Goal: Task Accomplishment & Management: Complete application form

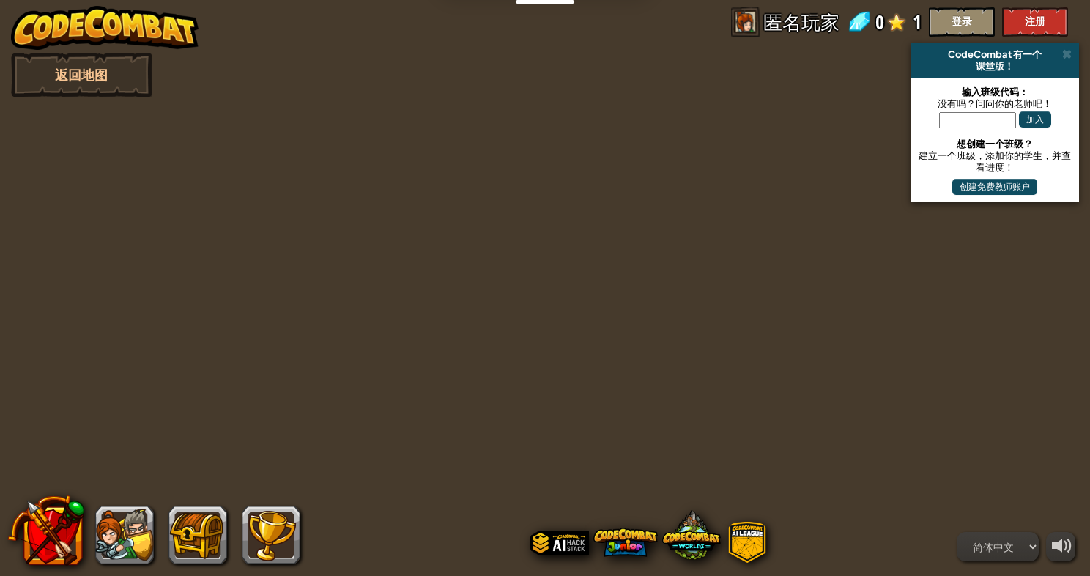
select select "zh-HANS"
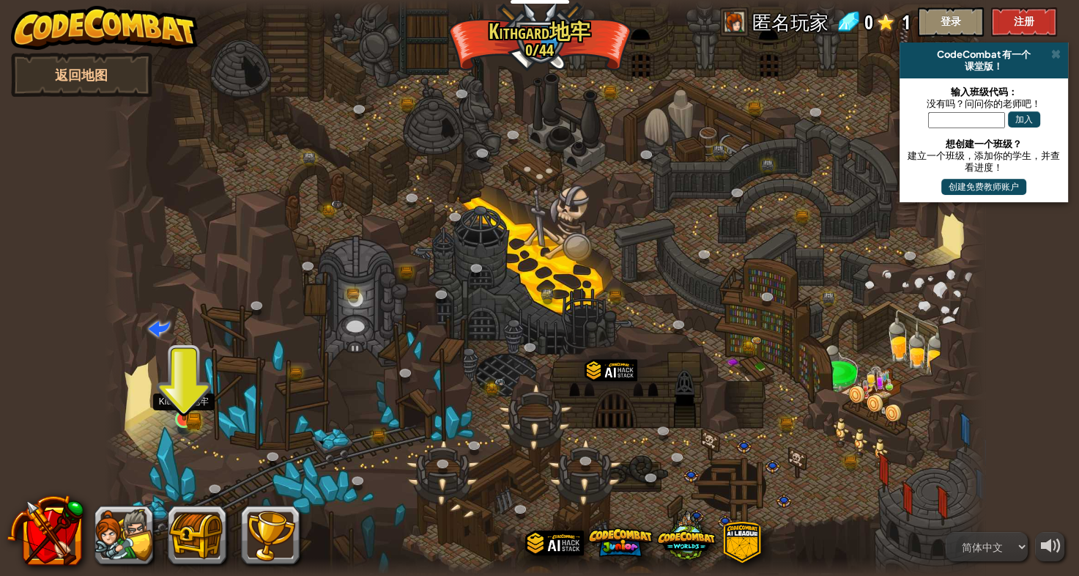
click at [188, 416] on img at bounding box center [184, 395] width 23 height 49
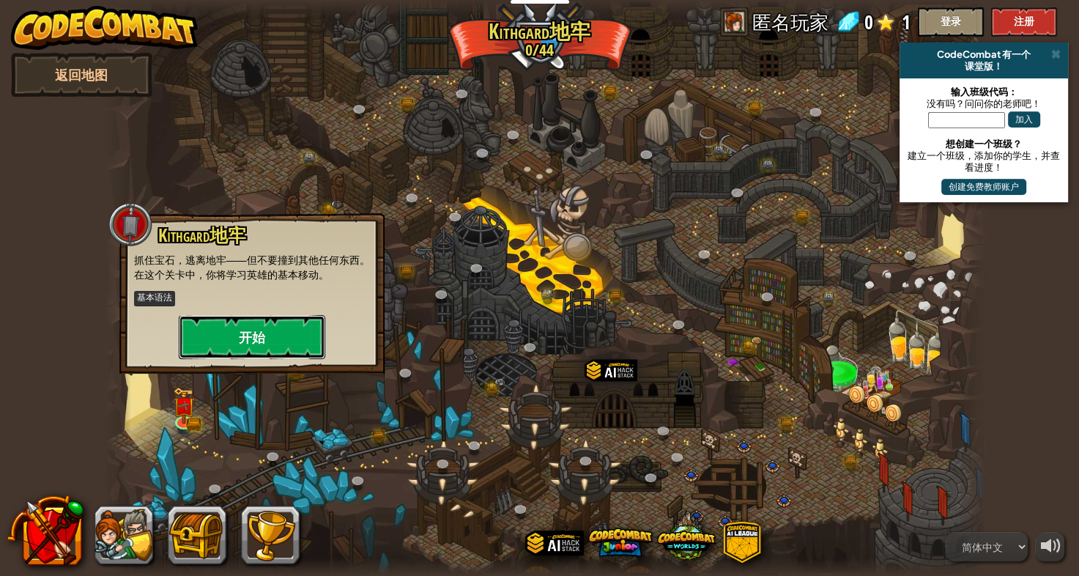
click at [234, 346] on button "开始" at bounding box center [252, 337] width 146 height 44
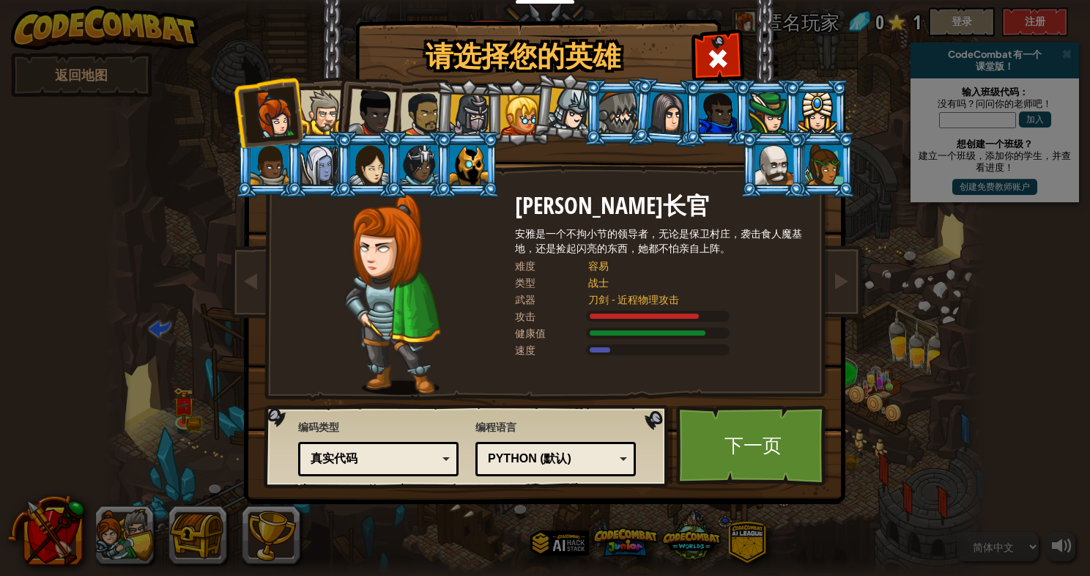
click at [548, 459] on div "Python (默认)" at bounding box center [551, 458] width 127 height 17
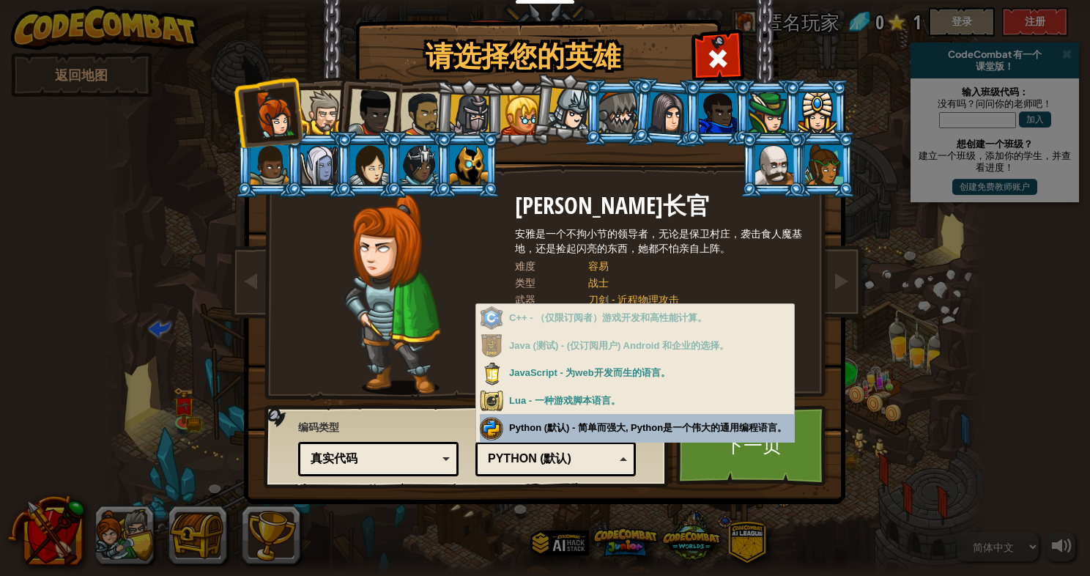
click at [551, 464] on div "Python (默认)" at bounding box center [551, 458] width 127 height 17
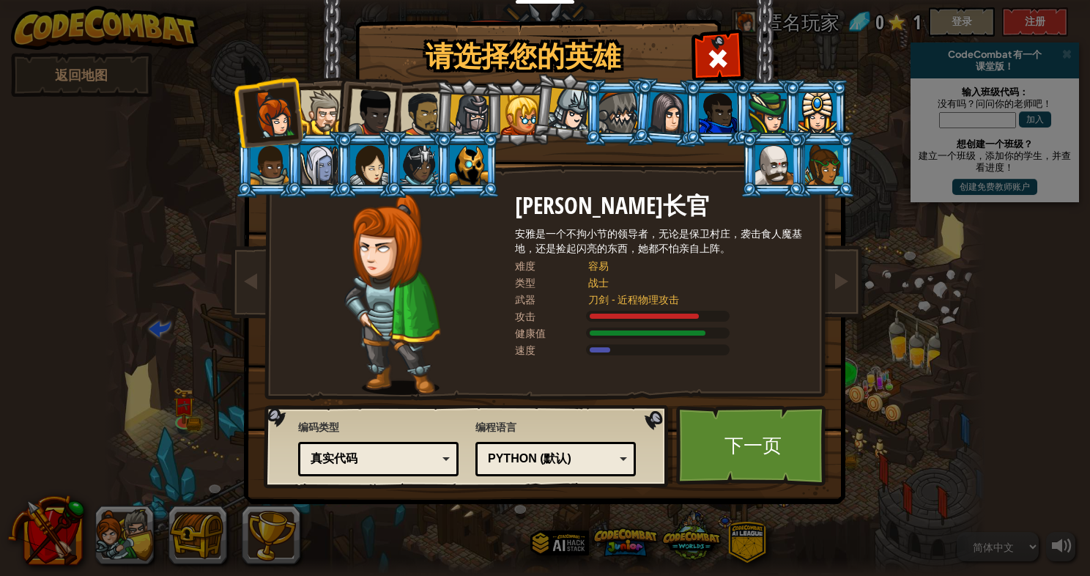
click at [551, 464] on div "Python (默认)" at bounding box center [551, 458] width 127 height 17
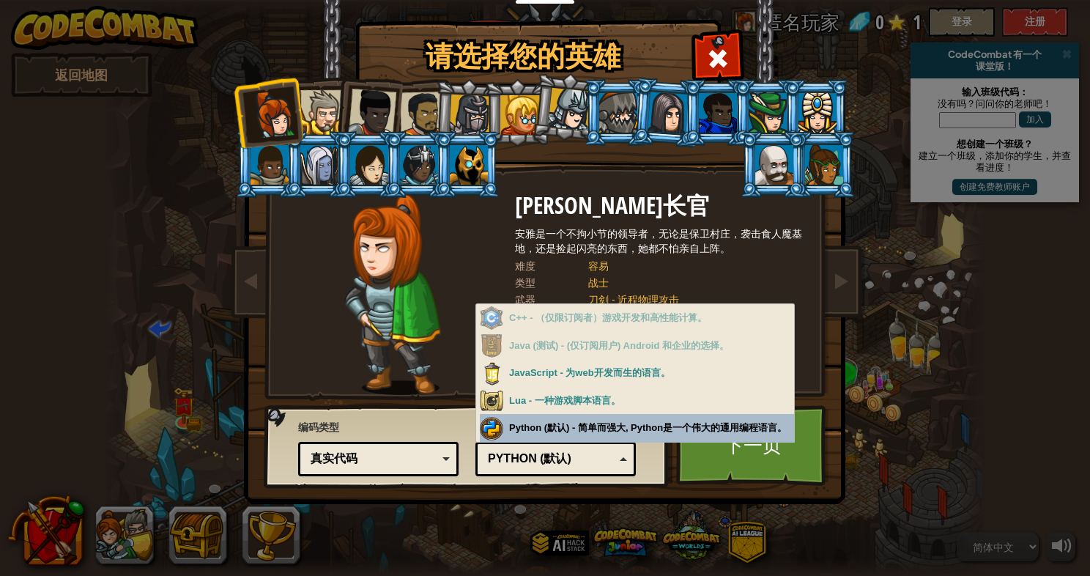
click at [428, 453] on div "真实代码" at bounding box center [374, 458] width 127 height 17
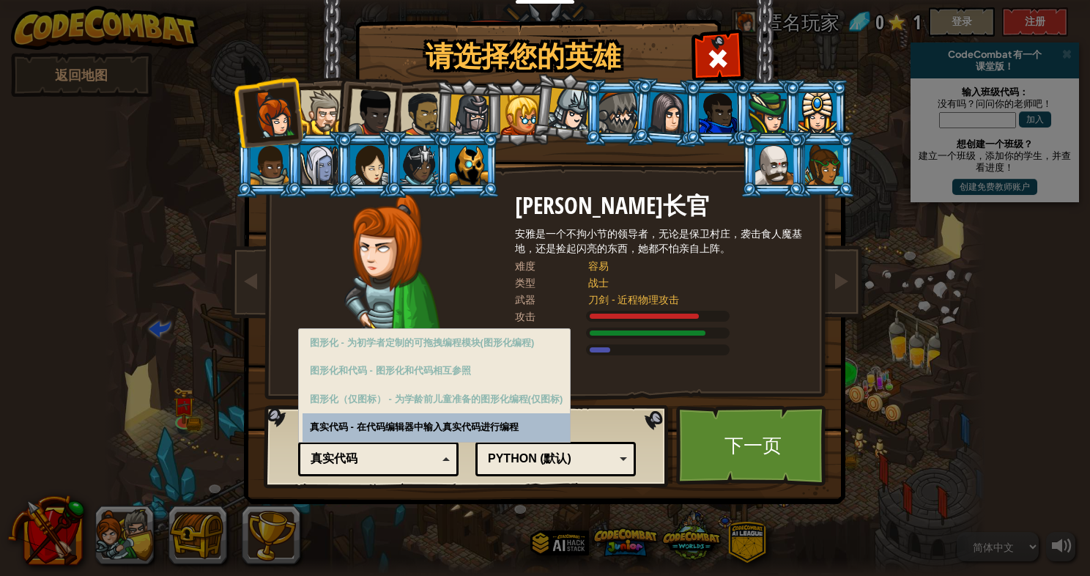
click at [428, 453] on div "真实代码" at bounding box center [374, 458] width 127 height 17
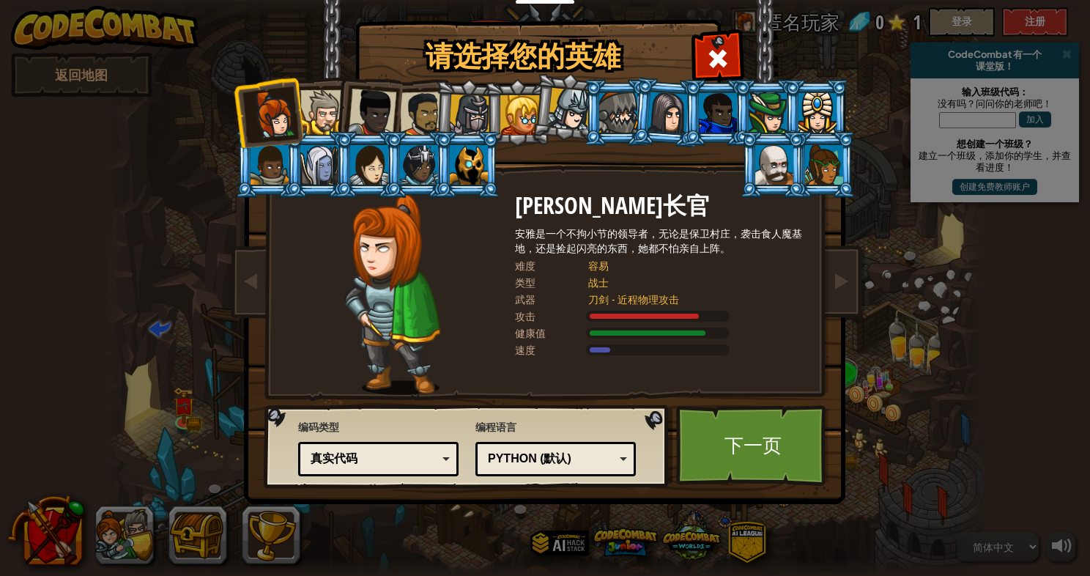
click at [497, 461] on div "Python (默认)" at bounding box center [551, 458] width 127 height 17
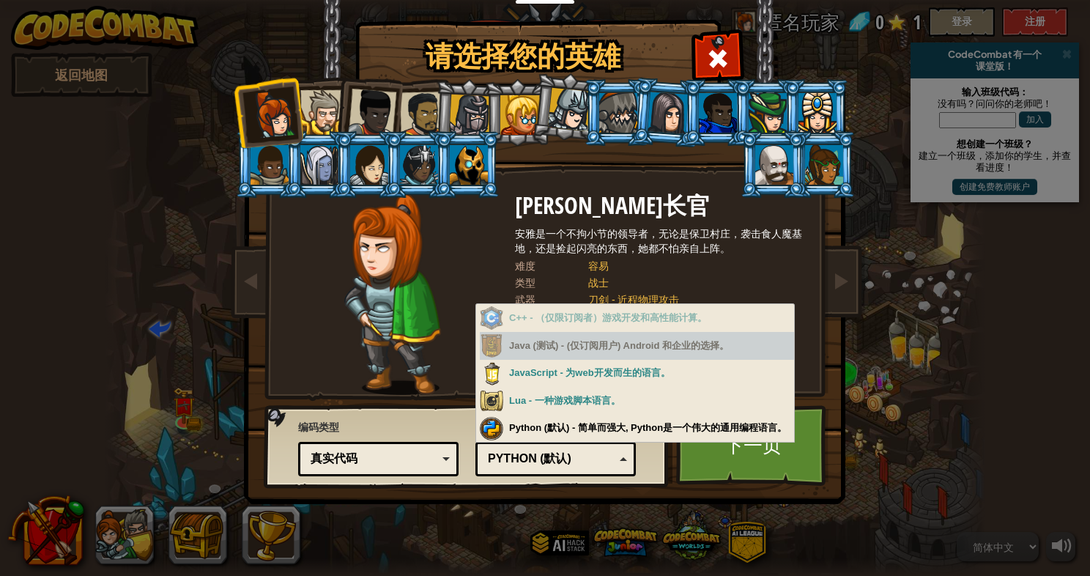
click at [636, 347] on div "Java (测试) - (仅订阅用户) Android 和企业的选择。" at bounding box center [637, 346] width 314 height 29
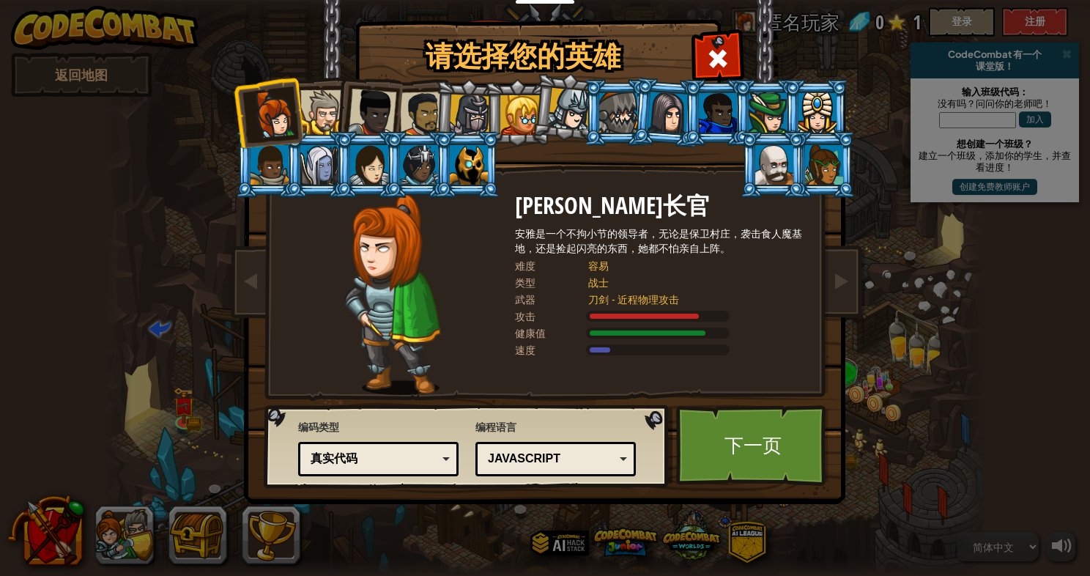
click at [600, 474] on div "Python (默认) JavaScript Lua C++ Java (测试) JavaScript" at bounding box center [555, 459] width 160 height 34
click at [629, 527] on div "请选择您的英雄 0 Anya Weston长官 安雅是一个不拘小节的领导者，无论是保卫村庄，袭击食人魔基地，还是捡起闪亮的东西，她都不怕亲自上阵。 难度 容易…" at bounding box center [545, 288] width 1090 height 576
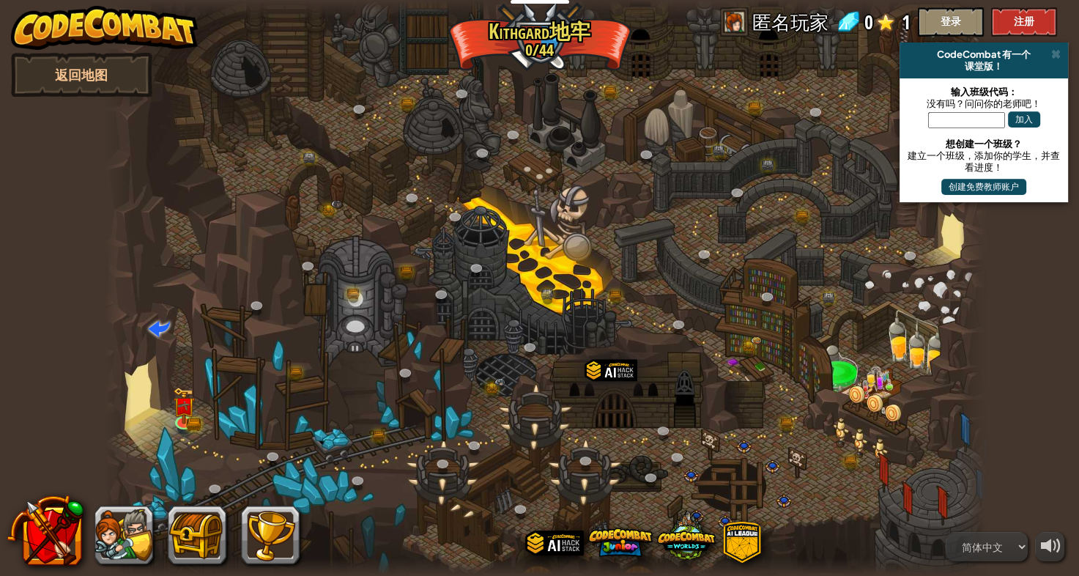
drag, startPoint x: 205, startPoint y: 406, endPoint x: 196, endPoint y: 403, distance: 9.3
click at [196, 403] on div at bounding box center [545, 288] width 881 height 576
click at [183, 408] on img at bounding box center [184, 395] width 23 height 49
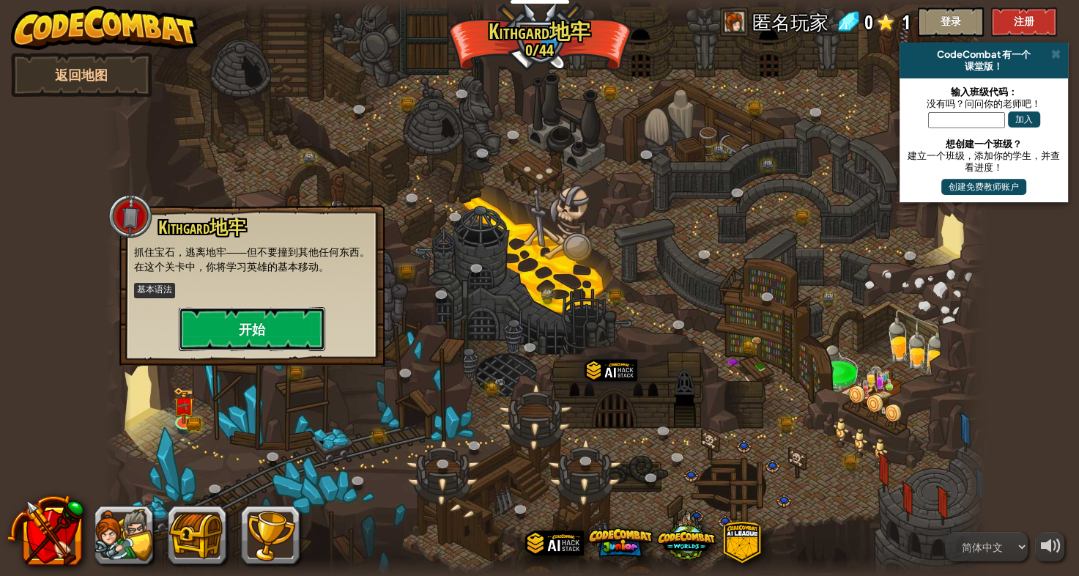
click at [231, 334] on button "开始" at bounding box center [252, 329] width 146 height 44
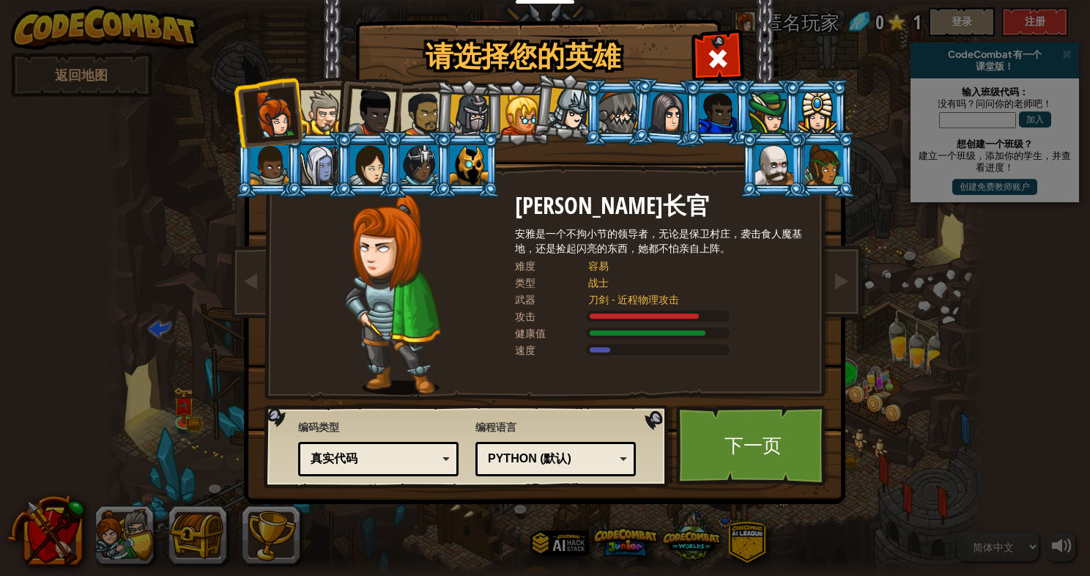
click at [519, 453] on div "Python (默认)" at bounding box center [551, 458] width 127 height 17
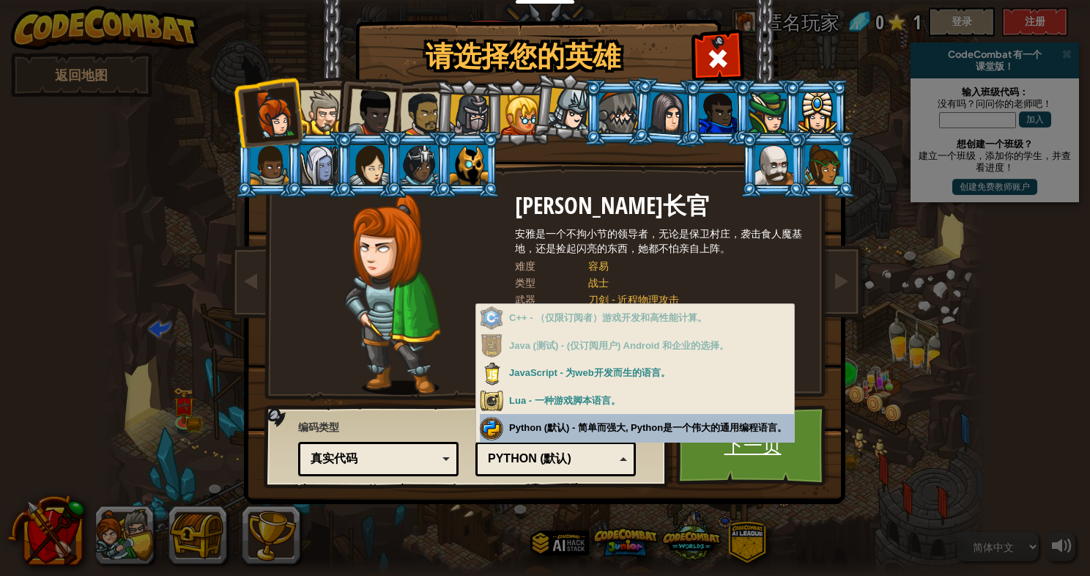
click at [758, 472] on link "下一页" at bounding box center [752, 445] width 153 height 81
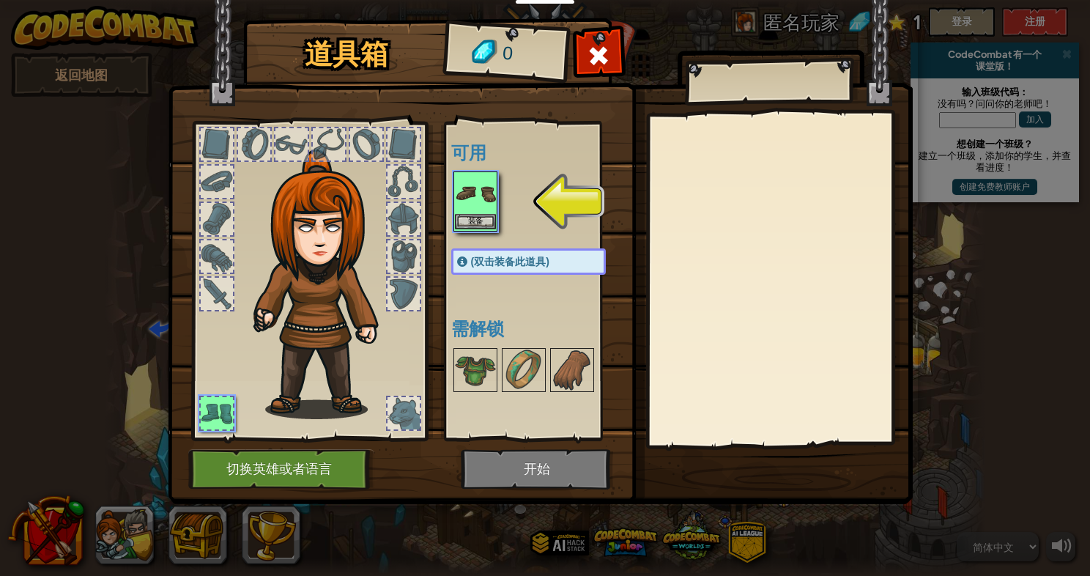
click at [479, 198] on img at bounding box center [475, 193] width 41 height 41
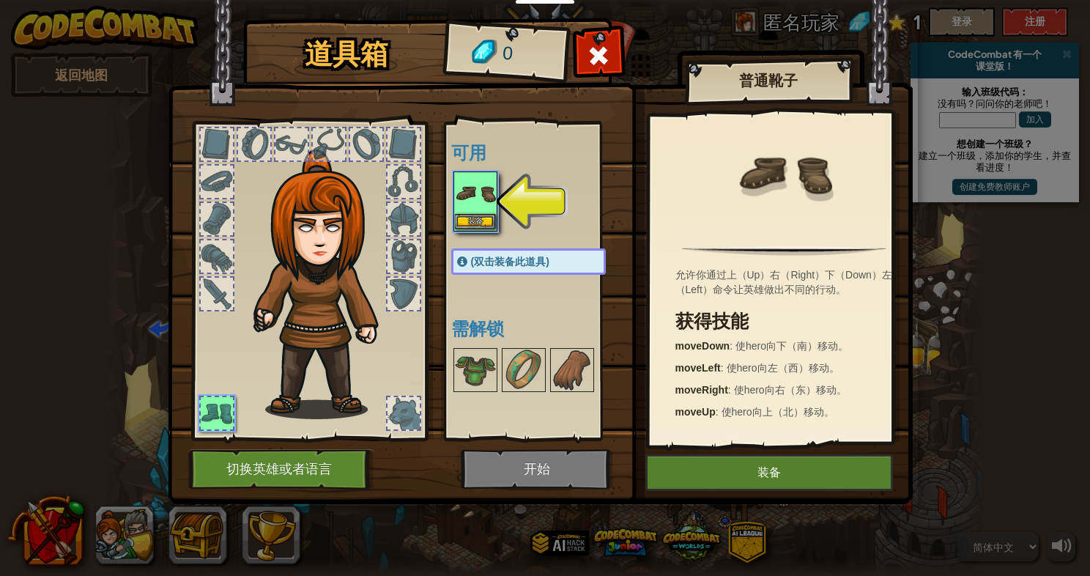
click at [486, 212] on img at bounding box center [475, 193] width 41 height 41
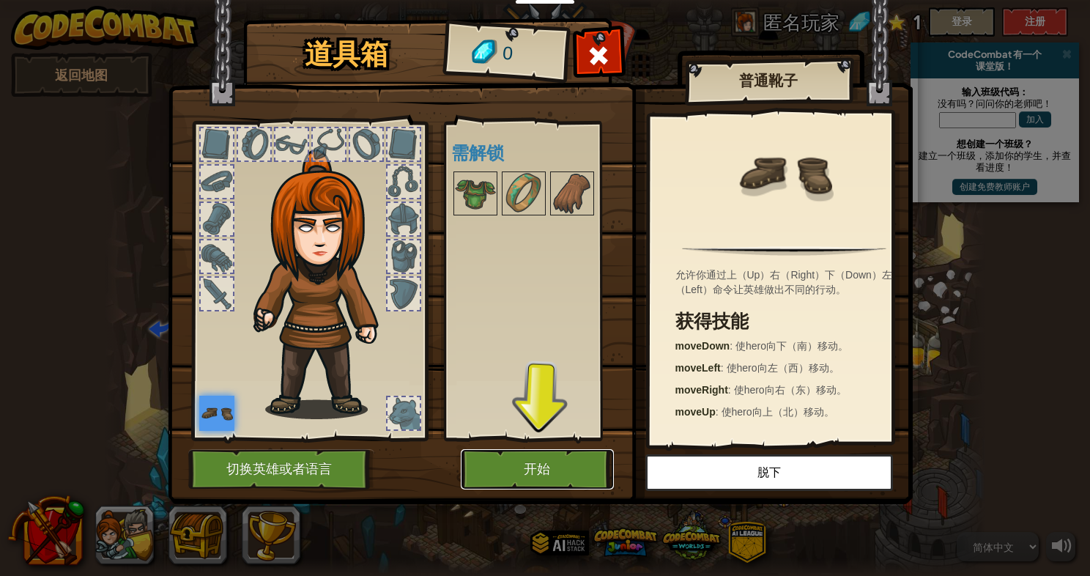
click at [497, 472] on button "开始" at bounding box center [537, 469] width 153 height 40
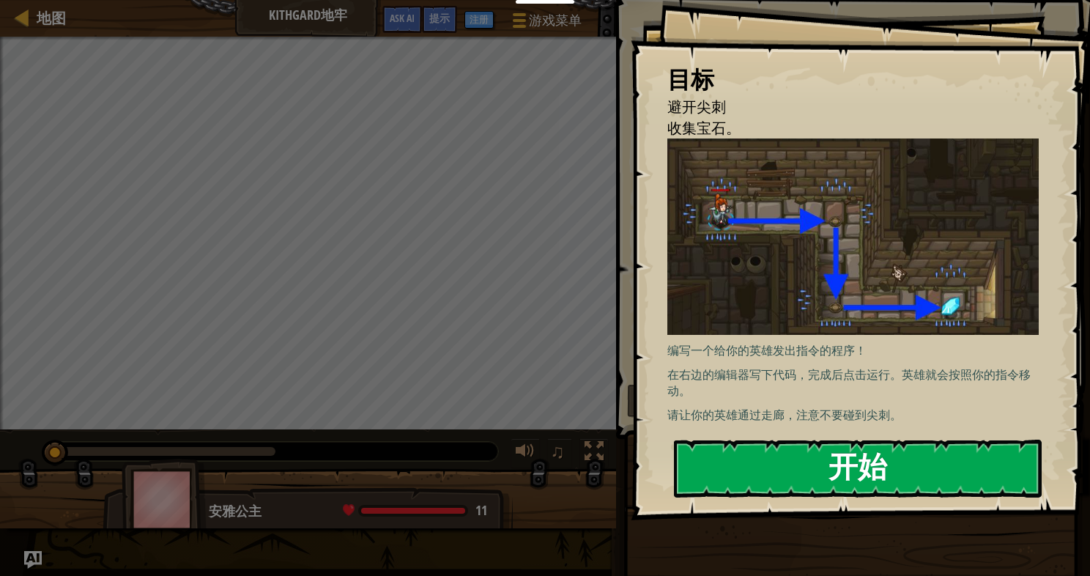
click at [732, 450] on button "开始" at bounding box center [858, 468] width 368 height 58
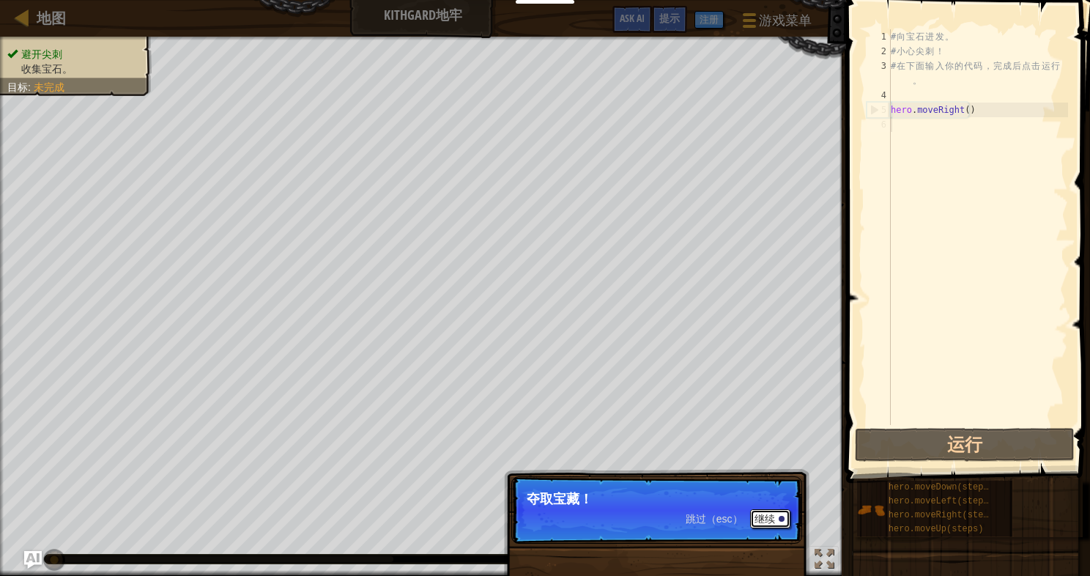
click at [768, 520] on button "继续" at bounding box center [770, 518] width 40 height 19
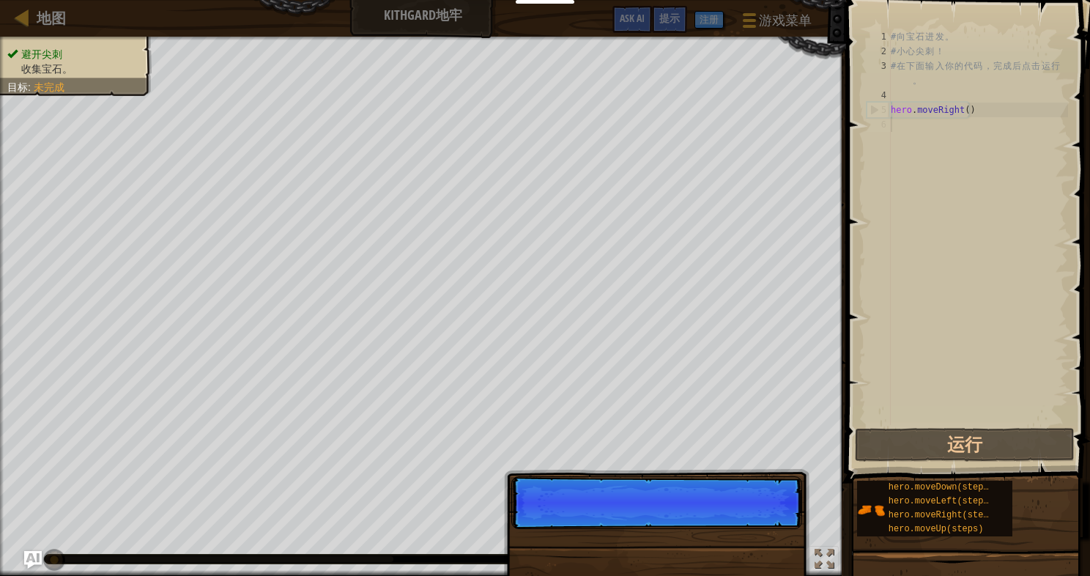
scroll to position [7, 0]
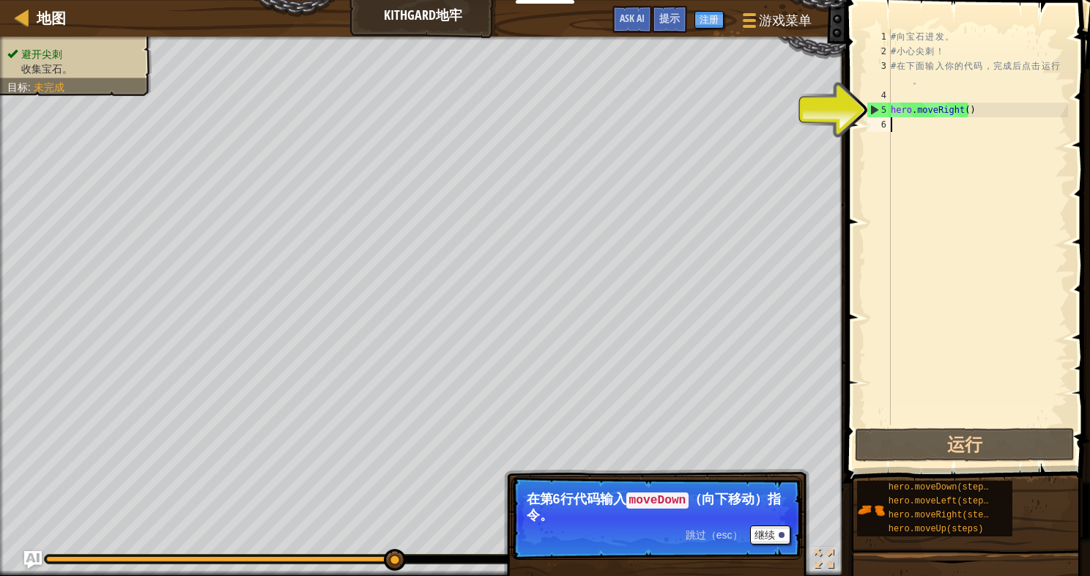
click at [918, 124] on div "# 向 宝 石 进 发 。 # 小 心 尖 刺 ！ # 在 下 面 输 入 你 的 代 码 ， 完 成 后 点 击 运 行 。 hero . moveRigh…" at bounding box center [978, 241] width 180 height 425
click at [964, 108] on div "# 向 宝 石 进 发 。 # 小 心 尖 刺 ！ # 在 下 面 输 入 你 的 代 码 ， 完 成 后 点 击 运 行 。 hero . moveRigh…" at bounding box center [978, 241] width 180 height 425
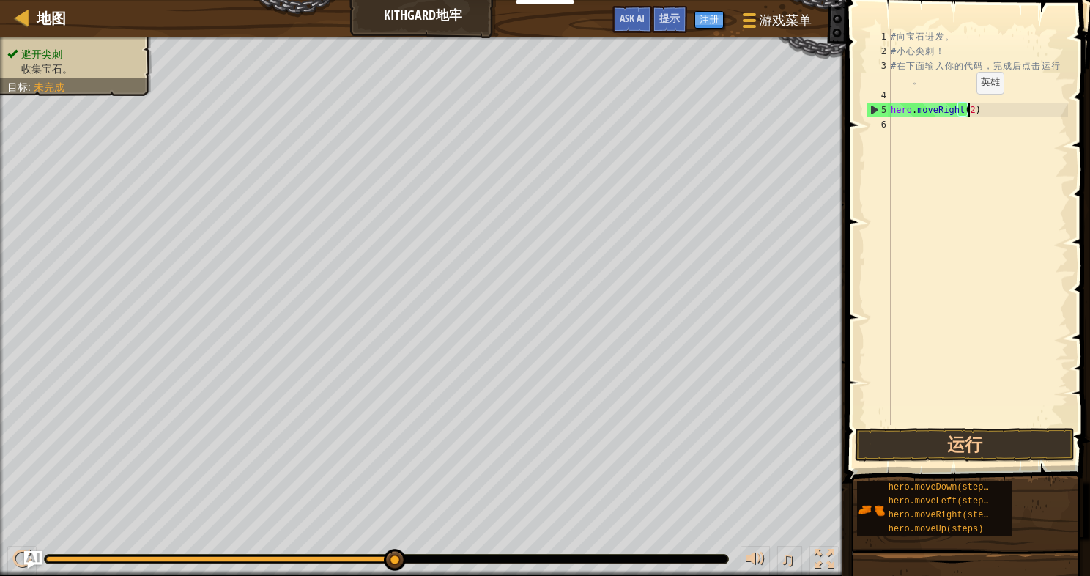
scroll to position [7, 6]
click at [1019, 109] on div "# 向 宝 石 进 发 。 # 小 心 尖 刺 ！ # 在 下 面 输 入 你 的 代 码 ， 完 成 后 点 击 运 行 。 hero . moveRigh…" at bounding box center [978, 241] width 180 height 425
type textarea "hero.moveRight(2);"
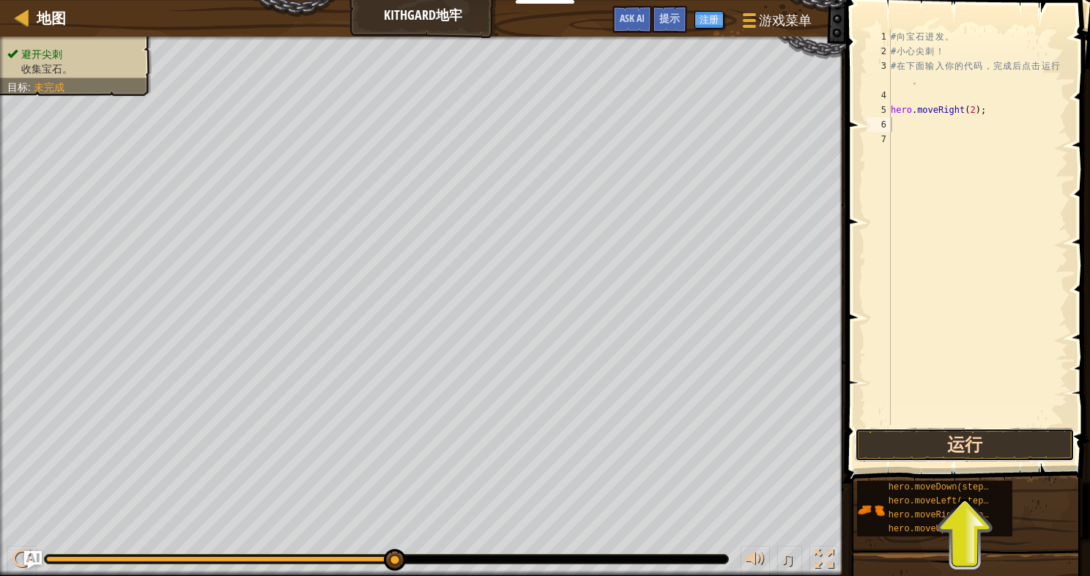
click at [962, 453] on button "运行" at bounding box center [965, 445] width 220 height 34
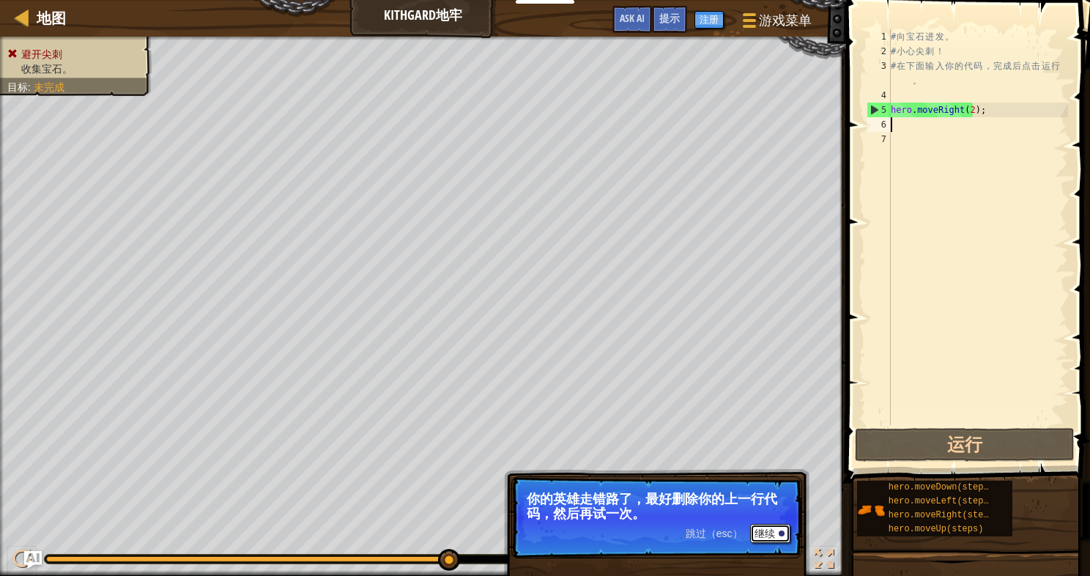
click at [762, 537] on button "继续" at bounding box center [770, 533] width 40 height 19
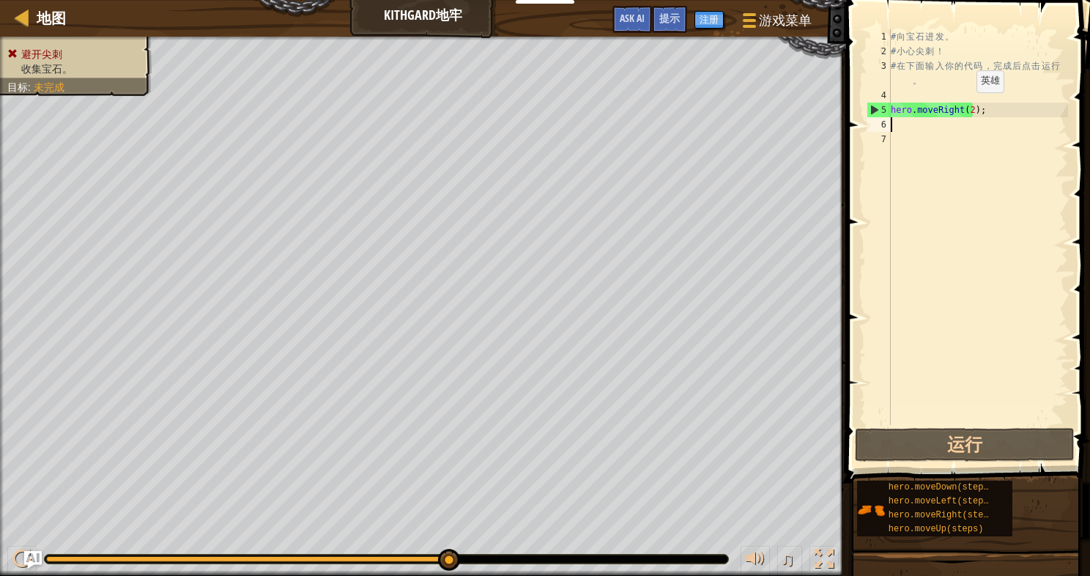
click at [964, 107] on div "# 向 宝 石 进 发 。 # 小 心 尖 刺 ！ # 在 下 面 输 入 你 的 代 码 ， 完 成 后 点 击 运 行 。 hero . moveRigh…" at bounding box center [978, 241] width 180 height 425
click at [967, 108] on div "# 向 宝 石 进 发 。 # 小 心 尖 刺 ！ # 在 下 面 输 入 你 的 代 码 ， 完 成 后 点 击 运 行 。 hero . moveRigh…" at bounding box center [978, 241] width 180 height 425
type textarea "hero.moveRight();"
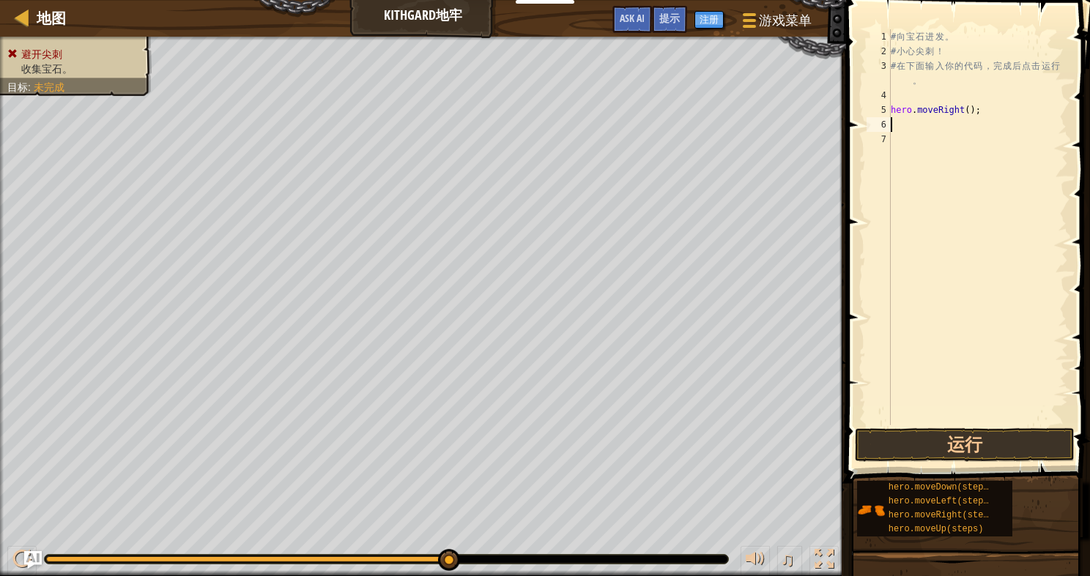
click at [910, 119] on div "# 向 宝 石 进 发 。 # 小 心 尖 刺 ！ # 在 下 面 输 入 你 的 代 码 ， 完 成 后 点 击 运 行 。 hero . moveRigh…" at bounding box center [978, 241] width 180 height 425
type textarea "hero.moveDown();"
click at [958, 443] on button "运行" at bounding box center [965, 445] width 220 height 34
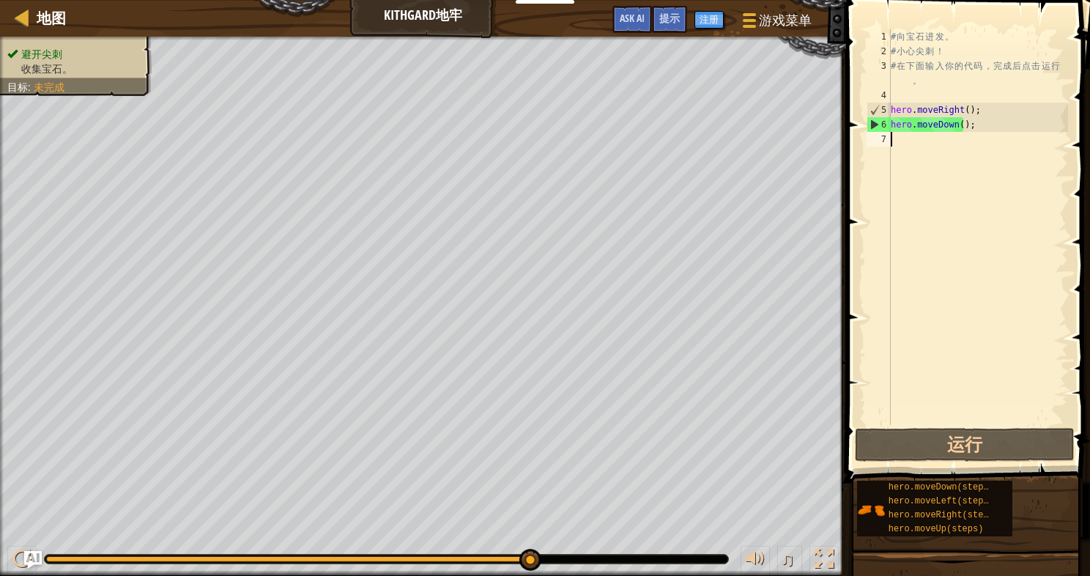
click at [908, 136] on div "# 向 宝 石 进 发 。 # 小 心 尖 刺 ！ # 在 下 面 输 入 你 的 代 码 ， 完 成 后 点 击 运 行 。 hero . moveRigh…" at bounding box center [978, 241] width 180 height 425
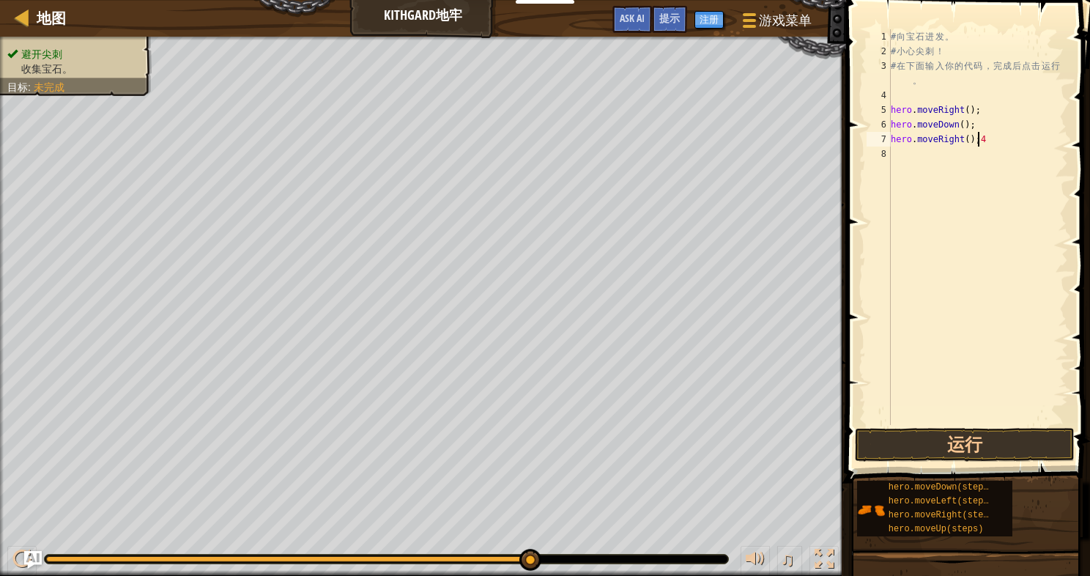
type textarea "hero.moveRight();"
click at [918, 434] on button "运行" at bounding box center [965, 445] width 220 height 34
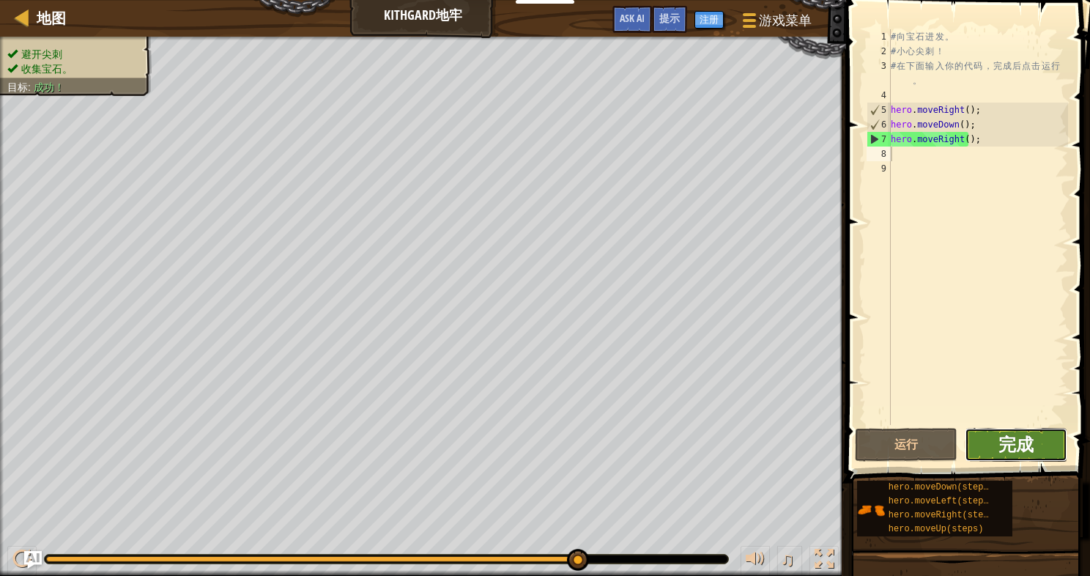
click at [1011, 444] on span "完成" at bounding box center [1015, 443] width 35 height 23
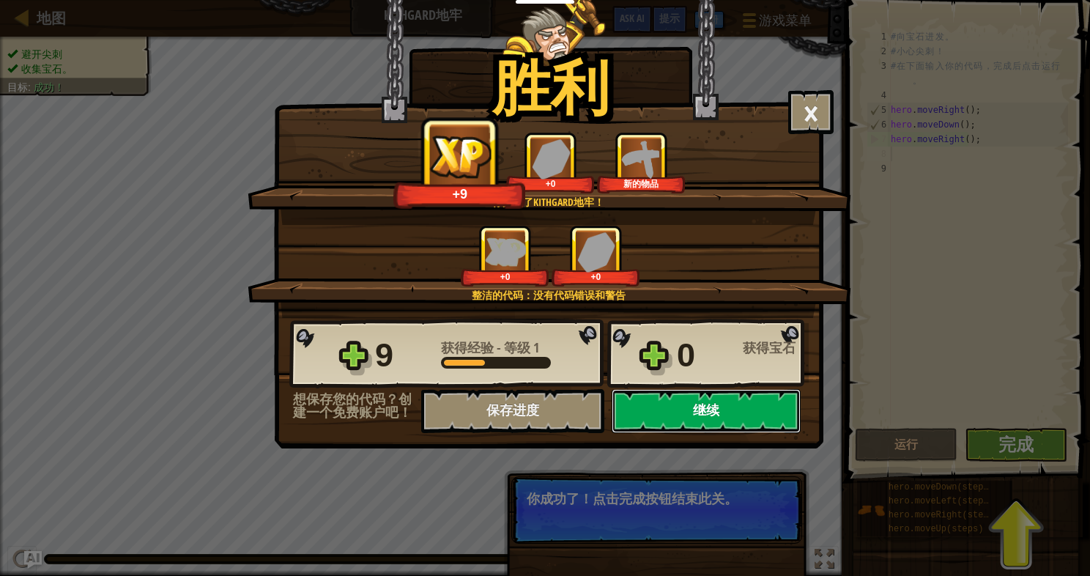
click at [759, 415] on button "继续" at bounding box center [706, 411] width 189 height 44
select select "zh-HANS"
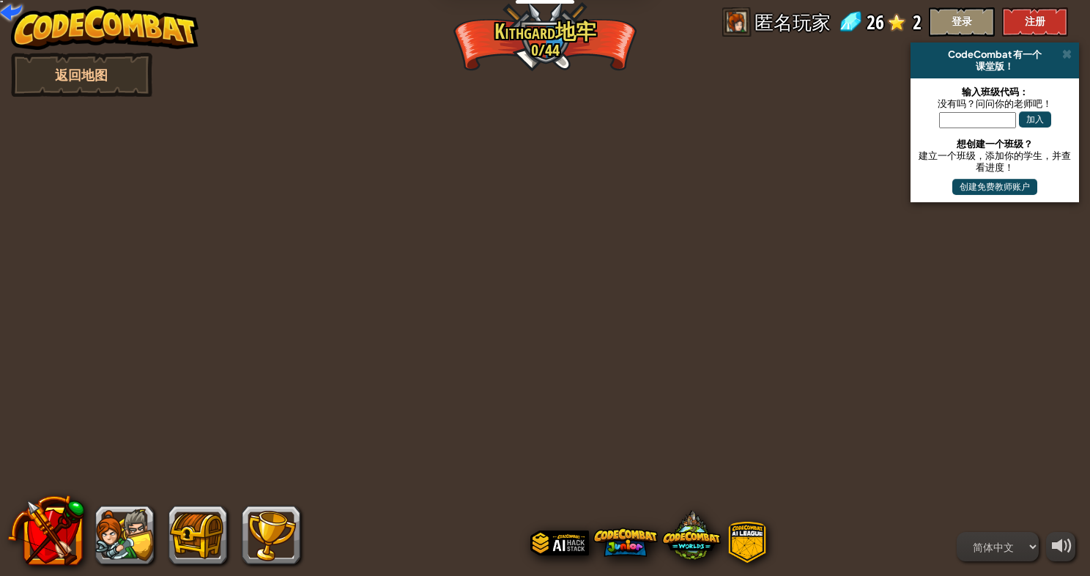
select select "zh-HANS"
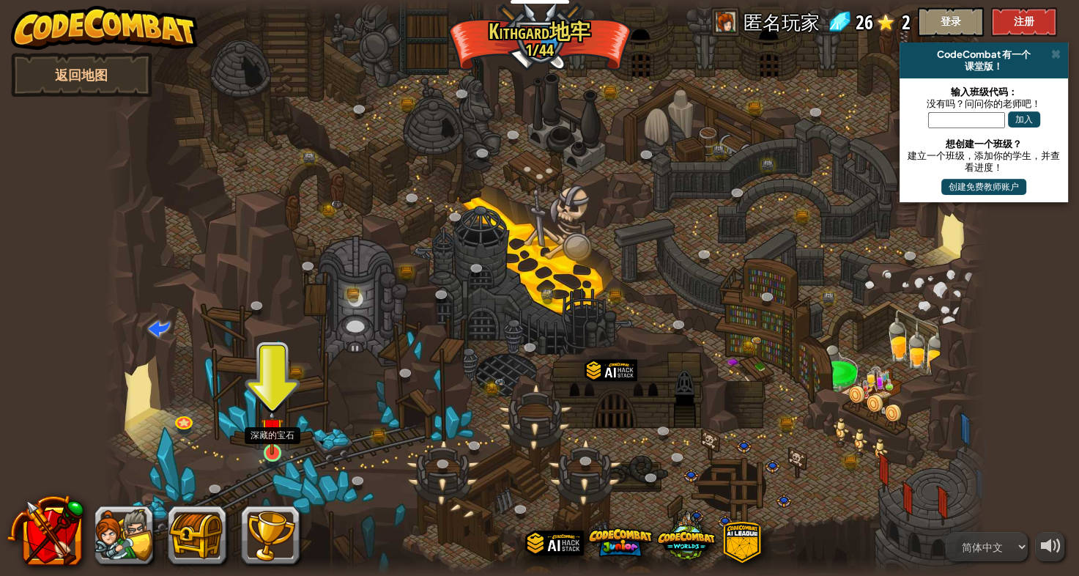
click at [275, 445] on img at bounding box center [272, 428] width 23 height 51
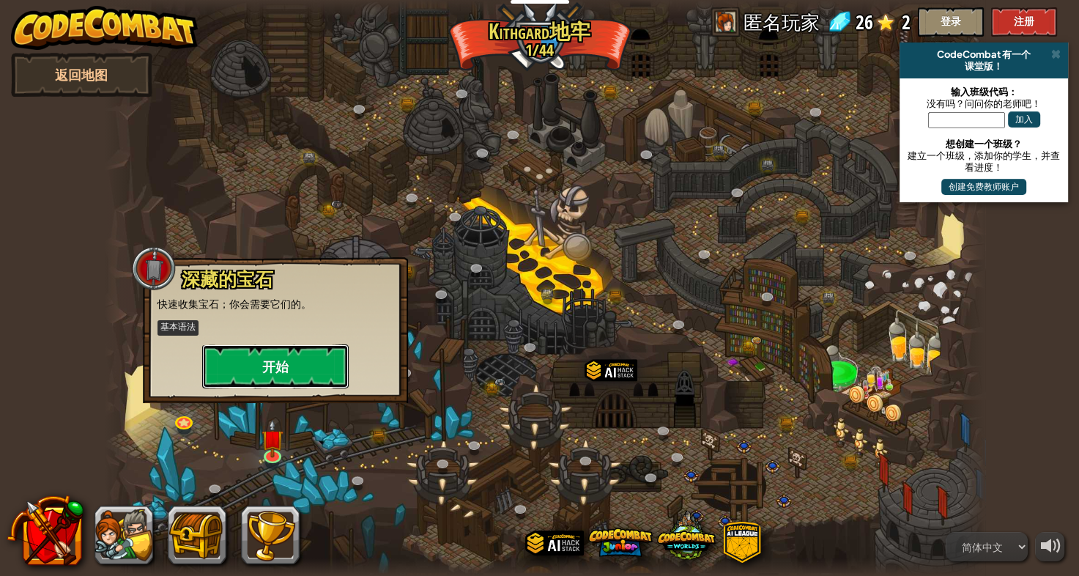
click at [299, 366] on button "开始" at bounding box center [275, 366] width 146 height 44
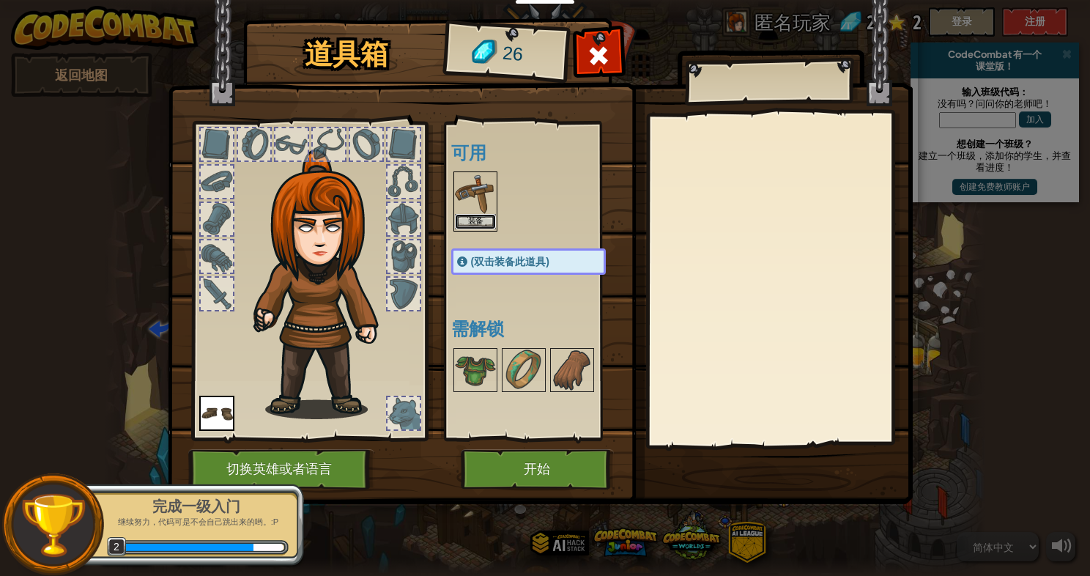
click at [469, 216] on button "装备" at bounding box center [475, 221] width 41 height 15
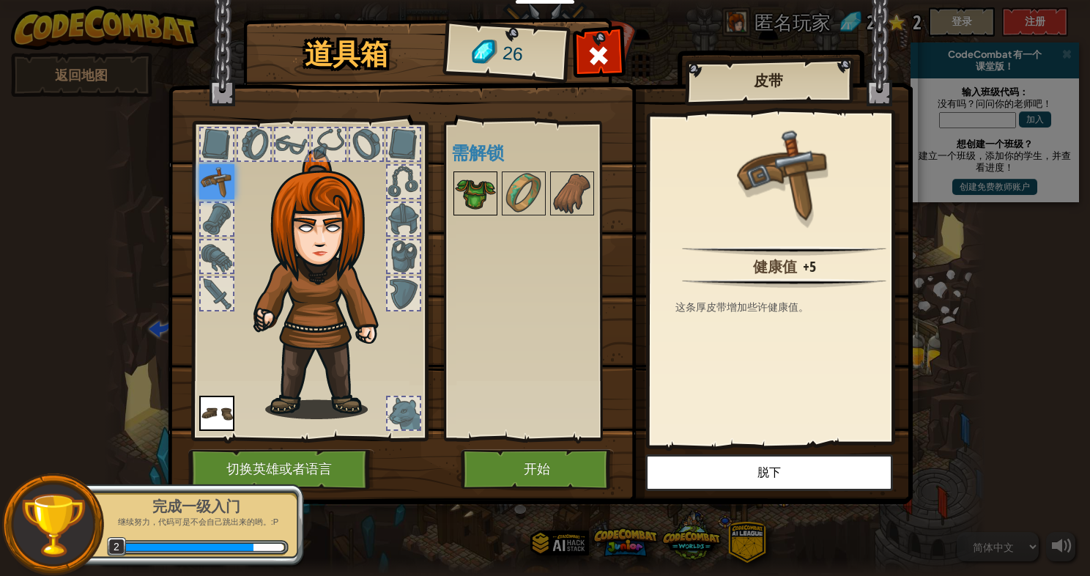
click at [475, 183] on img at bounding box center [475, 193] width 41 height 41
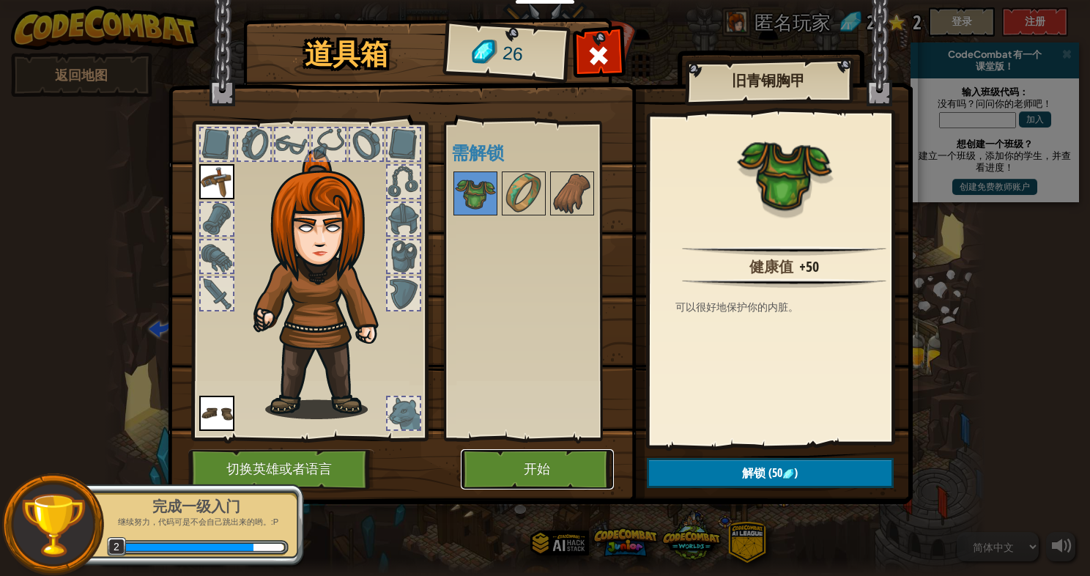
click at [532, 460] on button "开始" at bounding box center [537, 469] width 153 height 40
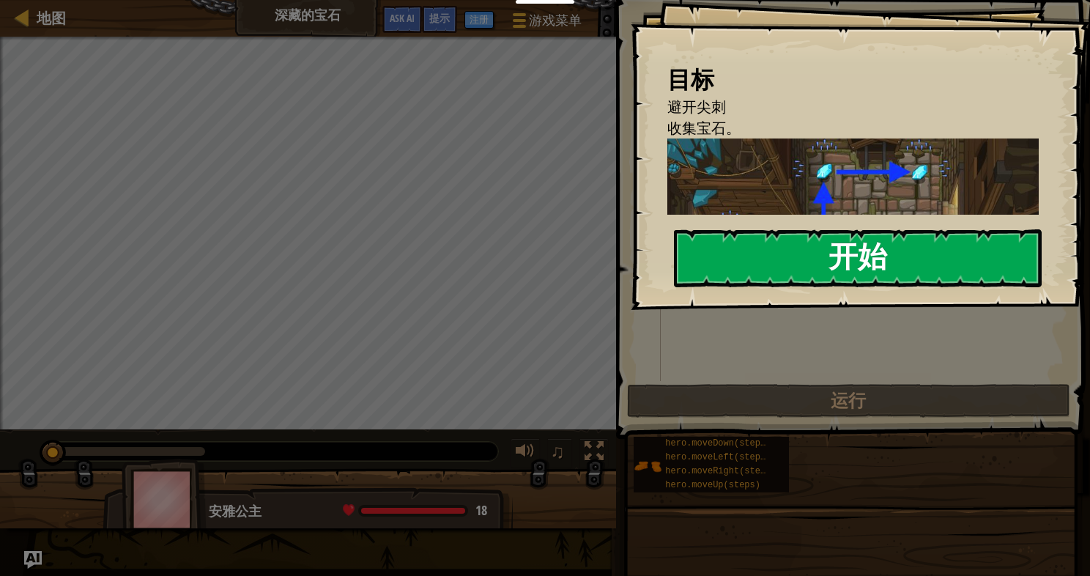
click at [775, 239] on button "开始" at bounding box center [858, 258] width 368 height 58
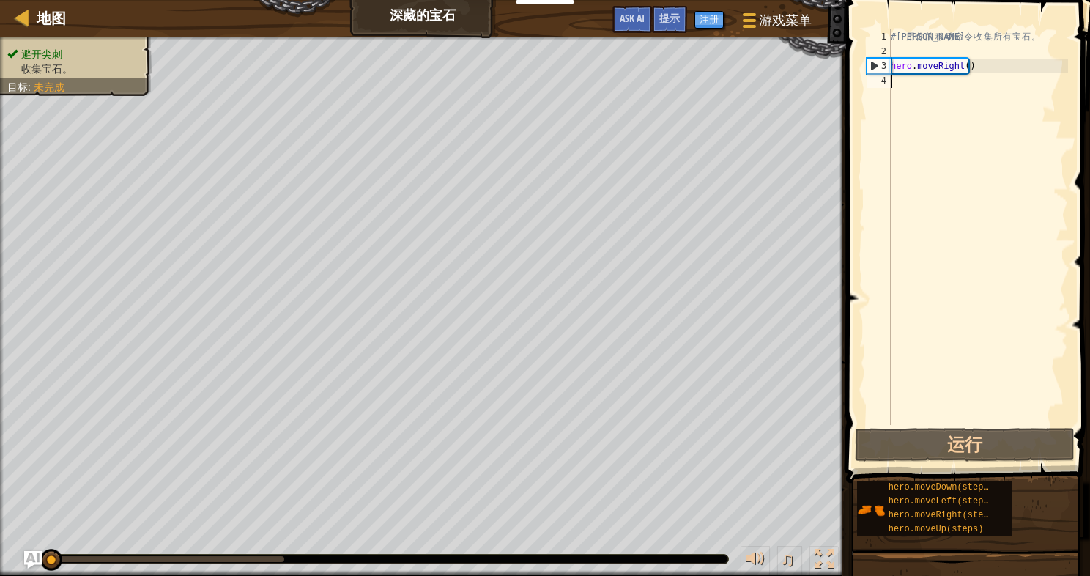
click at [916, 163] on div "# 利 用 你 的 移 动 命 令 收 集 所 有 宝 石 。 hero . moveRight ( )" at bounding box center [978, 241] width 180 height 425
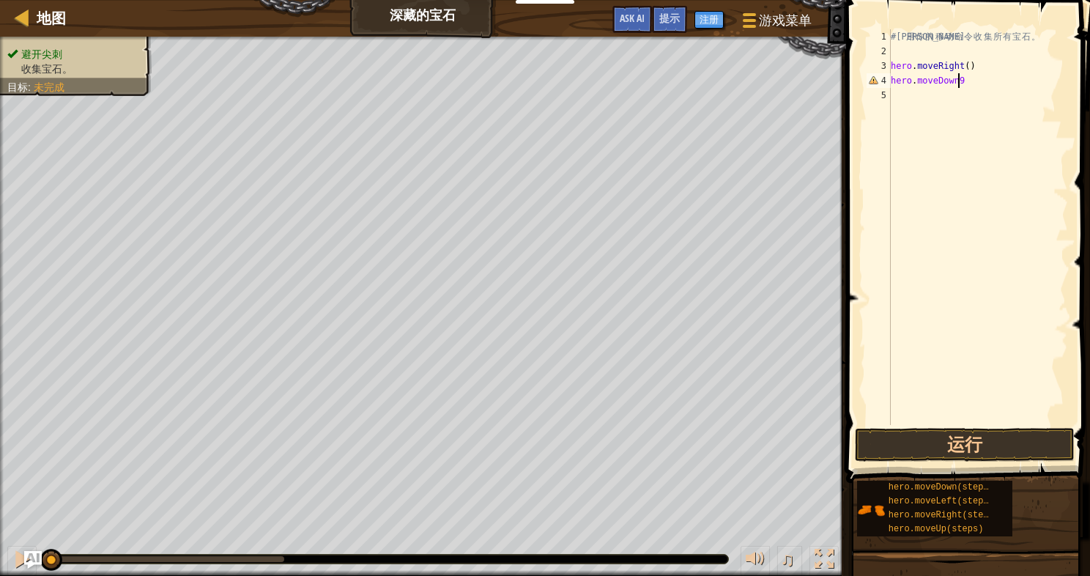
scroll to position [7, 4]
type textarea "hero.moveDown()"
click at [932, 450] on button "运行" at bounding box center [965, 445] width 220 height 34
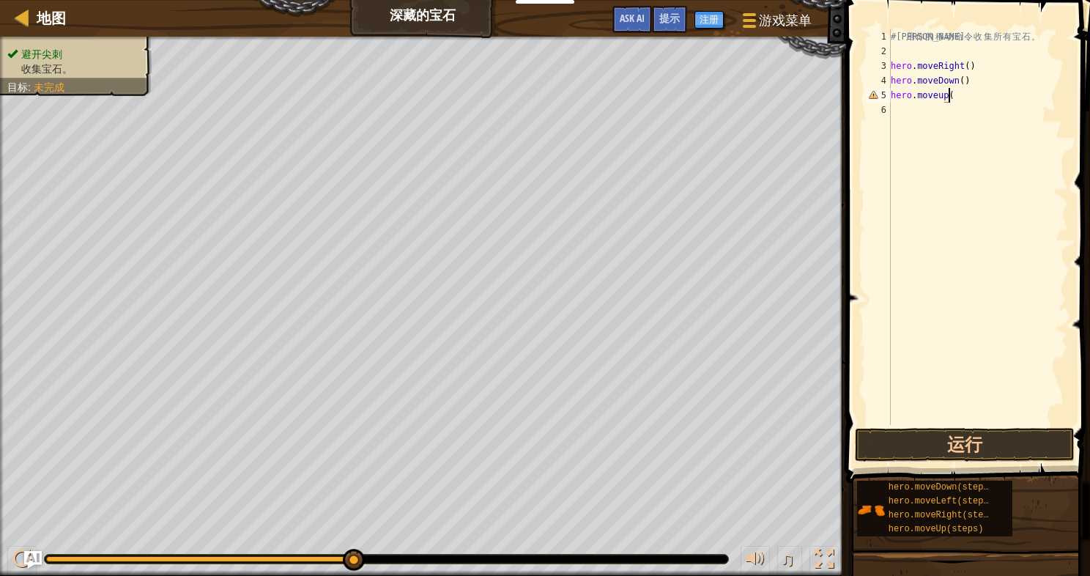
type textarea "hero.moveup()"
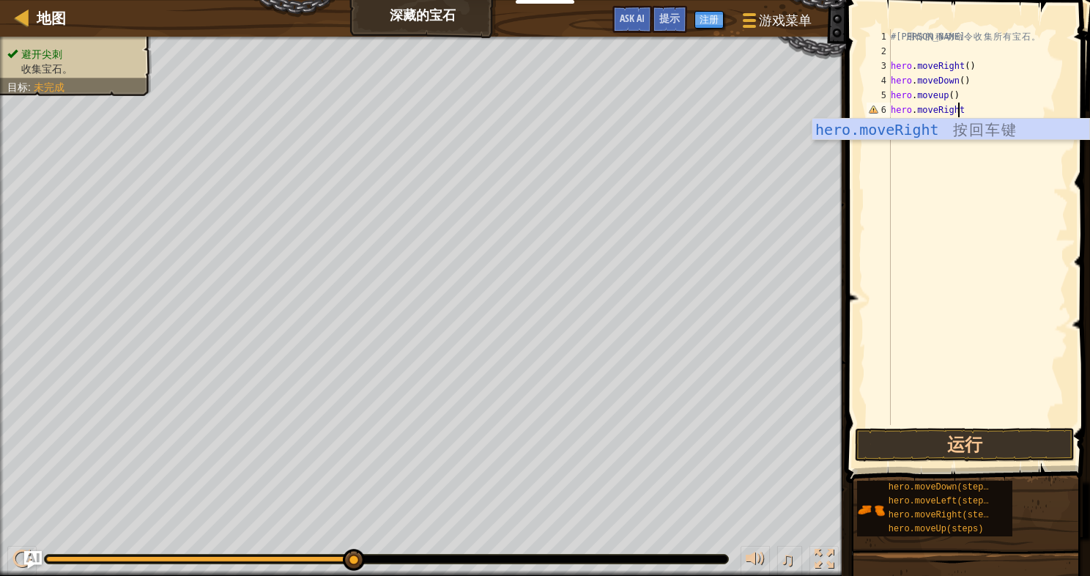
scroll to position [7, 5]
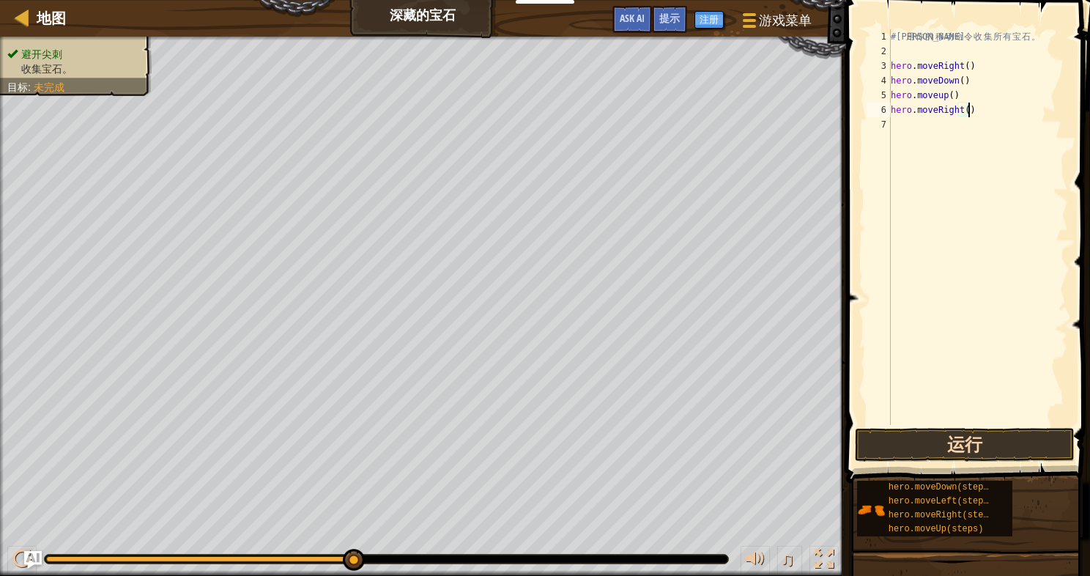
type textarea "hero.moveRight()"
click at [948, 440] on button "运行" at bounding box center [965, 445] width 220 height 34
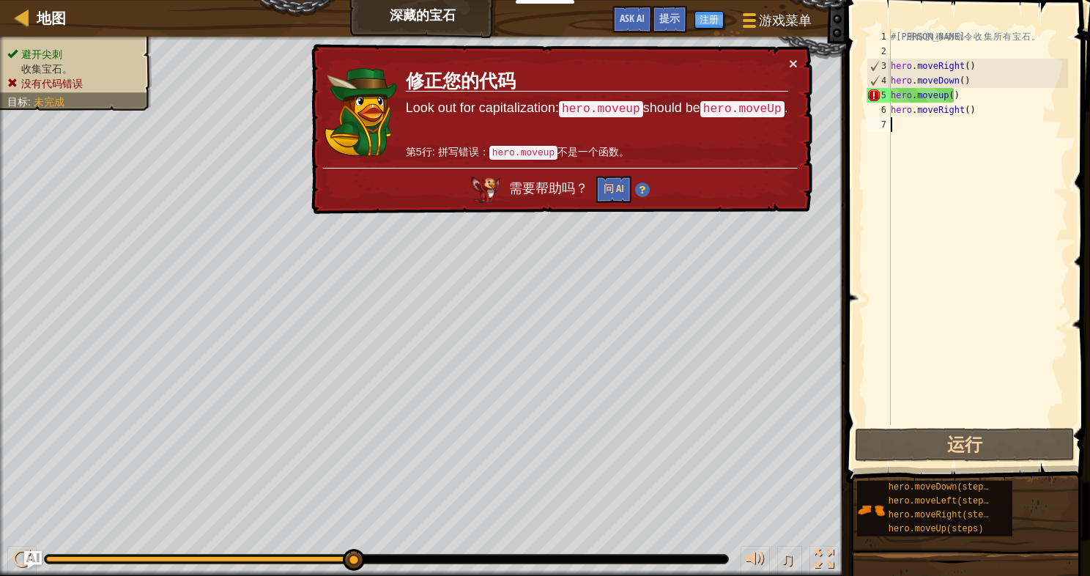
click at [965, 308] on div "# 利 用 你 的 移 动 命 令 收 集 所 有 宝 石 。 hero . moveRight ( ) hero . moveDown ( ) hero .…" at bounding box center [978, 241] width 180 height 425
click at [937, 92] on div "# 利 用 你 的 移 动 命 令 收 集 所 有 宝 石 。 hero . moveRight ( ) hero . moveDown ( ) hero .…" at bounding box center [978, 241] width 180 height 425
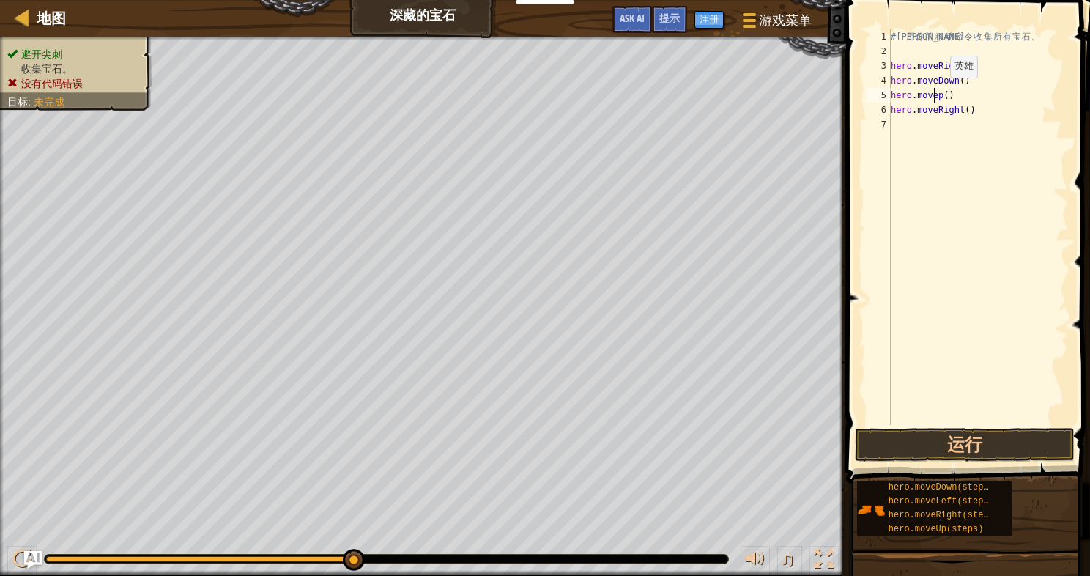
type textarea "hero.moveUp()"
click at [1019, 149] on div "# 利 用 你 的 移 动 命 令 收 集 所 有 宝 石 。 hero . moveRight ( ) hero . moveDown ( ) hero .…" at bounding box center [978, 241] width 180 height 425
click at [1038, 452] on button "运行" at bounding box center [965, 445] width 220 height 34
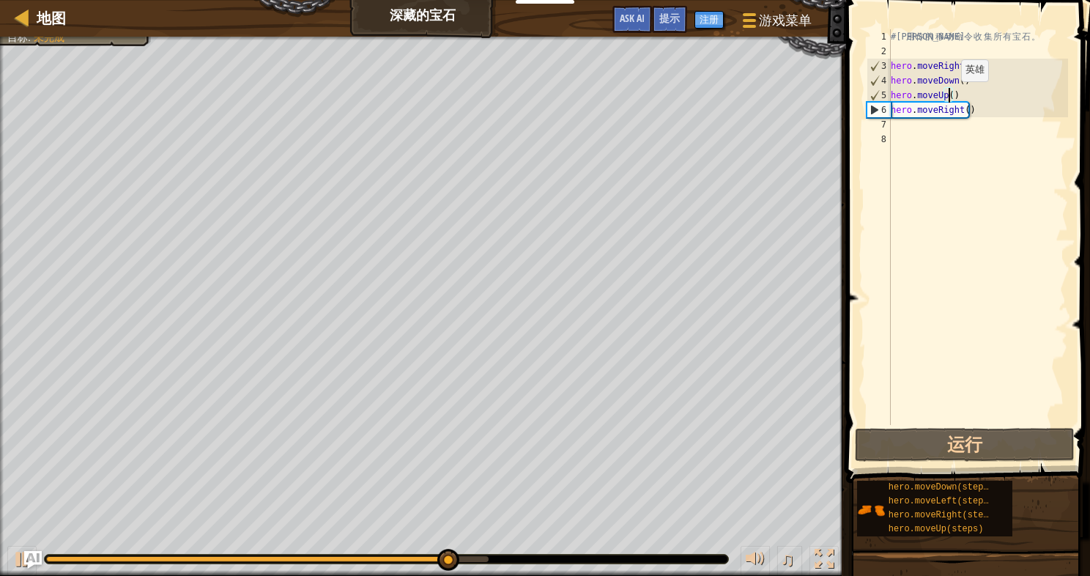
click at [948, 95] on div "# 利 用 你 的 移 动 命 令 收 集 所 有 宝 石 。 hero . moveRight ( ) hero . moveDown ( ) hero .…" at bounding box center [978, 241] width 180 height 425
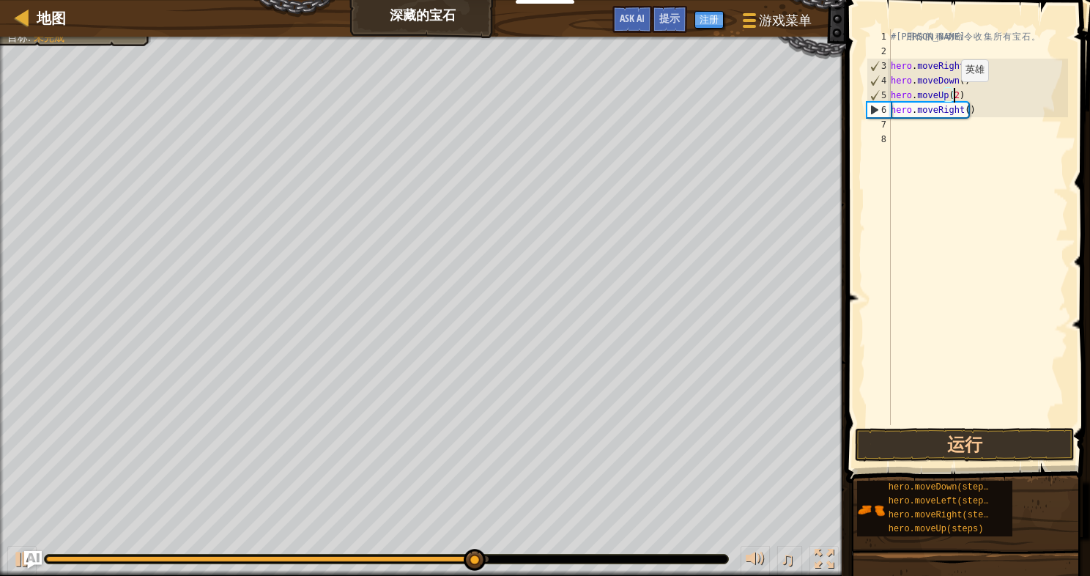
scroll to position [7, 4]
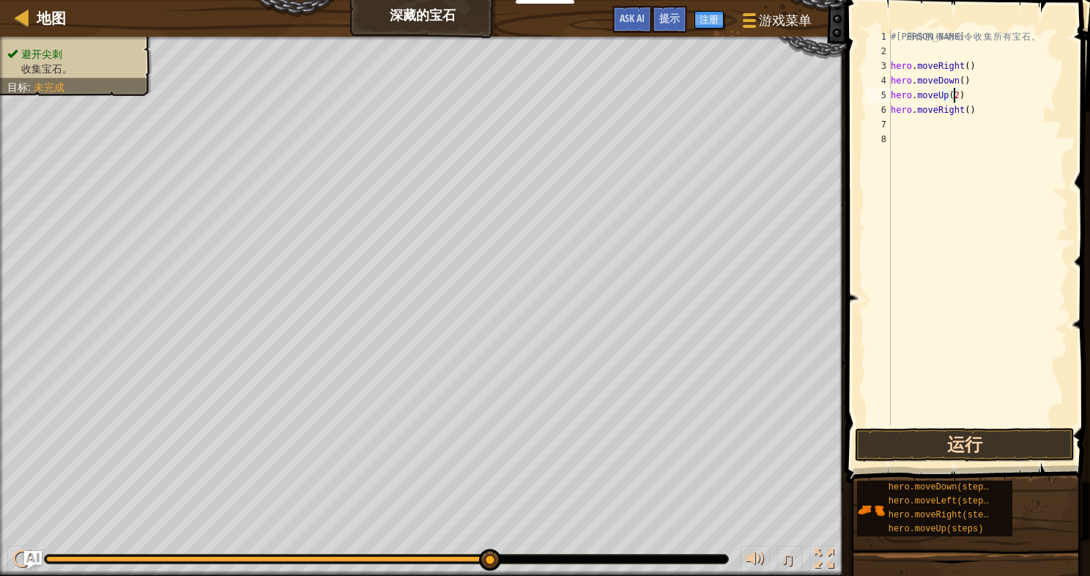
type textarea "hero.moveUp(2)"
click at [1021, 437] on button "运行" at bounding box center [965, 445] width 220 height 34
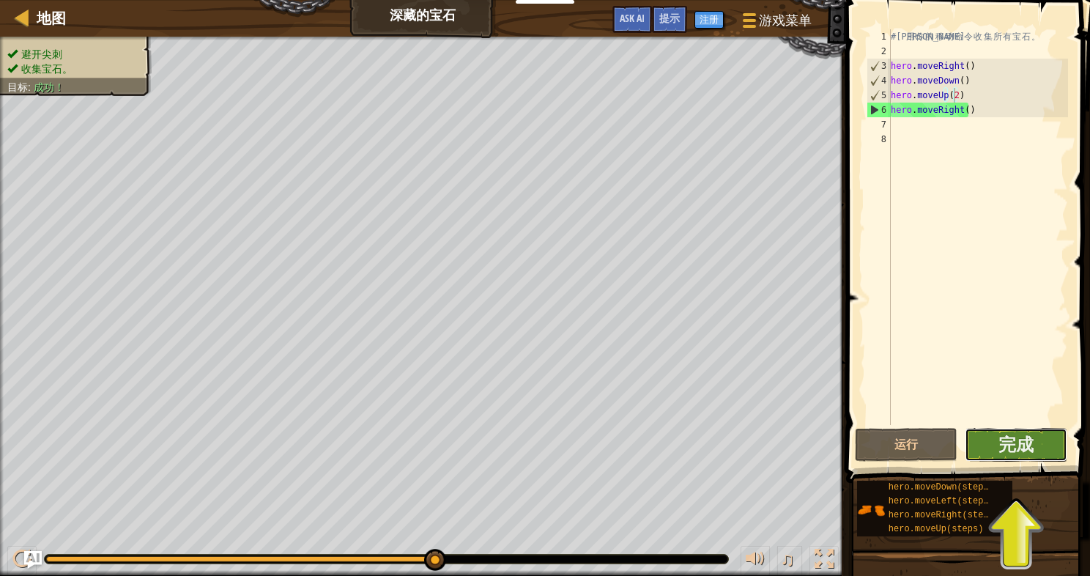
click at [1038, 445] on button "完成" at bounding box center [1016, 445] width 103 height 34
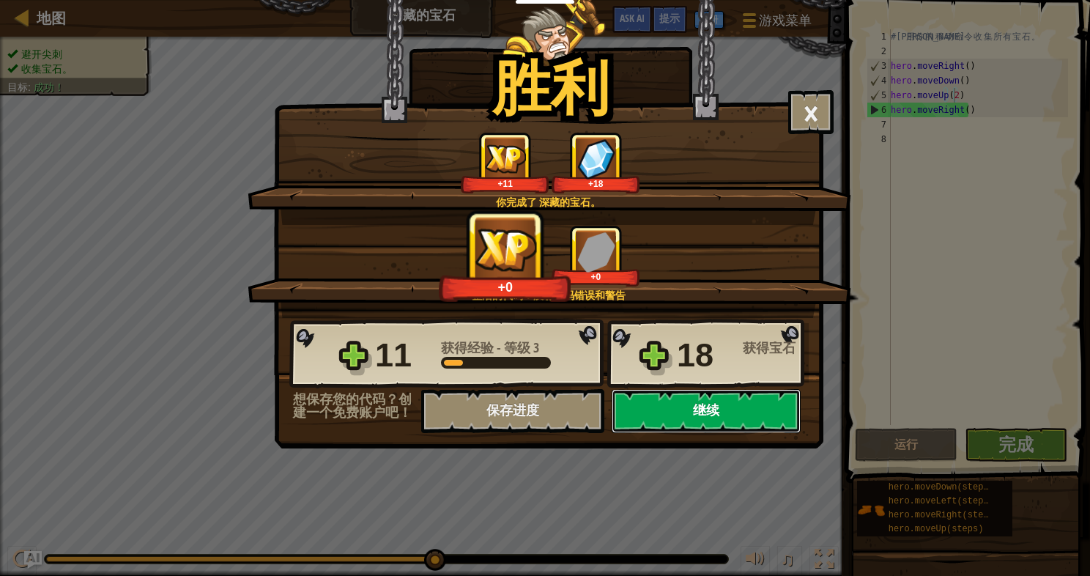
click at [750, 404] on button "继续" at bounding box center [706, 411] width 189 height 44
select select "zh-HANS"
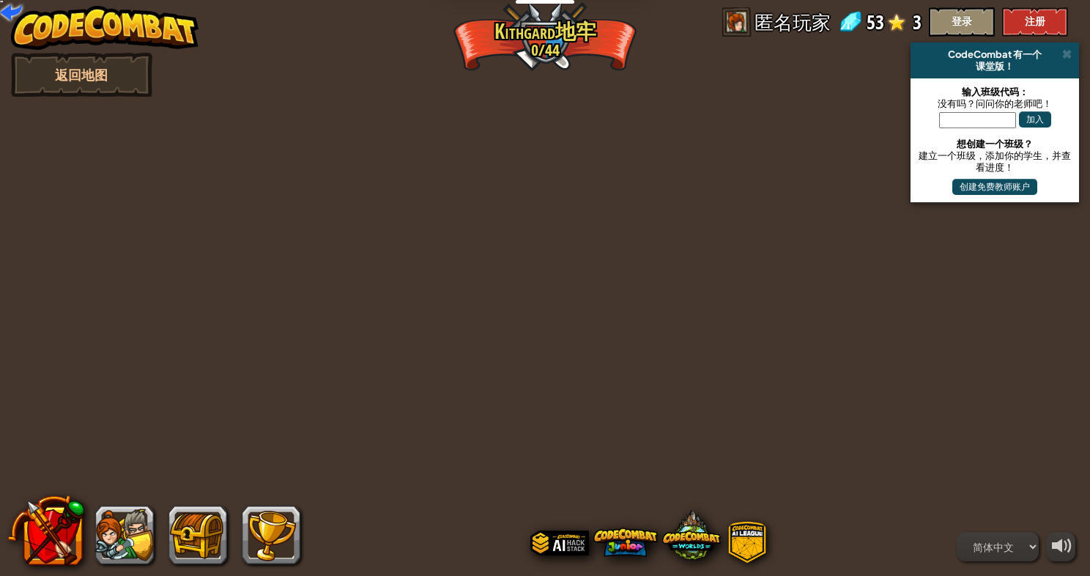
select select "zh-HANS"
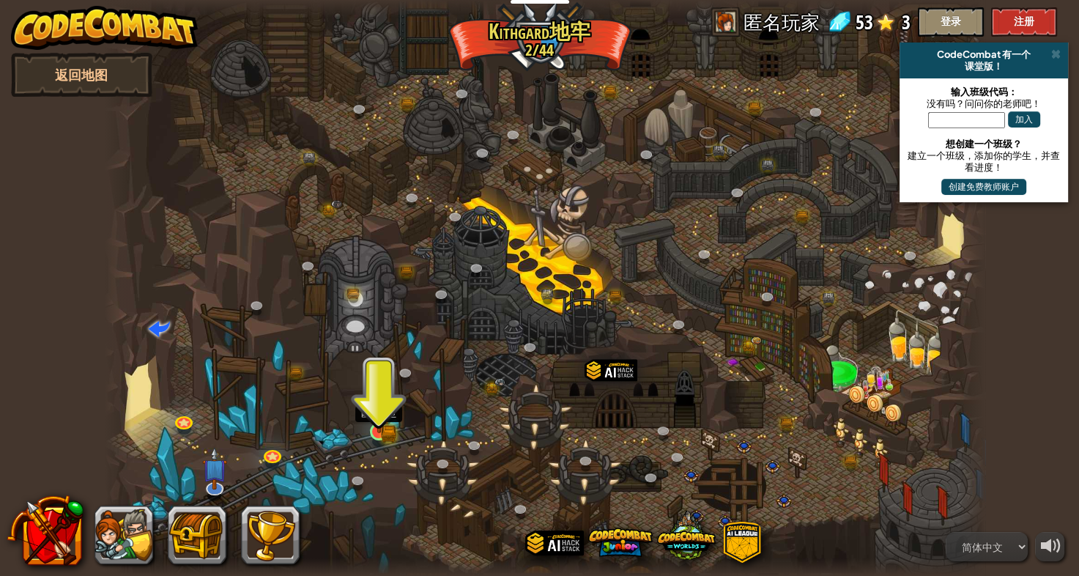
click at [385, 415] on img at bounding box center [378, 408] width 13 height 13
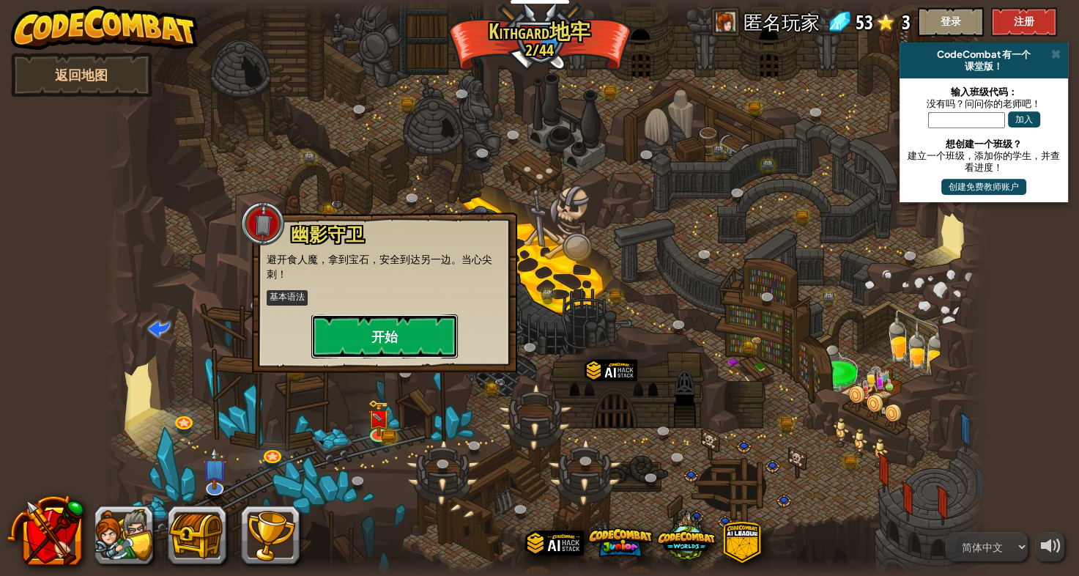
click at [413, 336] on button "开始" at bounding box center [384, 336] width 146 height 44
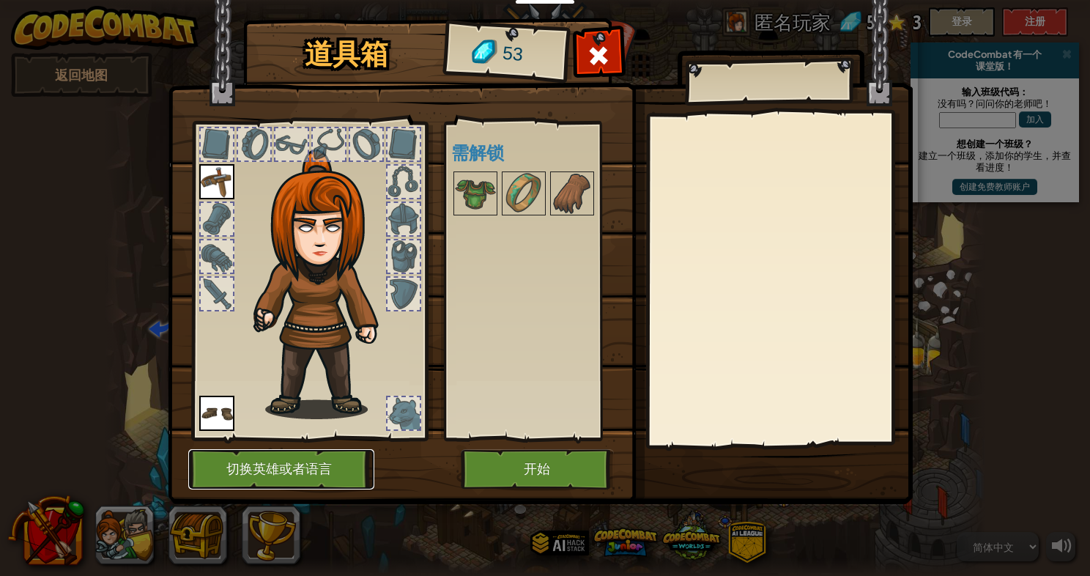
click at [294, 458] on button "切换英雄或者语言" at bounding box center [281, 469] width 186 height 40
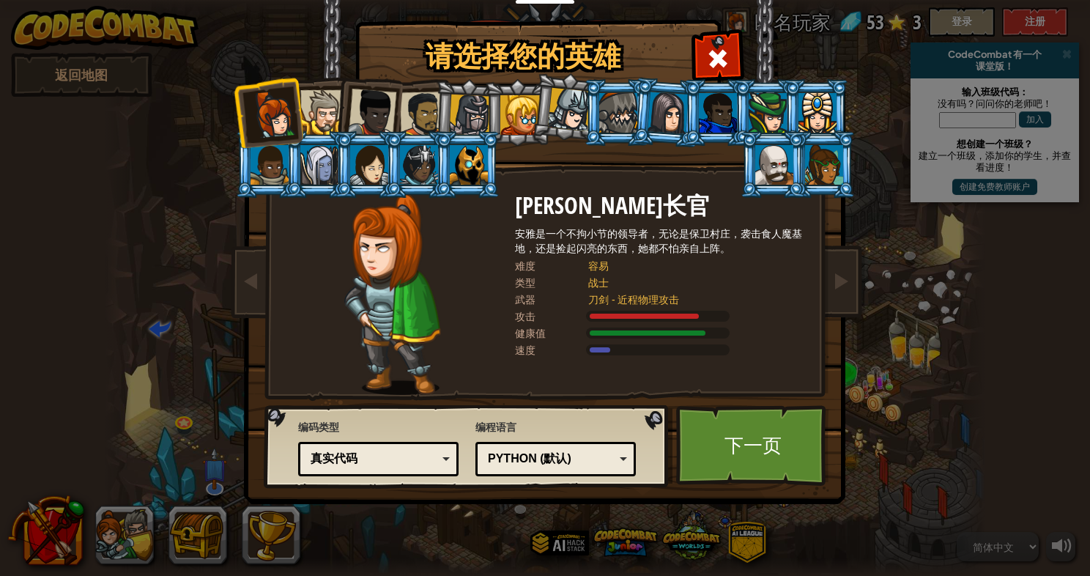
click at [508, 456] on div "Python (默认)" at bounding box center [551, 458] width 127 height 17
click at [760, 447] on link "下一页" at bounding box center [752, 445] width 153 height 81
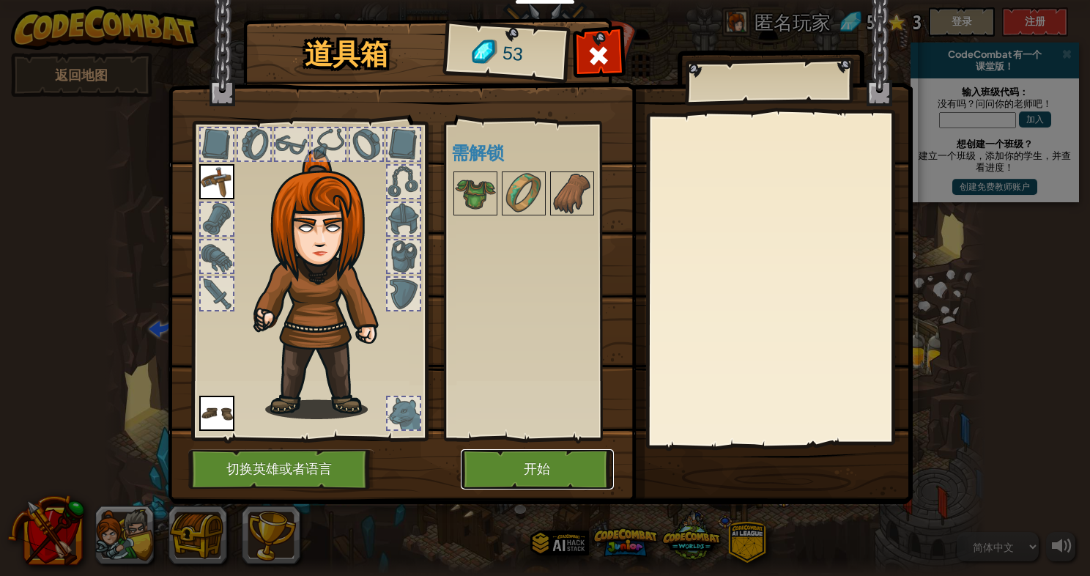
click at [524, 466] on button "开始" at bounding box center [537, 469] width 153 height 40
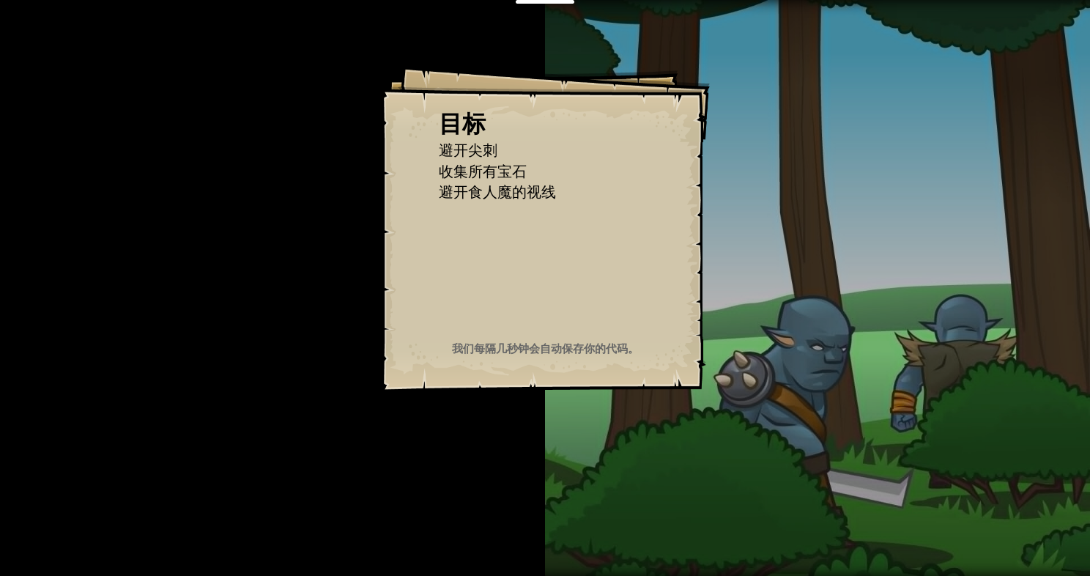
click at [524, 466] on div "目标 避开尖刺 收集所有宝石 避开食人魔的视线 开始 载入失败 订阅后才可开始本关 订阅 你将需要加入一个课程来玩这个关卡 回到我的课程 请询问老师分配后续课…" at bounding box center [545, 288] width 1090 height 576
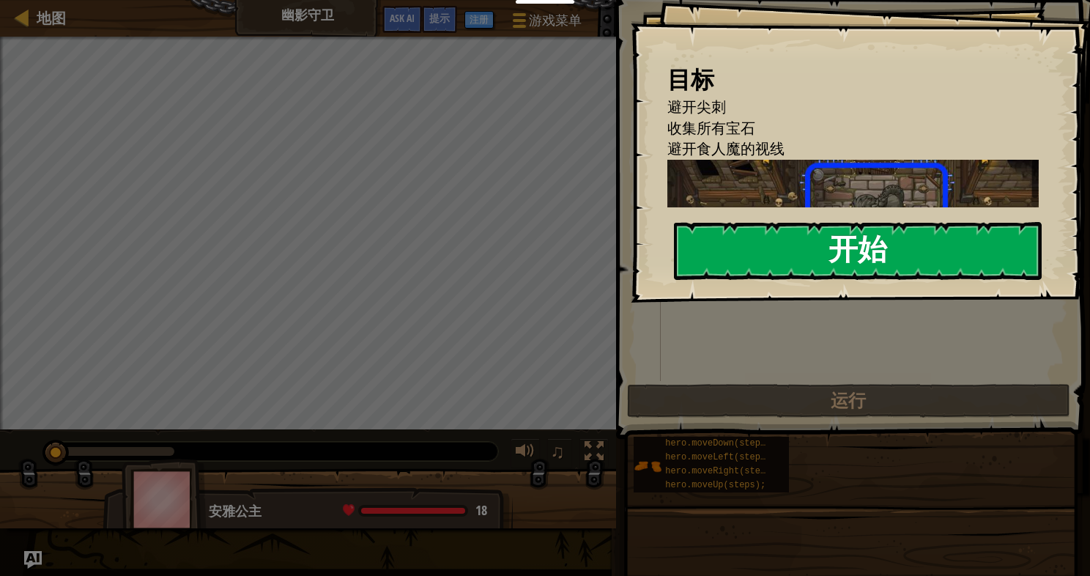
click at [813, 256] on button "开始" at bounding box center [858, 251] width 368 height 58
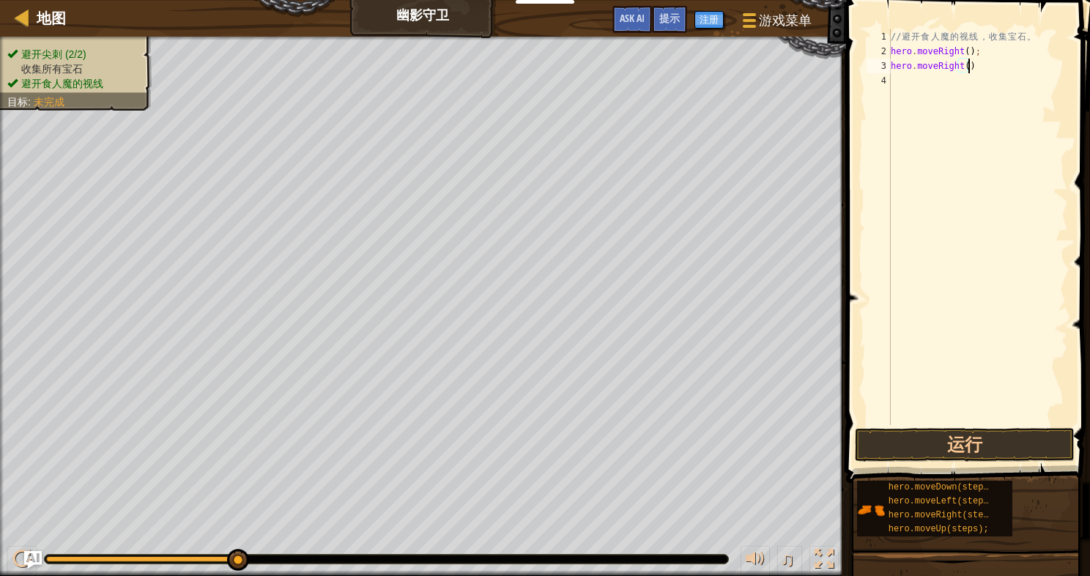
scroll to position [7, 6]
click at [948, 450] on button "运行" at bounding box center [965, 445] width 220 height 34
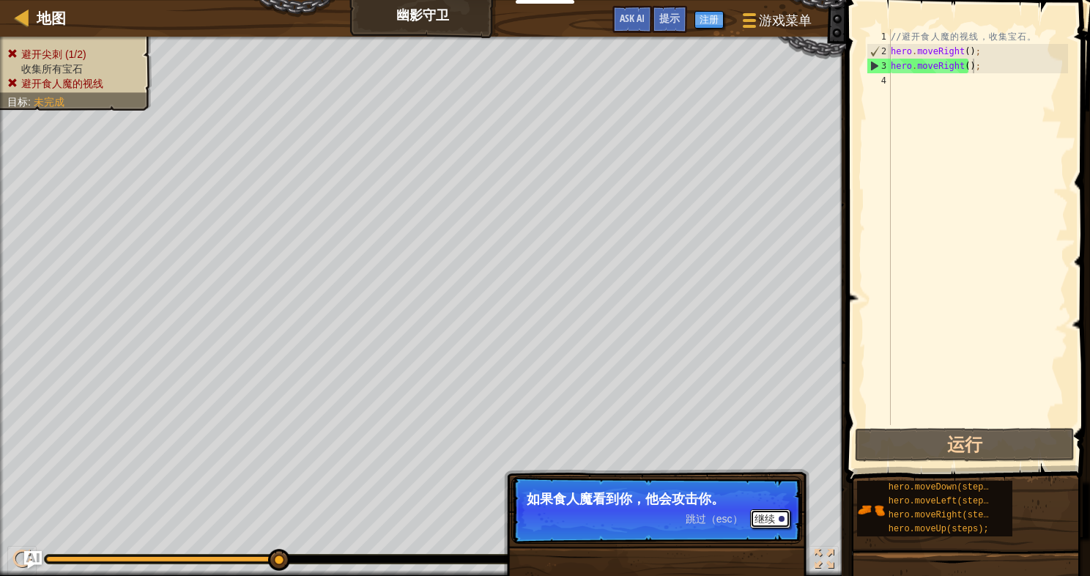
click at [765, 520] on button "继续" at bounding box center [770, 518] width 40 height 19
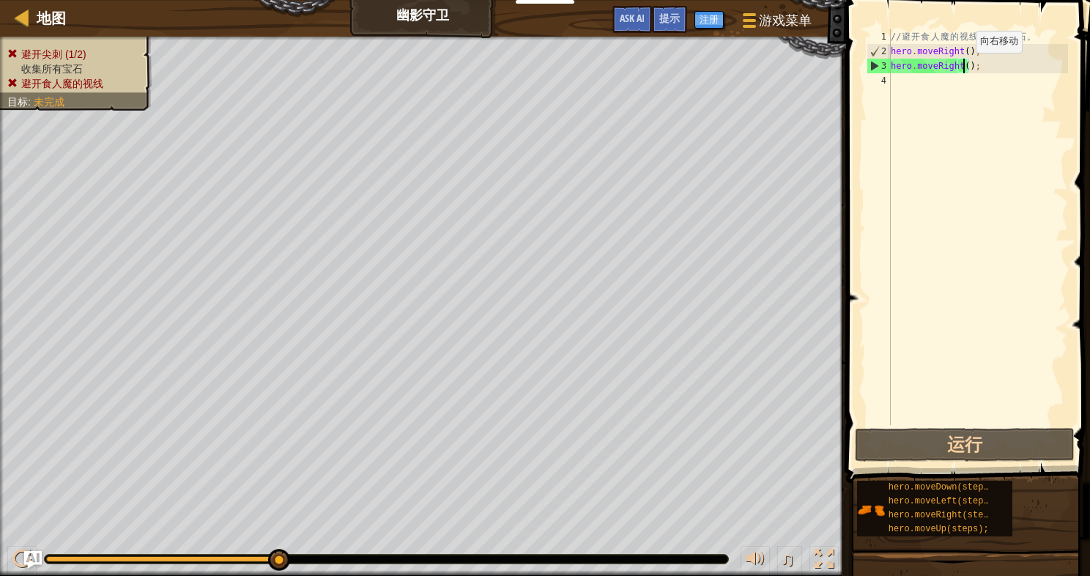
click at [962, 67] on div "// 避 开 食 人 魔 的 视 线 ， 收 集 宝 石 。 hero . moveRight ( ) ; hero . moveRight ( ) ;" at bounding box center [978, 241] width 180 height 425
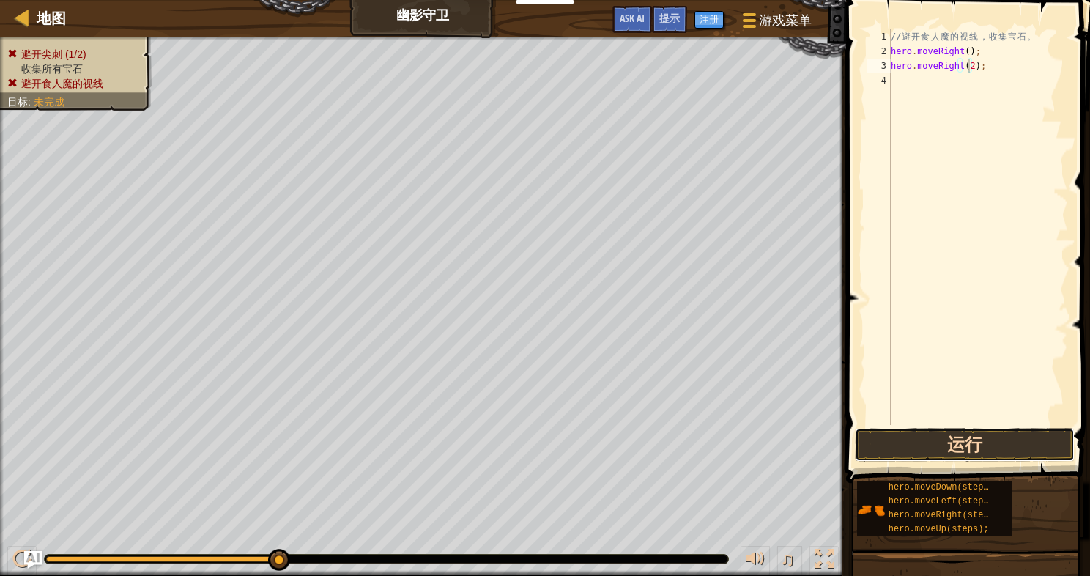
click at [996, 447] on button "运行" at bounding box center [965, 445] width 220 height 34
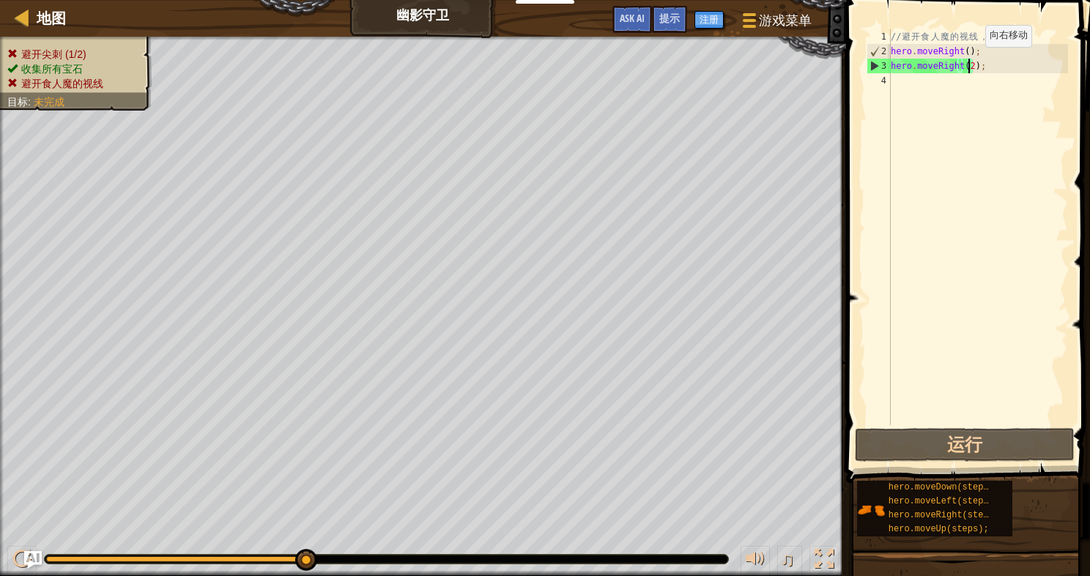
type textarea "hero.moveRight();"
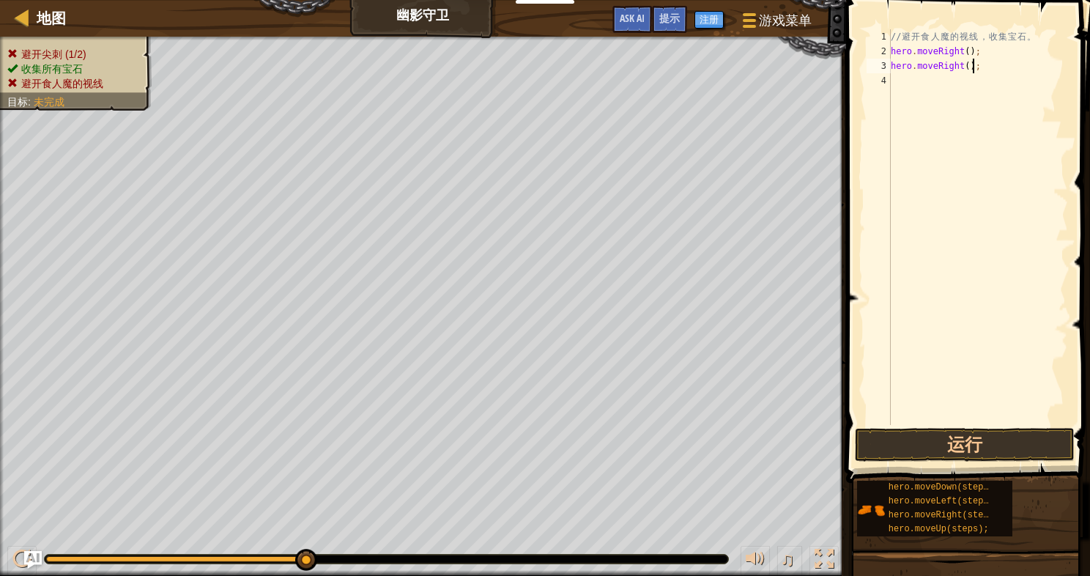
click at [981, 67] on div "// 避 开 食 人 魔 的 视 线 ， 收 集 宝 石 。 hero . moveRight ( ) ; hero . moveRight ( ) ;" at bounding box center [978, 241] width 180 height 425
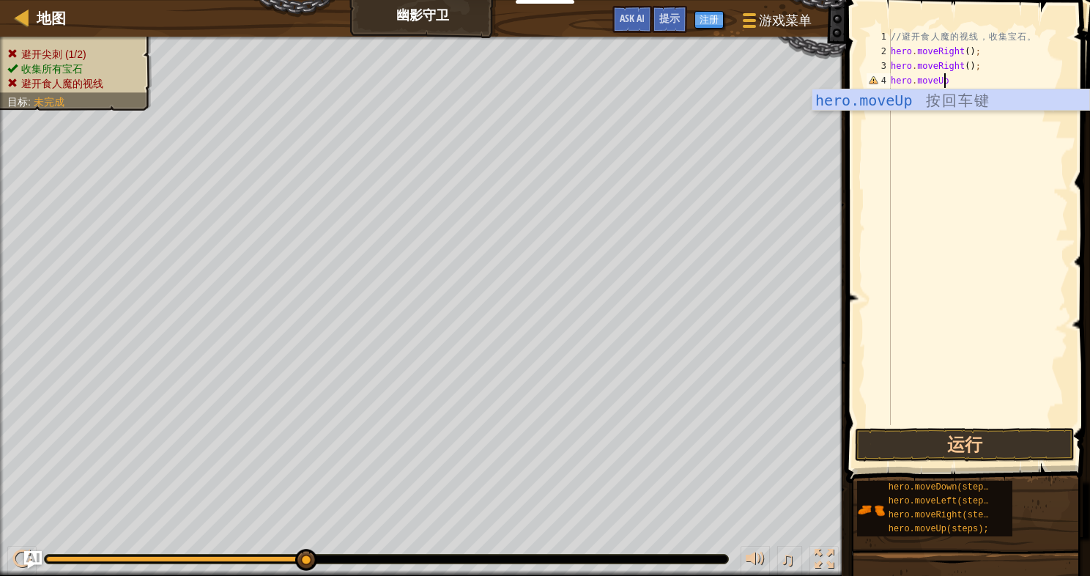
scroll to position [7, 4]
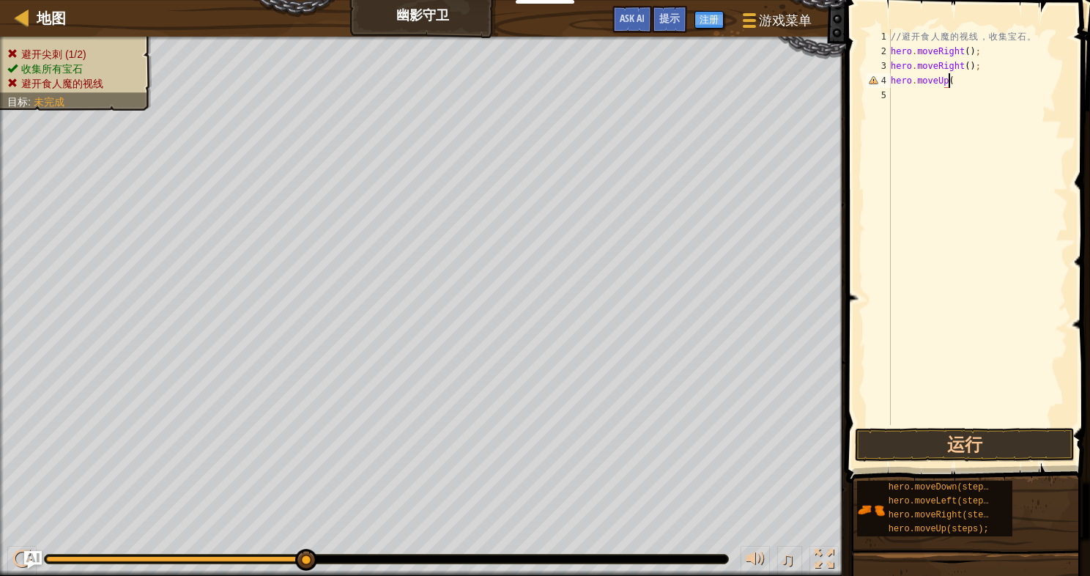
type textarea "hero.moveUp()"
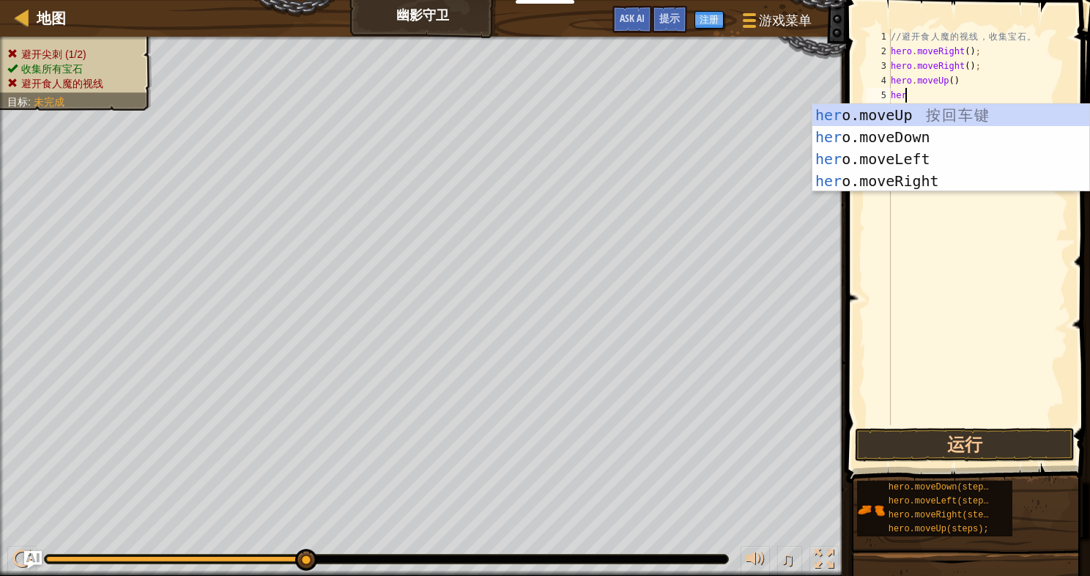
type textarea "hero"
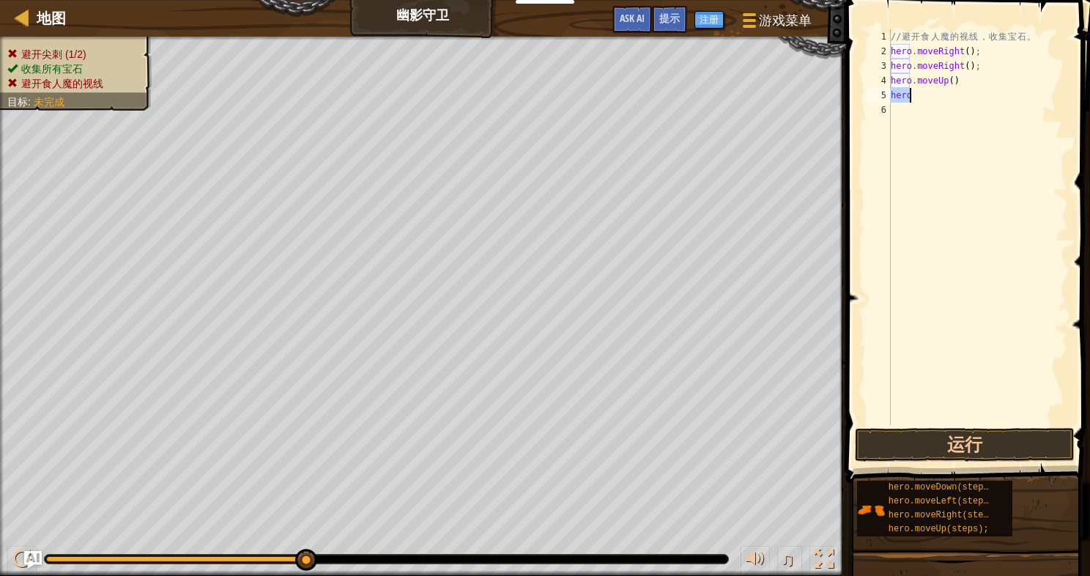
type textarea "."
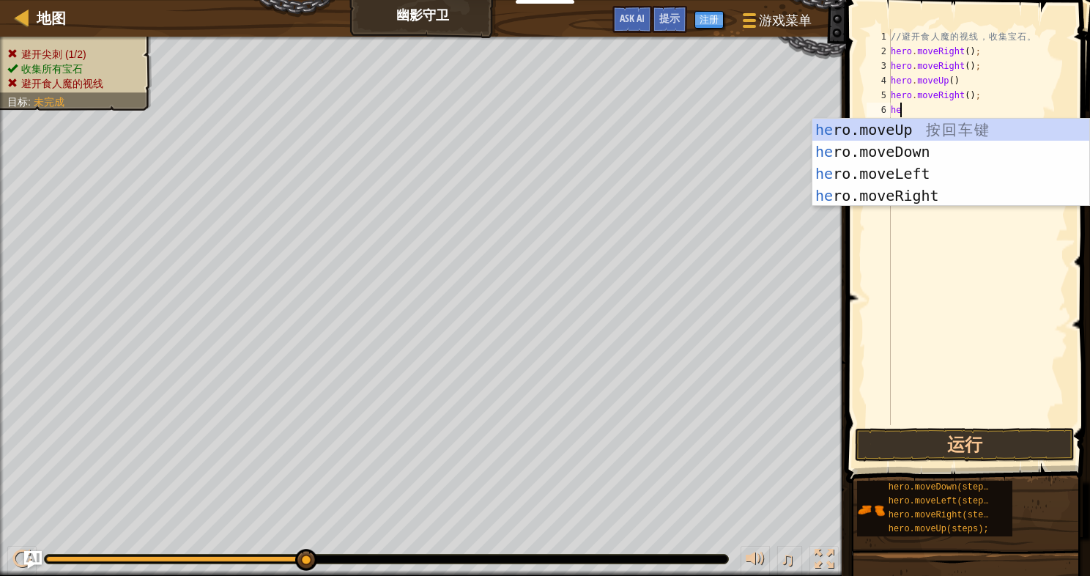
type textarea "her"
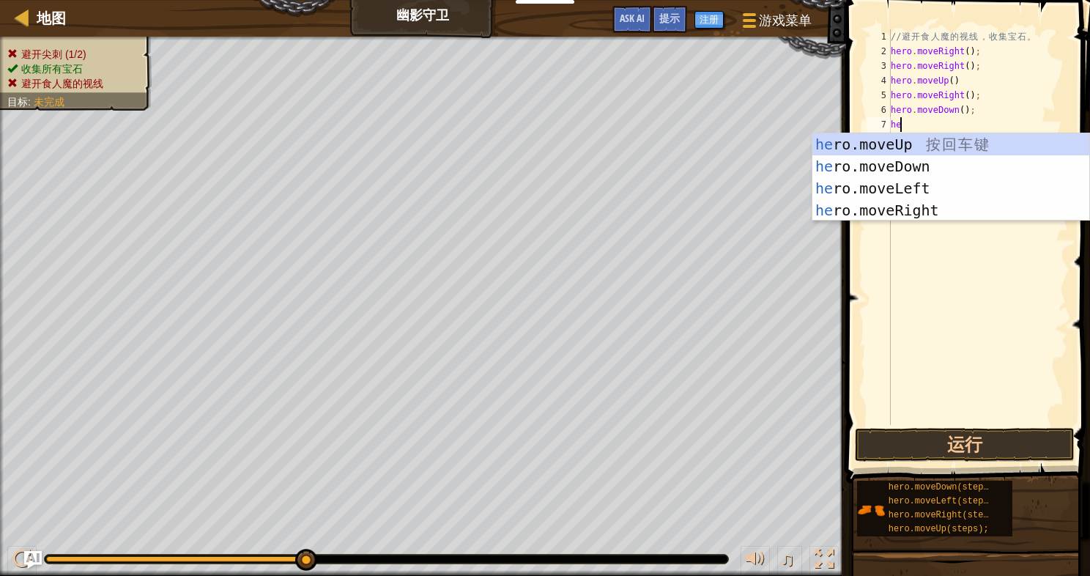
type textarea "her"
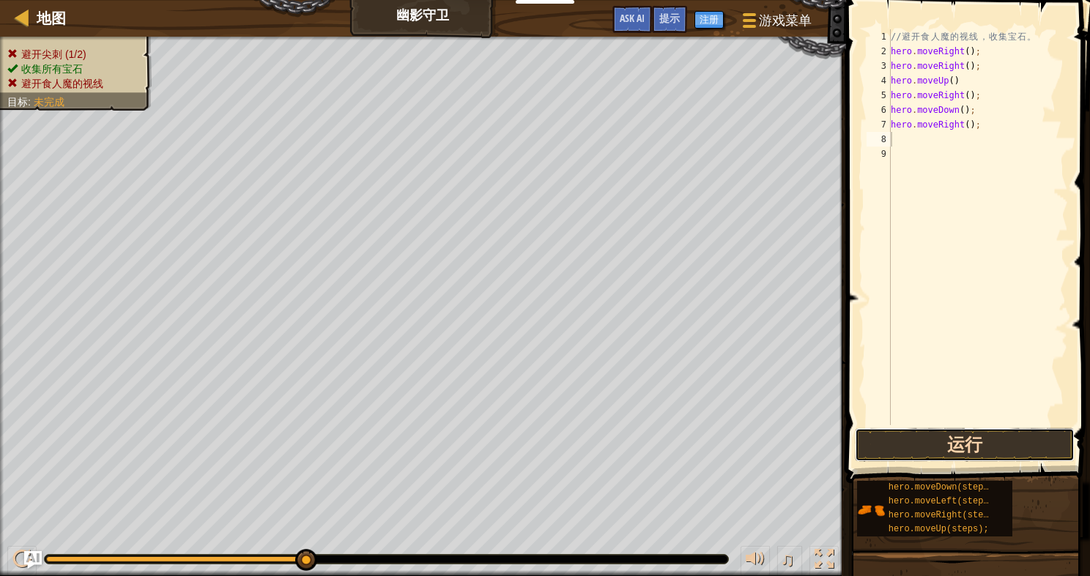
click at [951, 432] on button "运行" at bounding box center [965, 445] width 220 height 34
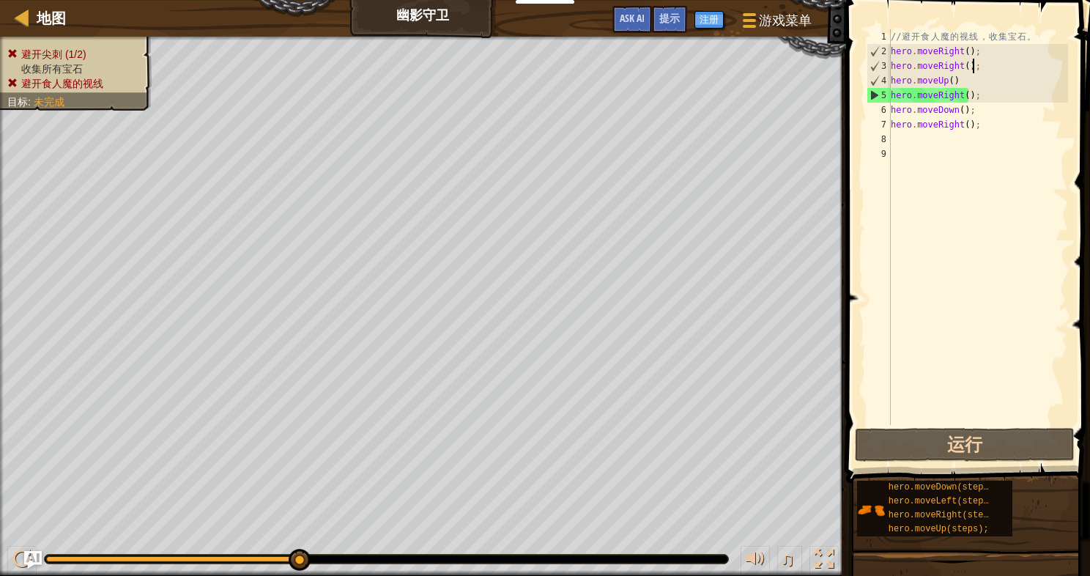
click at [979, 69] on div "// 避 开 食 人 魔 的 视 线 ， 收 集 宝 石 。 hero . moveRight ( ) ; hero . moveRight ( ) ; he…" at bounding box center [978, 241] width 180 height 425
type textarea "hero.moveRight();"
click at [979, 69] on div "// 避 开 食 人 魔 的 视 线 ， 收 集 宝 石 。 hero . moveRight ( ) ; hero . moveRight ( ) ; he…" at bounding box center [978, 241] width 180 height 425
click at [979, 69] on div "// 避 开 食 人 魔 的 视 线 ， 收 集 宝 石 。 hero . moveRight ( ) ; hero . moveRight ( ) ; he…" at bounding box center [978, 226] width 180 height 395
click at [979, 69] on div "// 避 开 食 人 魔 的 视 线 ， 收 集 宝 石 。 hero . moveRight ( ) ; hero . moveRight ( ) ; he…" at bounding box center [978, 241] width 180 height 425
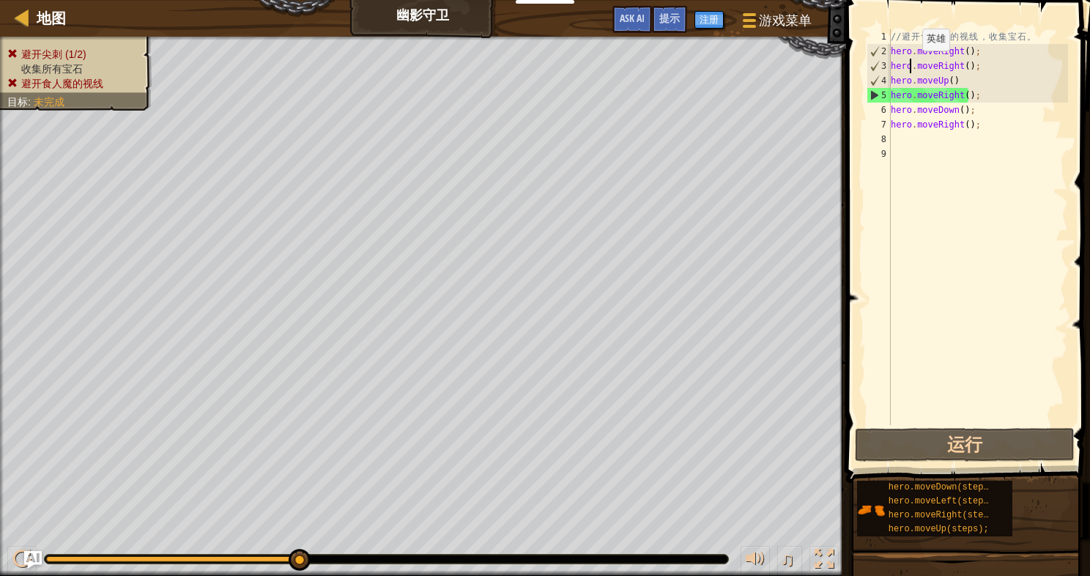
click at [909, 65] on div "// 避 开 食 人 魔 的 视 线 ， 收 集 宝 石 。 hero . moveRight ( ) ; hero . moveRight ( ) ; he…" at bounding box center [978, 241] width 180 height 425
drag, startPoint x: 978, startPoint y: 65, endPoint x: 883, endPoint y: 72, distance: 96.2
click at [883, 72] on div "hero.moveRight(); 1 2 3 4 5 6 7 8 9 // 避 开 食 人 魔 的 视 线 ， 收 集 宝 石 。 hero . moveR…" at bounding box center [965, 226] width 204 height 395
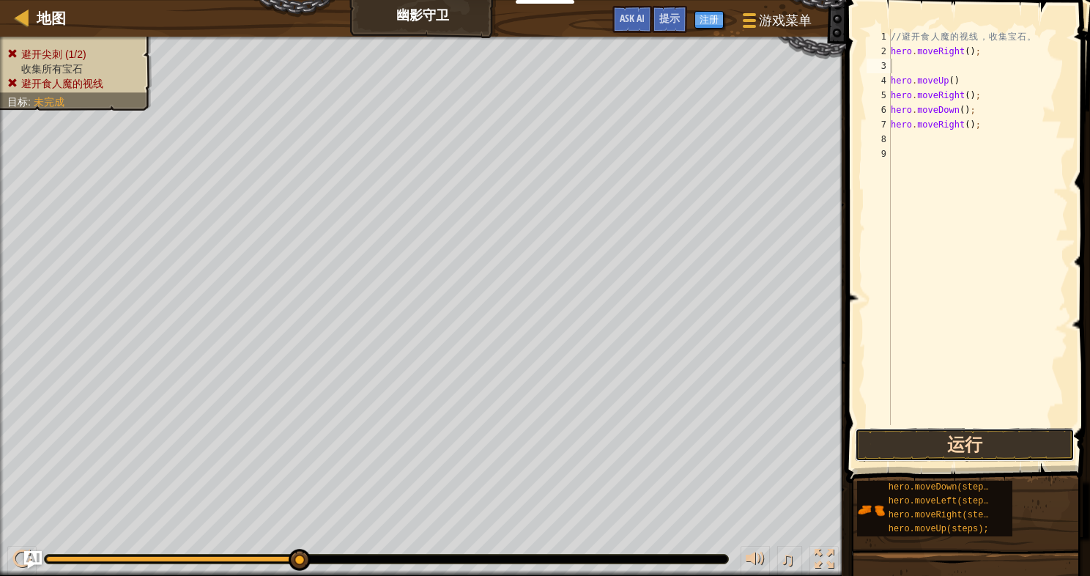
click at [935, 439] on button "运行" at bounding box center [965, 445] width 220 height 34
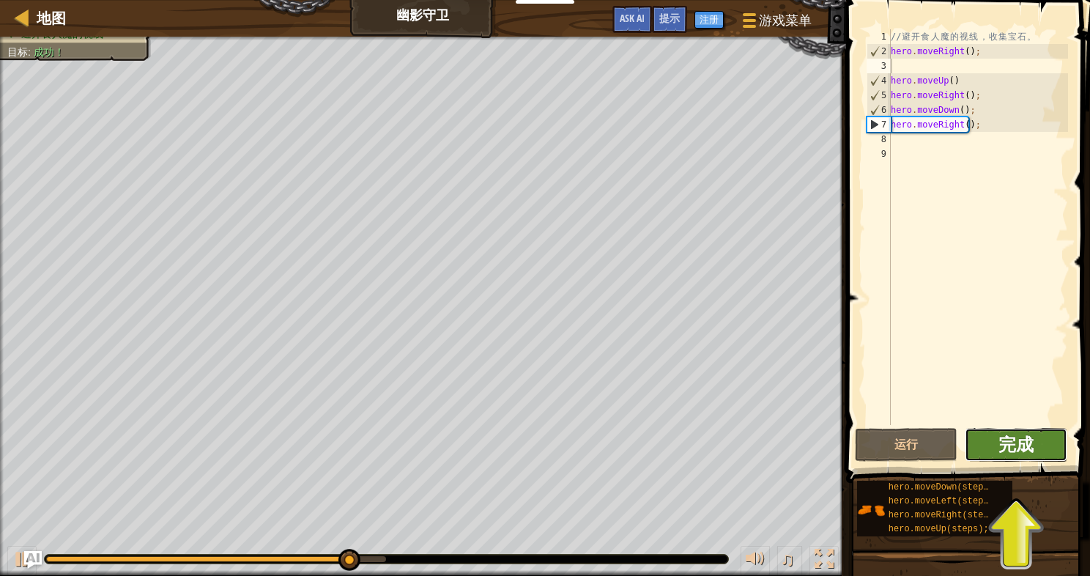
click at [1011, 438] on span "完成" at bounding box center [1015, 443] width 35 height 23
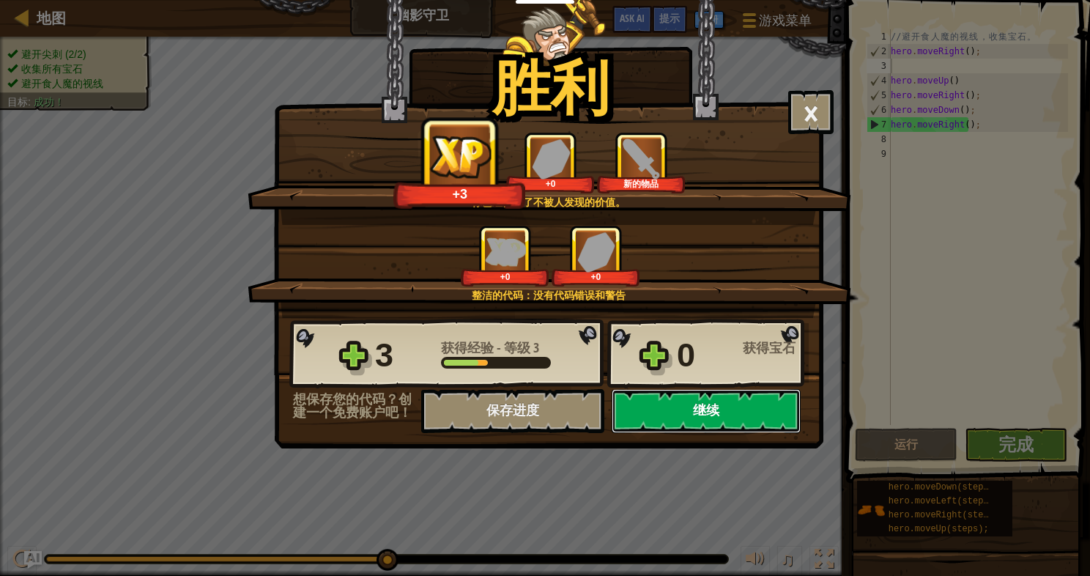
click at [688, 406] on button "继续" at bounding box center [706, 411] width 189 height 44
select select "zh-HANS"
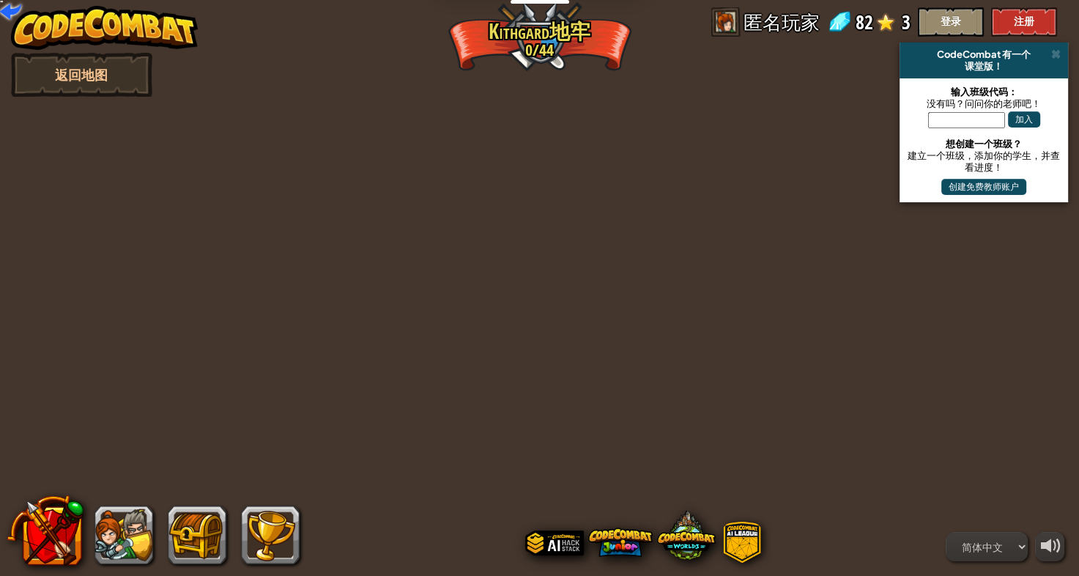
select select "zh-HANS"
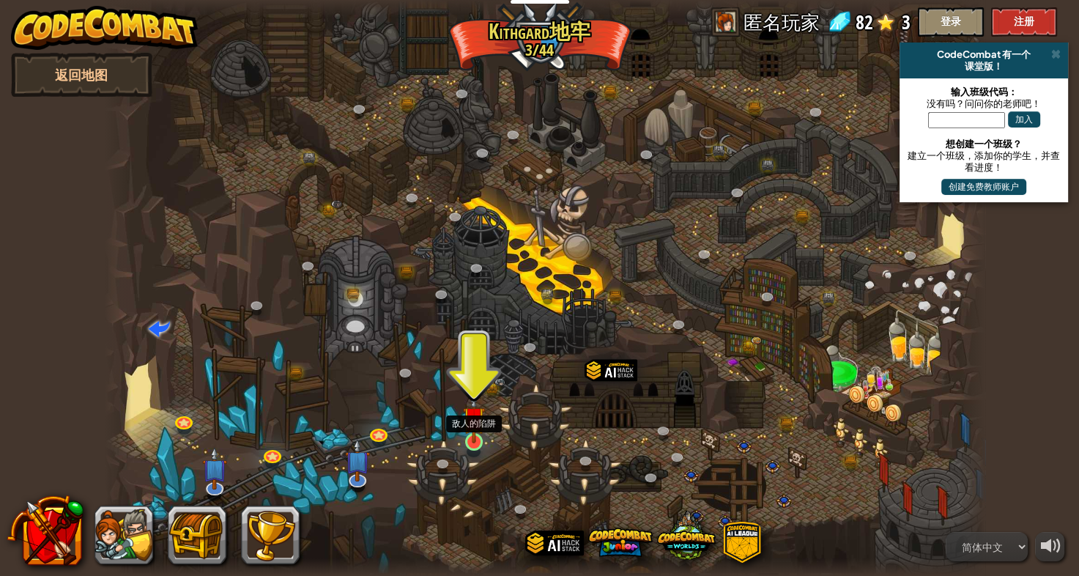
click at [480, 428] on img at bounding box center [474, 417] width 23 height 51
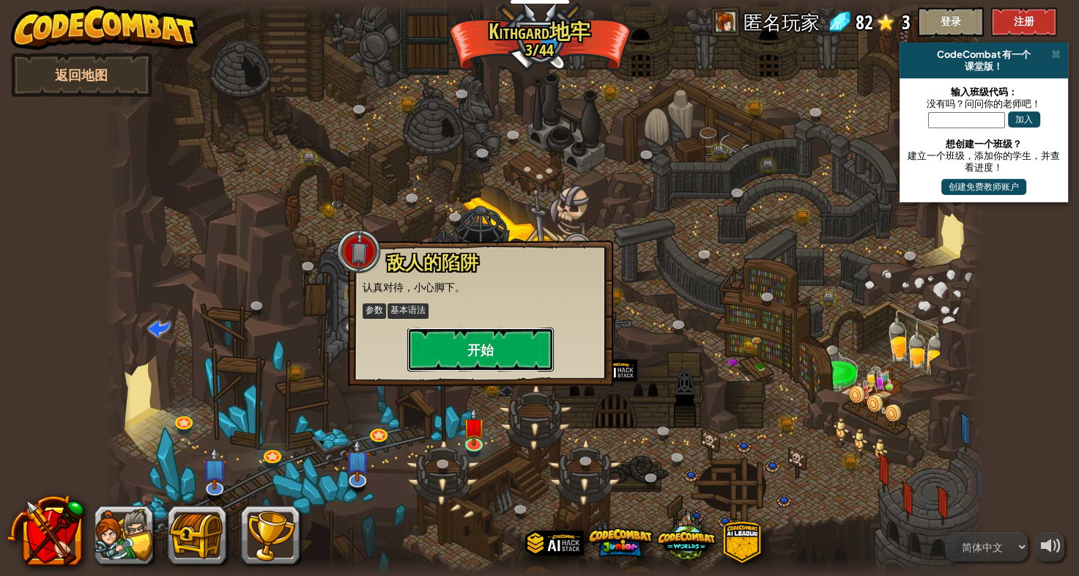
click at [498, 365] on button "开始" at bounding box center [480, 349] width 146 height 44
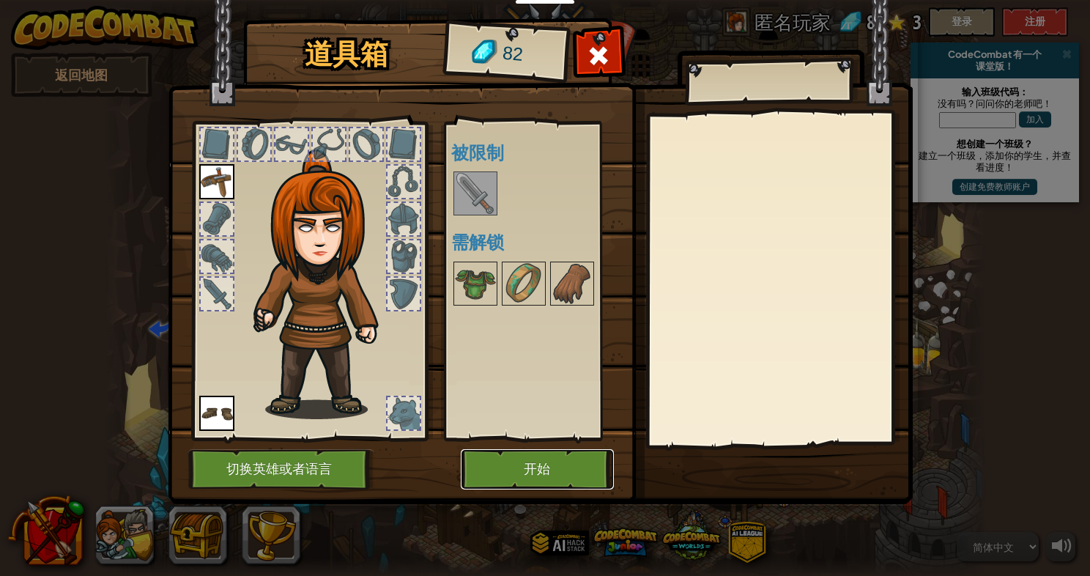
click at [499, 481] on button "开始" at bounding box center [537, 469] width 153 height 40
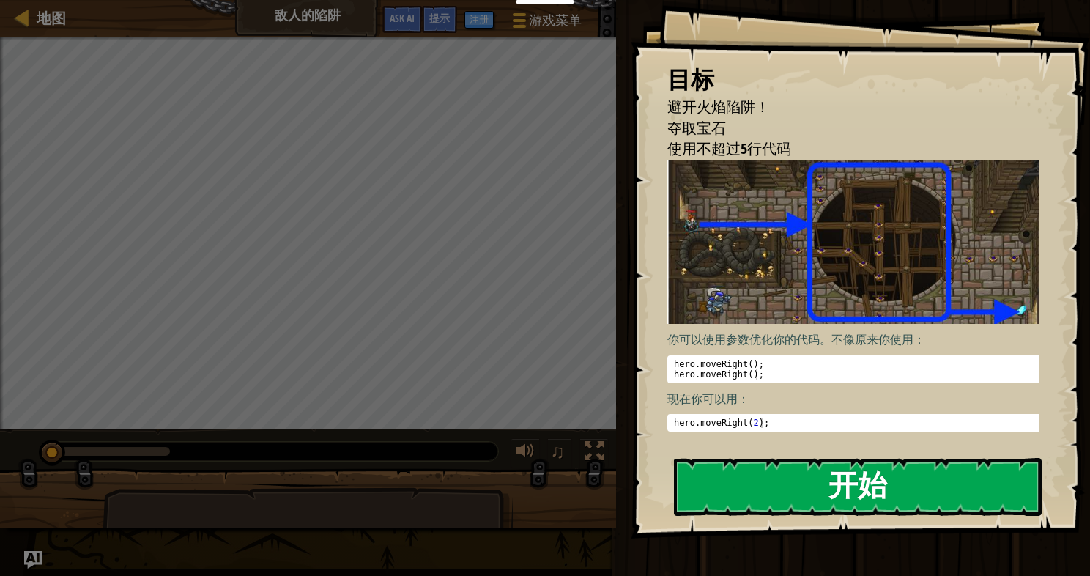
click at [754, 483] on button "开始" at bounding box center [858, 487] width 368 height 58
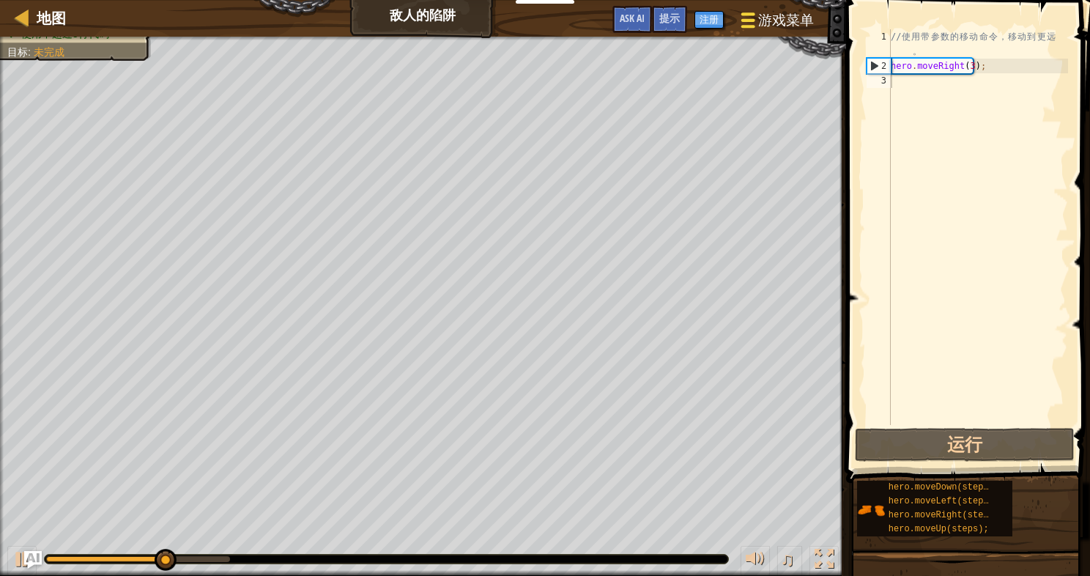
click at [777, 22] on span "游戏菜单" at bounding box center [785, 20] width 56 height 20
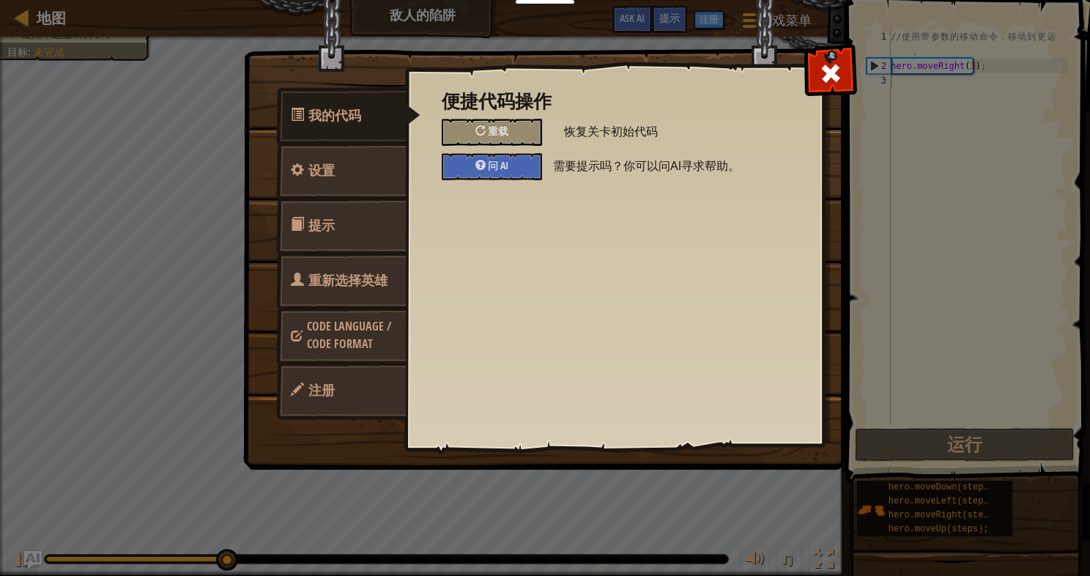
click at [336, 395] on link "注册" at bounding box center [341, 390] width 130 height 57
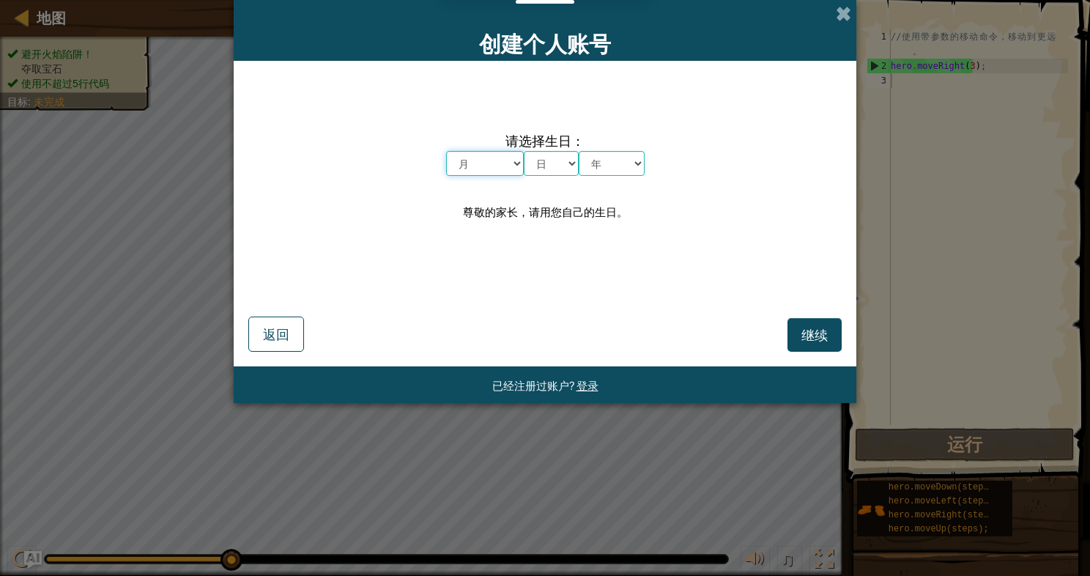
click at [501, 160] on select "月 一月 二月 三月 四月 五月 六月 七月 八月 九月 十月 十一月 十二月" at bounding box center [485, 163] width 78 height 25
click at [513, 171] on select "月 一月 二月 三月 四月 五月 六月 七月 八月 九月 十月 十一月 十二月" at bounding box center [485, 163] width 78 height 25
select select "2"
click at [446, 151] on select "月 一月 二月 三月 四月 五月 六月 七月 八月 九月 十月 十一月 十二月" at bounding box center [485, 163] width 78 height 25
click at [554, 165] on select "日 1 2 3 4 5 6 7 8 9 10 11 12 13 14 15 16 17 18 19 20 21 22 23 24 25 26 27 28 29…" at bounding box center [551, 163] width 55 height 25
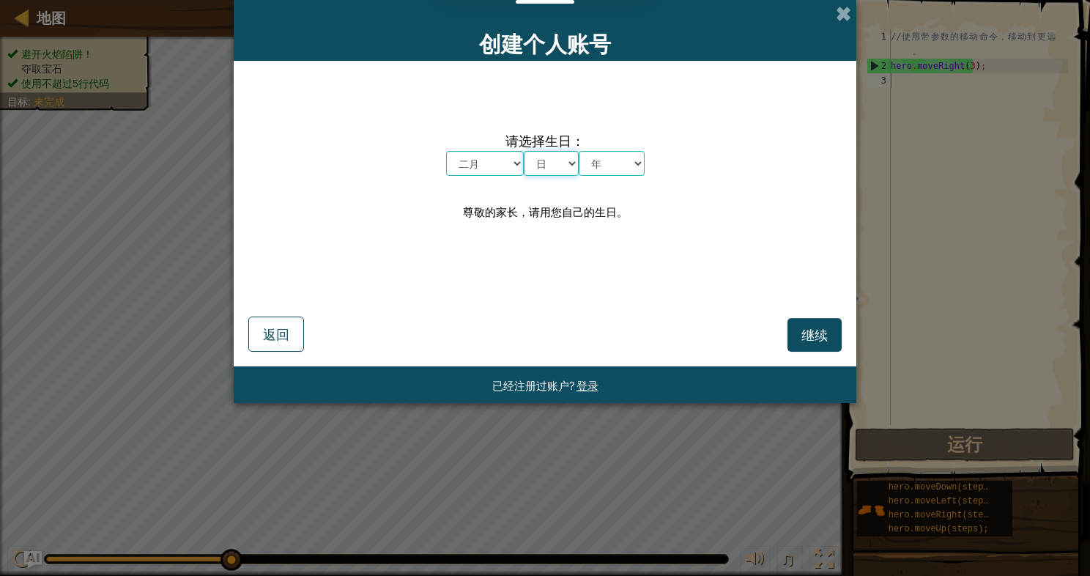
select select "10"
click at [524, 151] on select "日 1 2 3 4 5 6 7 8 9 10 11 12 13 14 15 16 17 18 19 20 21 22 23 24 25 26 27 28 29…" at bounding box center [551, 163] width 55 height 25
click at [617, 157] on select "年 2025 2024 2023 2022 2021 2020 2019 2018 2017 2016 2015 2014 2013 2012 2011 20…" at bounding box center [612, 163] width 66 height 25
select select "2004"
click at [579, 151] on select "年 2025 2024 2023 2022 2021 2020 2019 2018 2017 2016 2015 2014 2013 2012 2011 20…" at bounding box center [612, 163] width 66 height 25
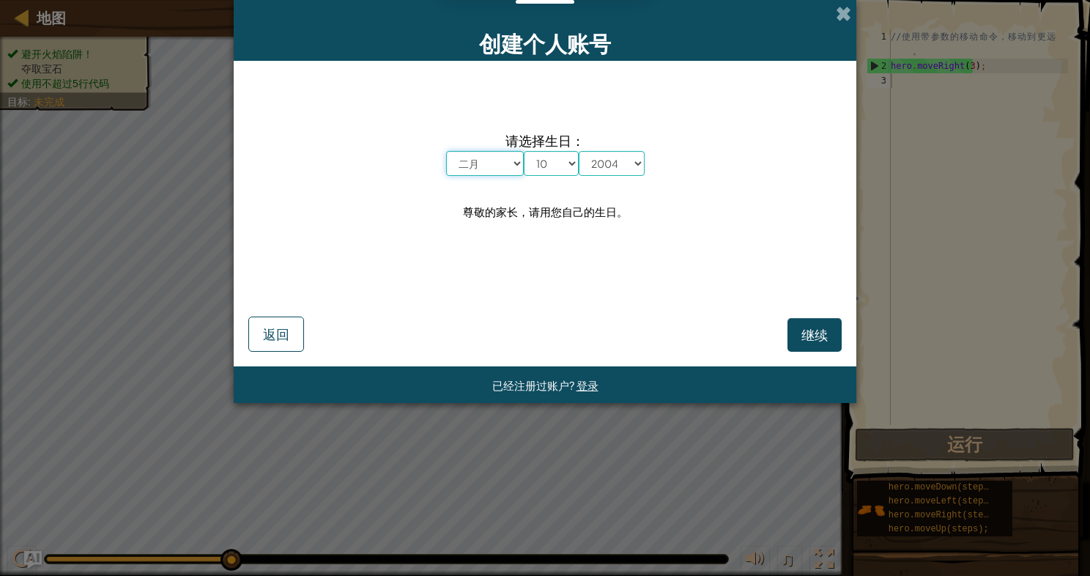
click at [486, 158] on select "月 一月 二月 三月 四月 五月 六月 七月 八月 九月 十月 十一月 十二月" at bounding box center [485, 163] width 78 height 25
select select "1"
click at [446, 151] on select "月 一月 二月 三月 四月 五月 六月 七月 八月 九月 十月 十一月 十二月" at bounding box center [485, 163] width 78 height 25
click at [813, 338] on span "继续" at bounding box center [814, 334] width 26 height 17
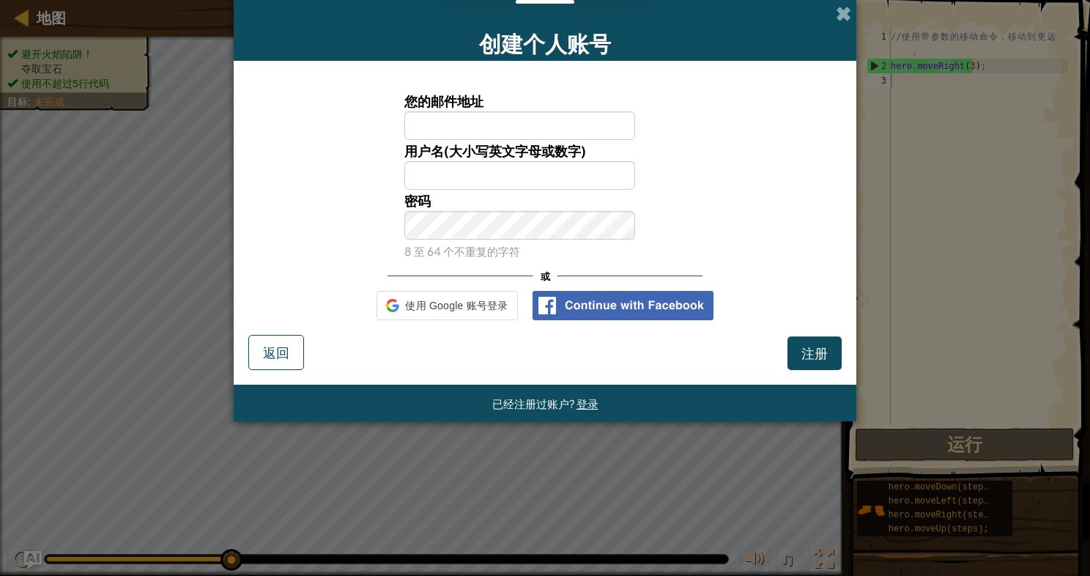
click at [524, 136] on input "您的邮件地址" at bounding box center [519, 125] width 231 height 29
click at [514, 134] on input "您的邮件地址" at bounding box center [519, 125] width 231 height 29
type input "2587355003@qq.com"
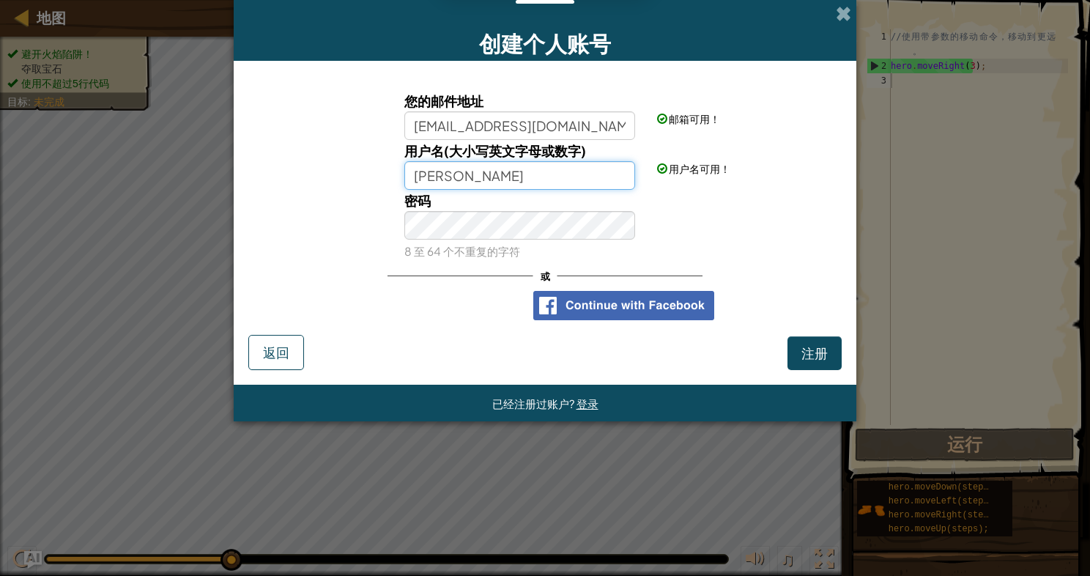
click at [451, 168] on input "李齐" at bounding box center [519, 175] width 231 height 29
type input "李"
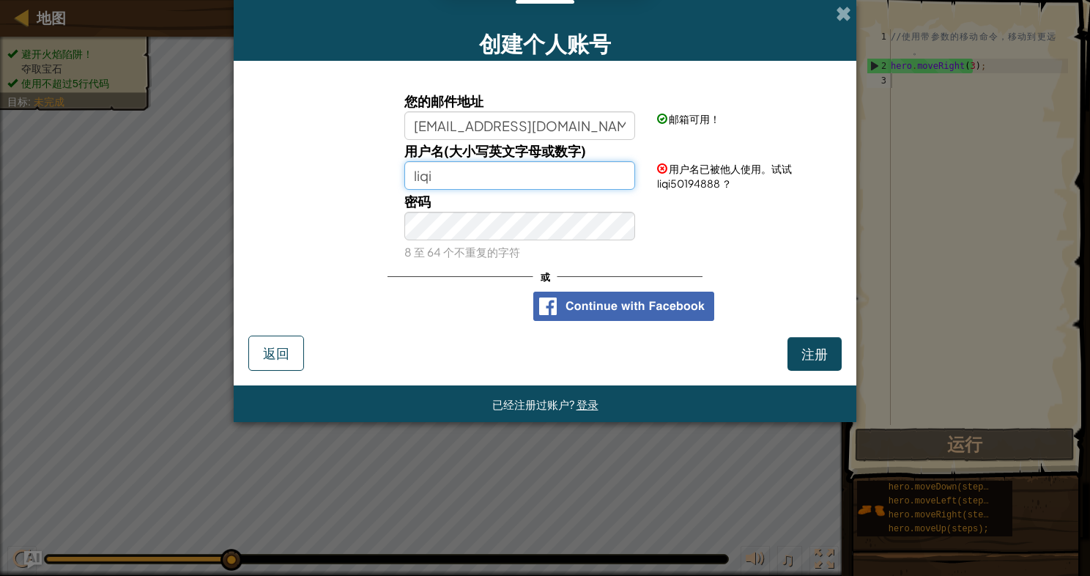
click at [480, 174] on input "liqi" at bounding box center [519, 175] width 231 height 29
type input "liqq"
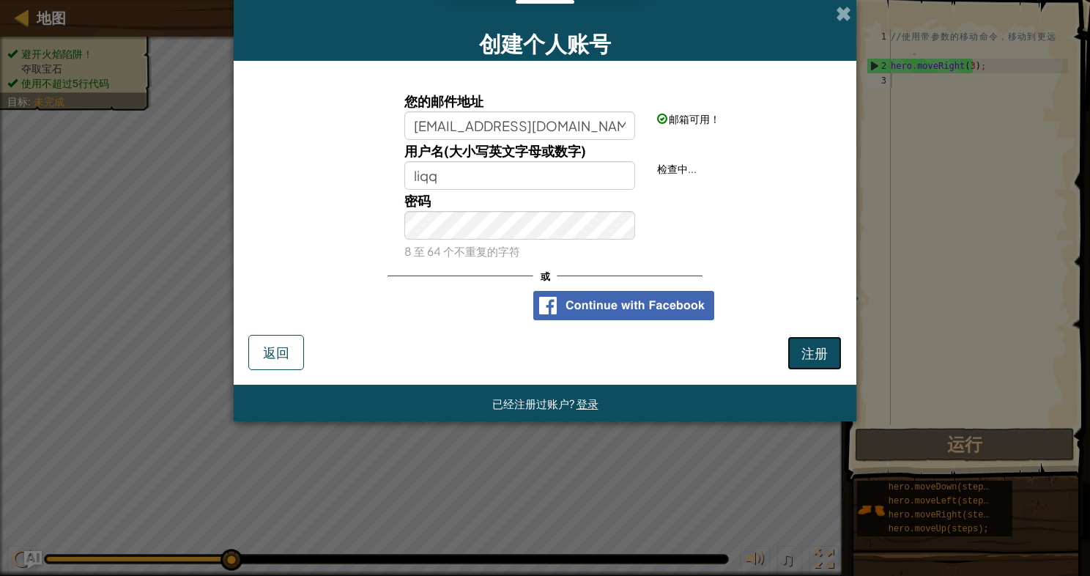
click at [820, 362] on button "注册" at bounding box center [814, 353] width 54 height 34
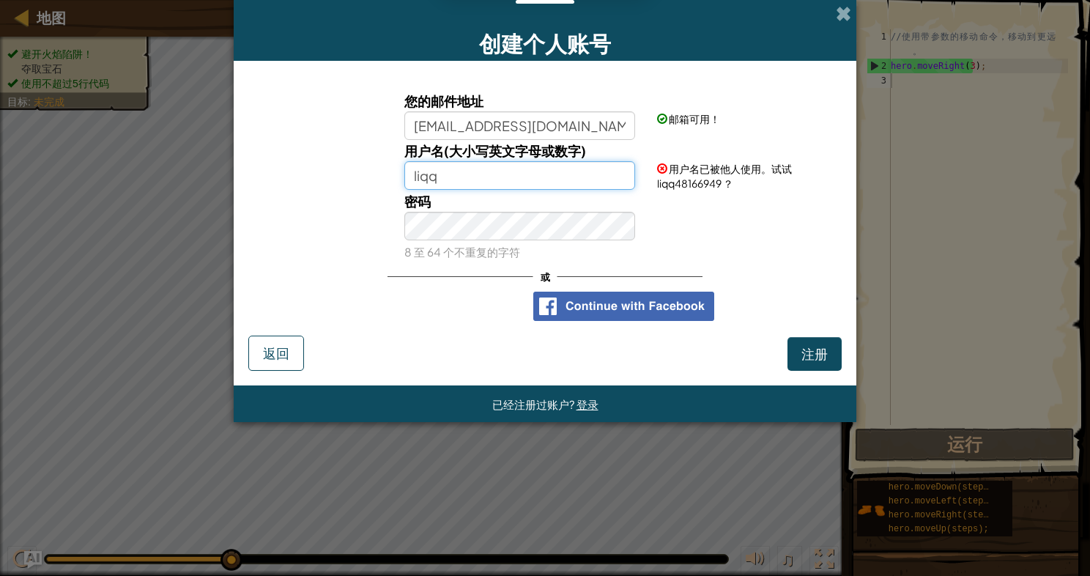
click at [563, 174] on input "liqq" at bounding box center [519, 175] width 231 height 29
click at [806, 354] on button "注册" at bounding box center [814, 354] width 54 height 34
click at [535, 172] on input "yyy" at bounding box center [519, 175] width 231 height 29
type input "y"
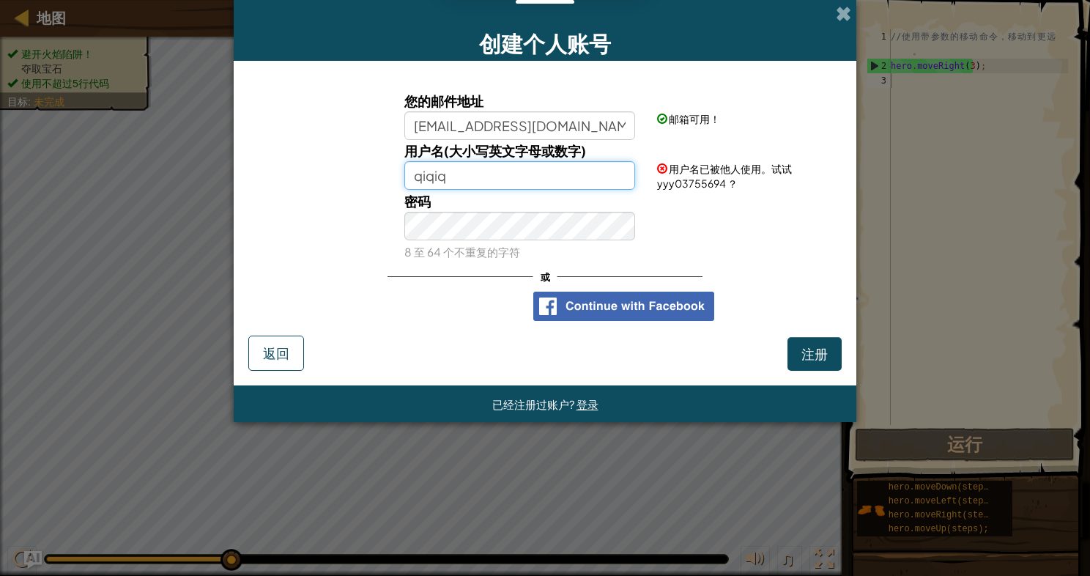
type input "qiqiq"
click at [787, 337] on button "注册" at bounding box center [814, 354] width 54 height 34
click at [530, 177] on input "qiqiq" at bounding box center [519, 175] width 231 height 29
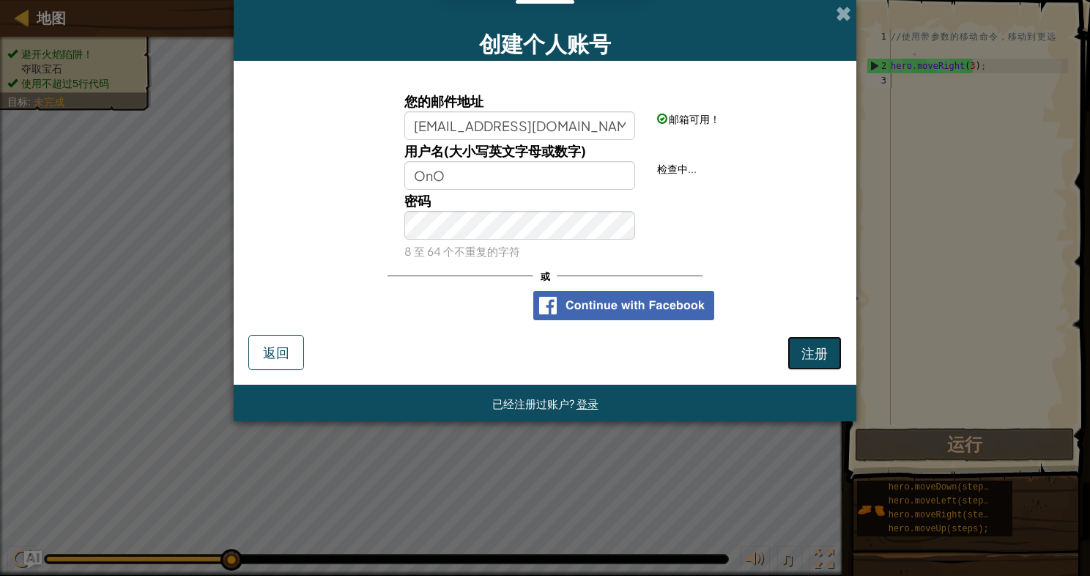
click at [806, 345] on button "注册" at bounding box center [814, 353] width 54 height 34
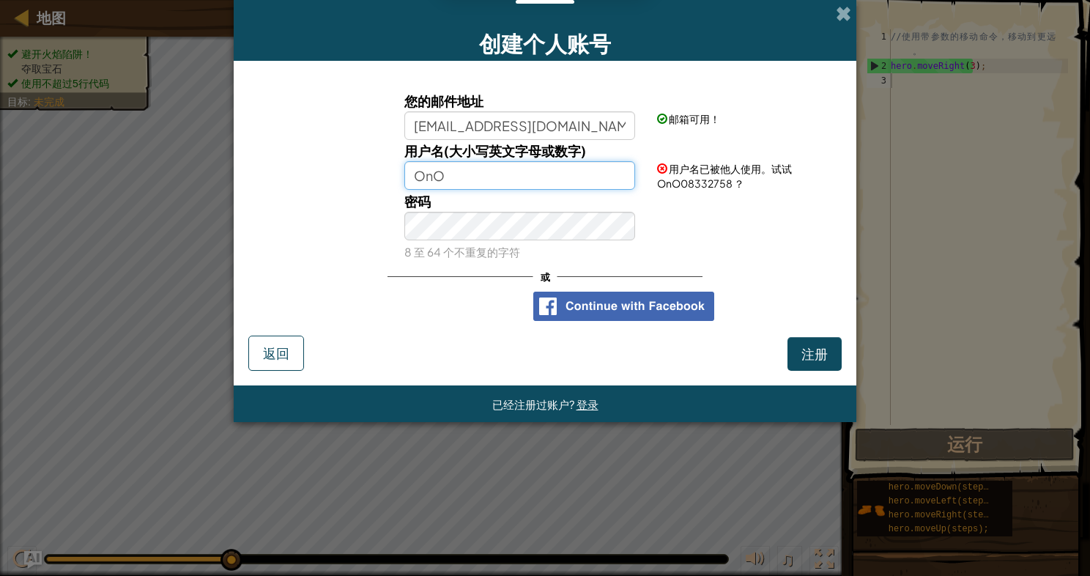
click at [434, 175] on input "OnO" at bounding box center [519, 175] width 231 height 29
click at [425, 174] on input "On.O" at bounding box center [519, 175] width 231 height 29
click at [510, 178] on input "O.n.O" at bounding box center [519, 175] width 231 height 29
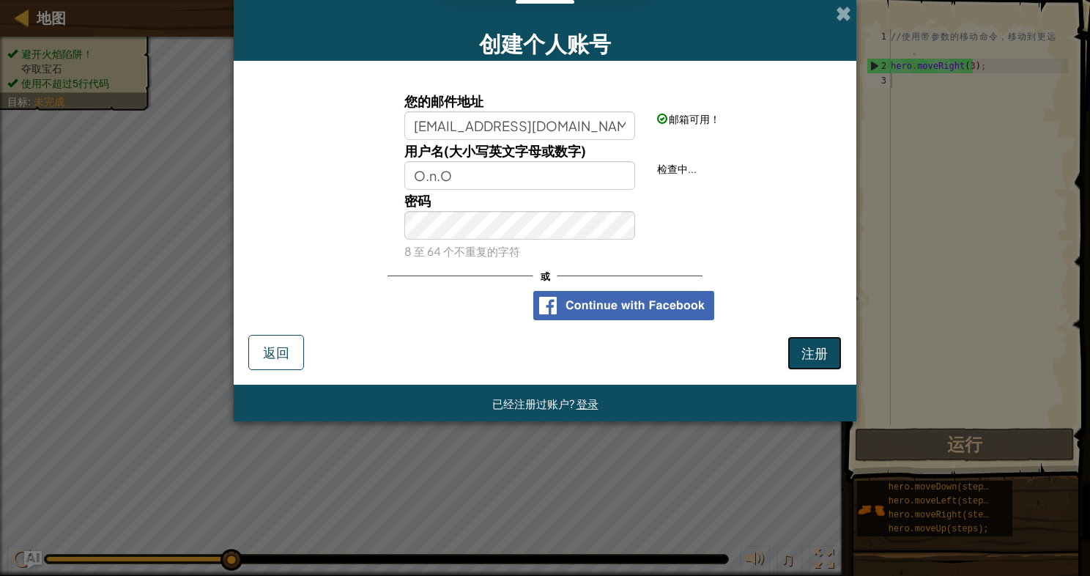
click at [799, 346] on button "注册" at bounding box center [814, 353] width 54 height 34
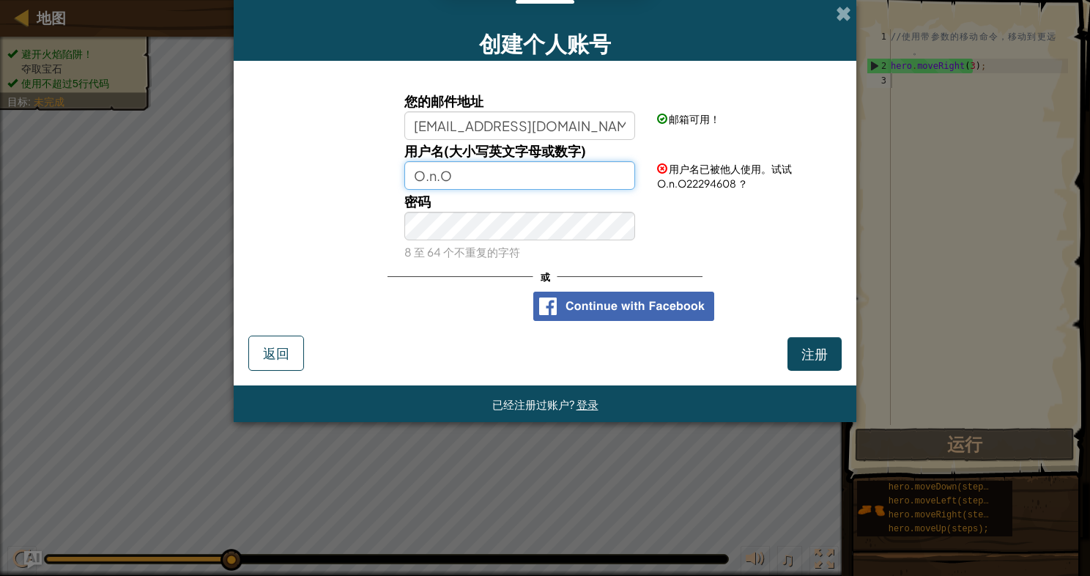
click at [451, 177] on input "O.n.O" at bounding box center [519, 175] width 231 height 29
click at [438, 174] on input "O.n.O-" at bounding box center [519, 175] width 231 height 29
click at [427, 179] on input "O.n-O-" at bounding box center [519, 175] width 231 height 29
click at [475, 180] on input "O-n-O-" at bounding box center [519, 175] width 231 height 29
type input "O-n-O"
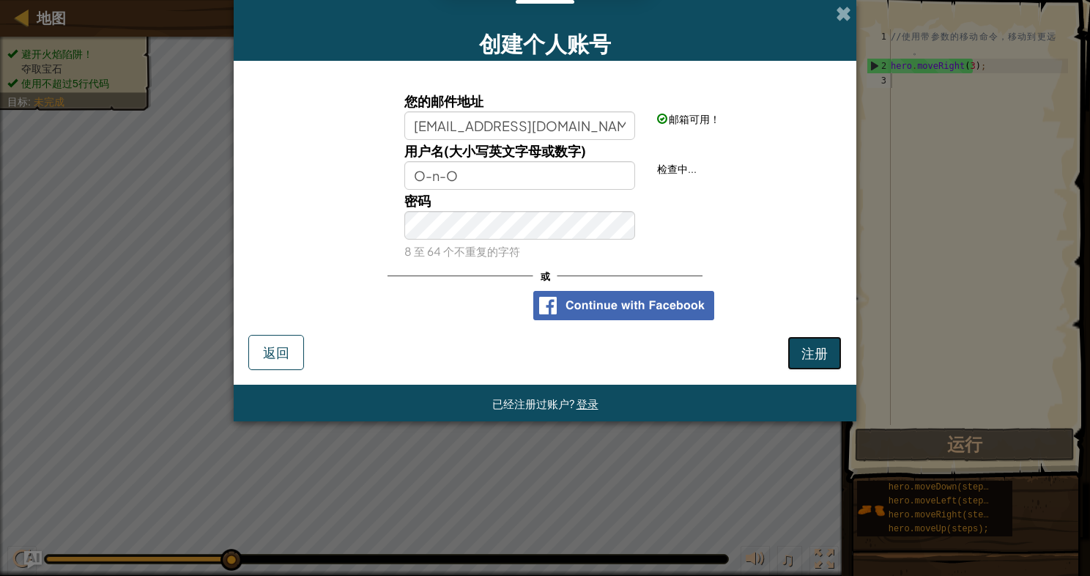
click at [792, 346] on button "注册" at bounding box center [814, 353] width 54 height 34
click at [799, 351] on button "注册" at bounding box center [814, 353] width 54 height 34
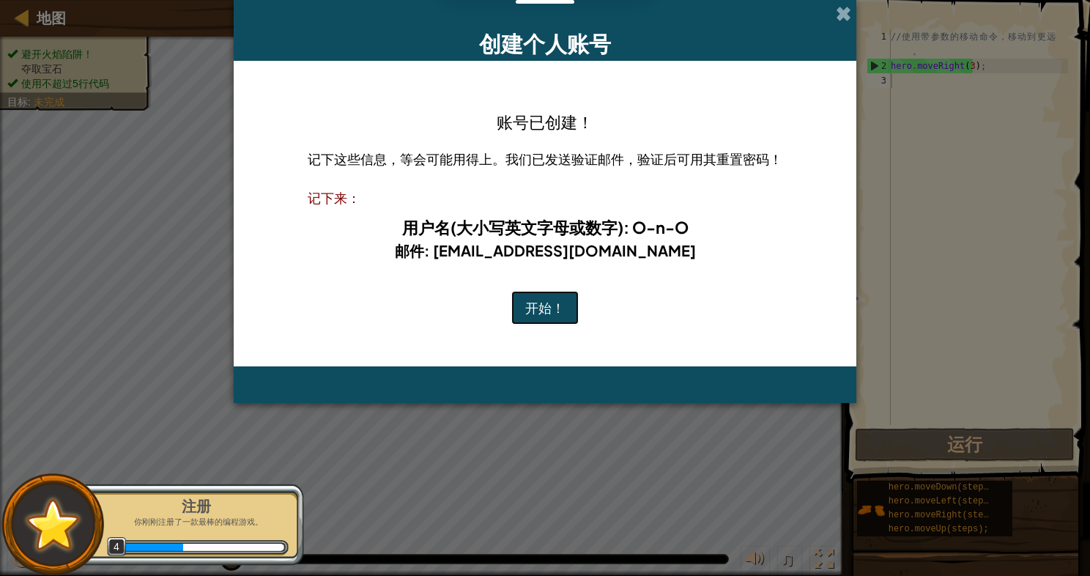
click at [568, 309] on button "开始！" at bounding box center [544, 308] width 67 height 34
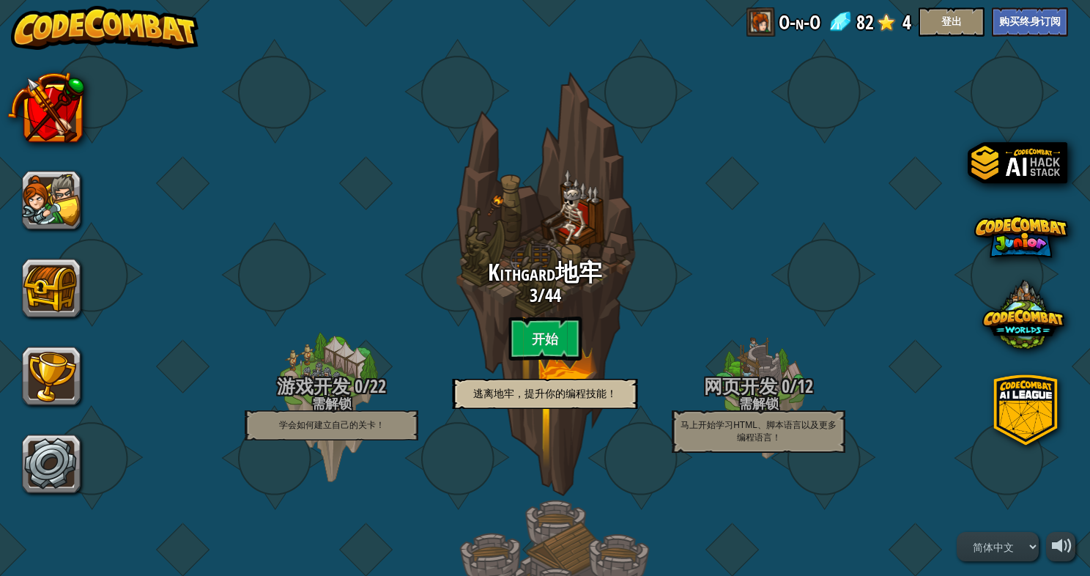
select select "zh-HANS"
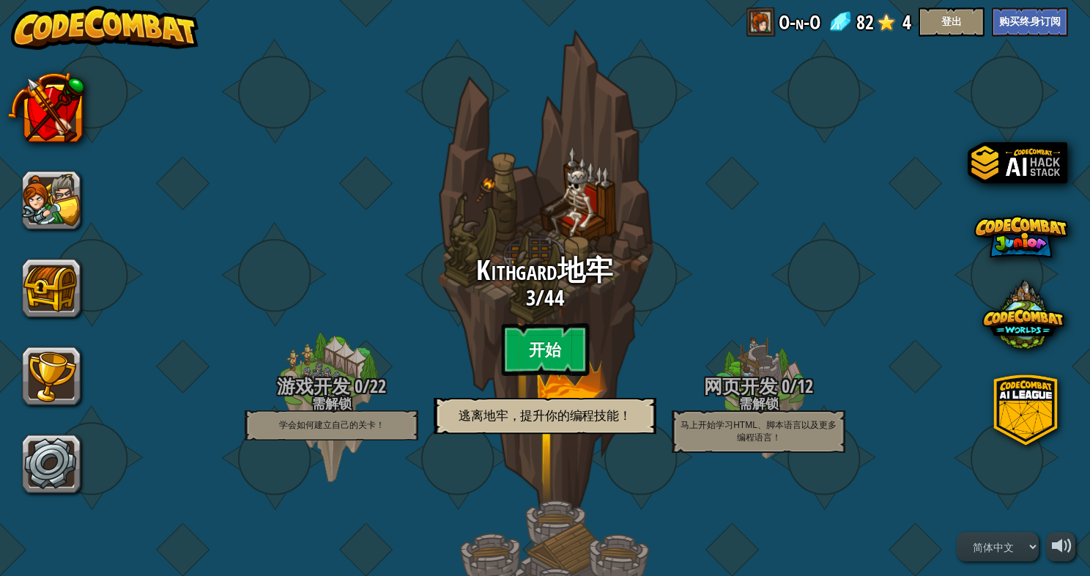
click at [562, 356] on btn "开始" at bounding box center [545, 349] width 88 height 53
select select "zh-HANS"
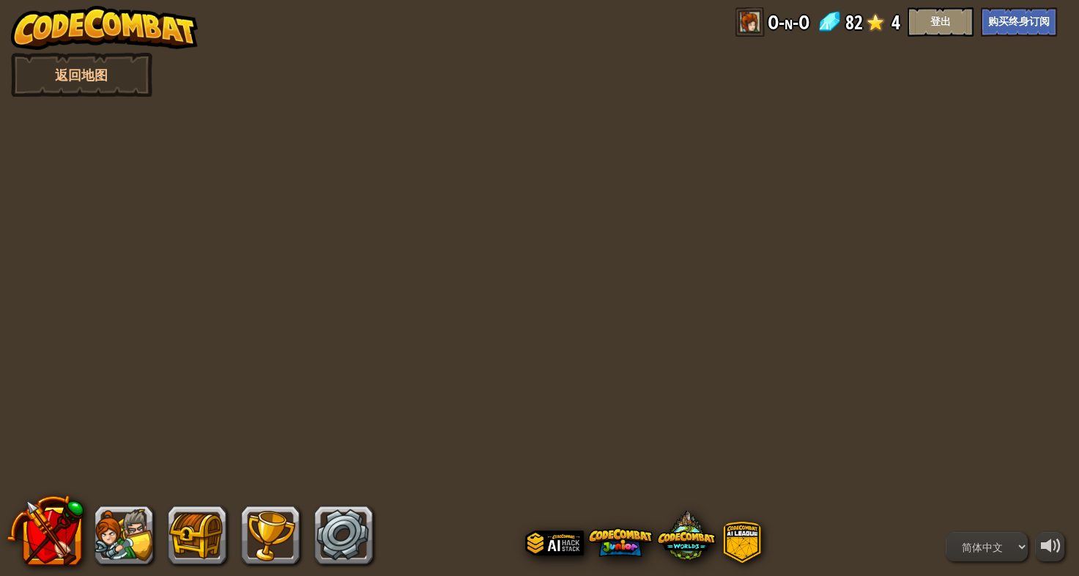
select select "zh-HANS"
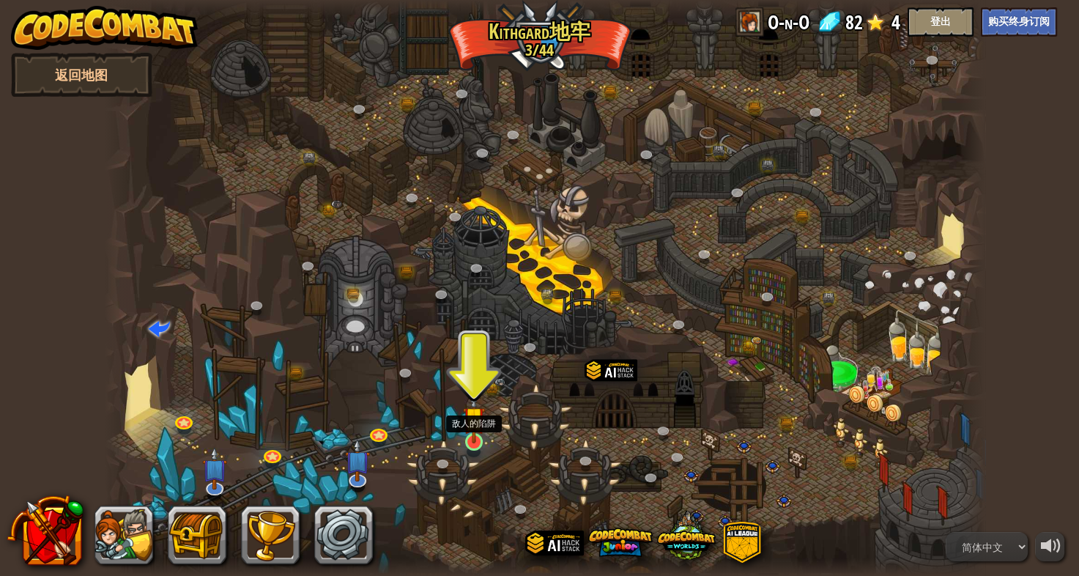
click at [464, 428] on img at bounding box center [474, 417] width 23 height 51
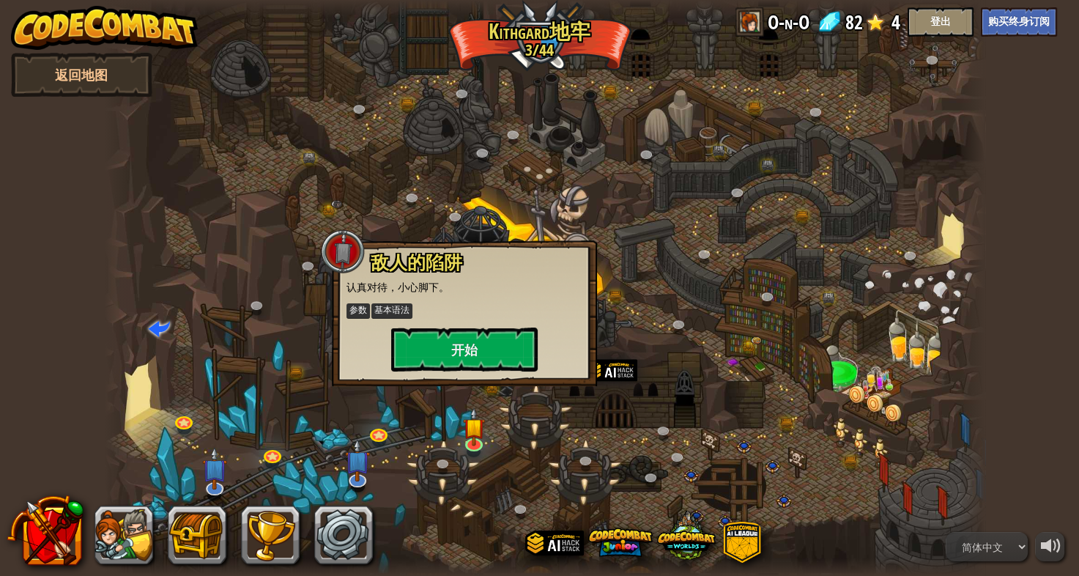
click at [471, 371] on div "敌人的陷阱 认真对待，小心脚下。 参数 基本语法 开始" at bounding box center [464, 313] width 265 height 146
click at [476, 341] on button "开始" at bounding box center [464, 349] width 146 height 44
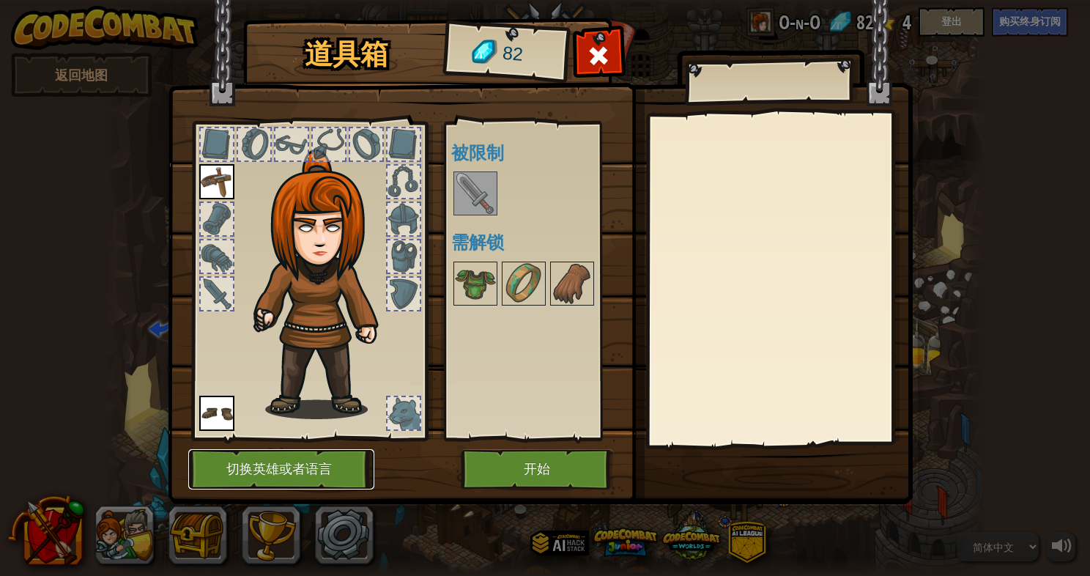
click at [295, 464] on button "切换英雄或者语言" at bounding box center [281, 469] width 186 height 40
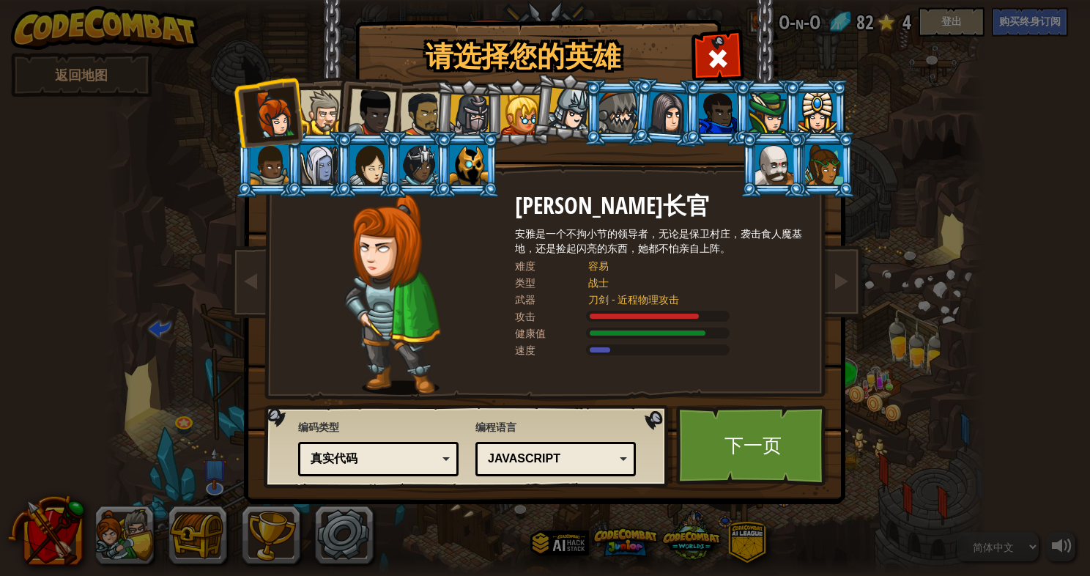
click at [519, 456] on div "JavaScript" at bounding box center [551, 458] width 127 height 17
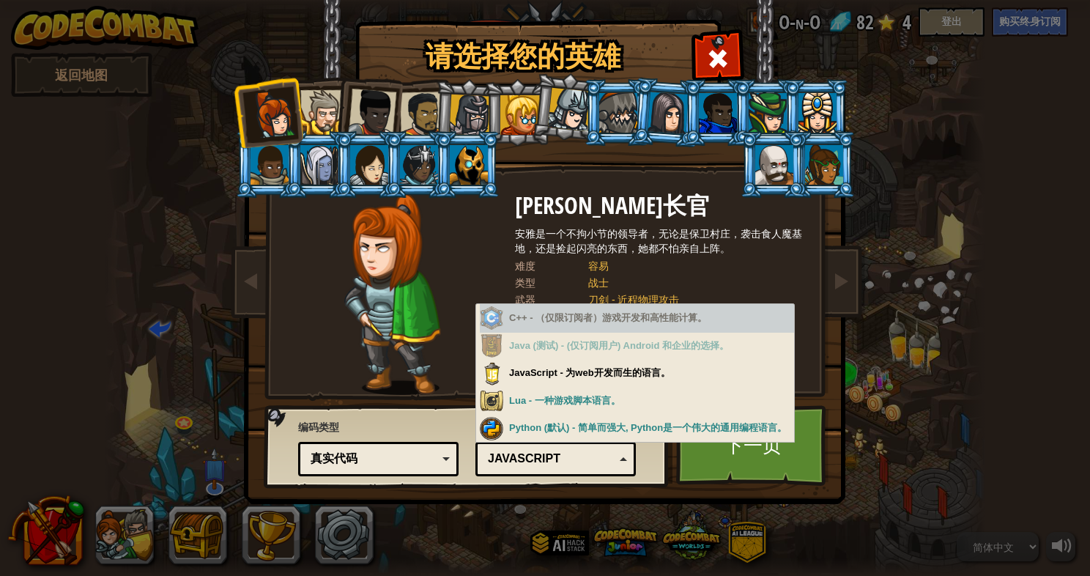
click at [599, 321] on div "C++ - （仅限订阅者）游戏开发和高性能计算。" at bounding box center [637, 318] width 314 height 29
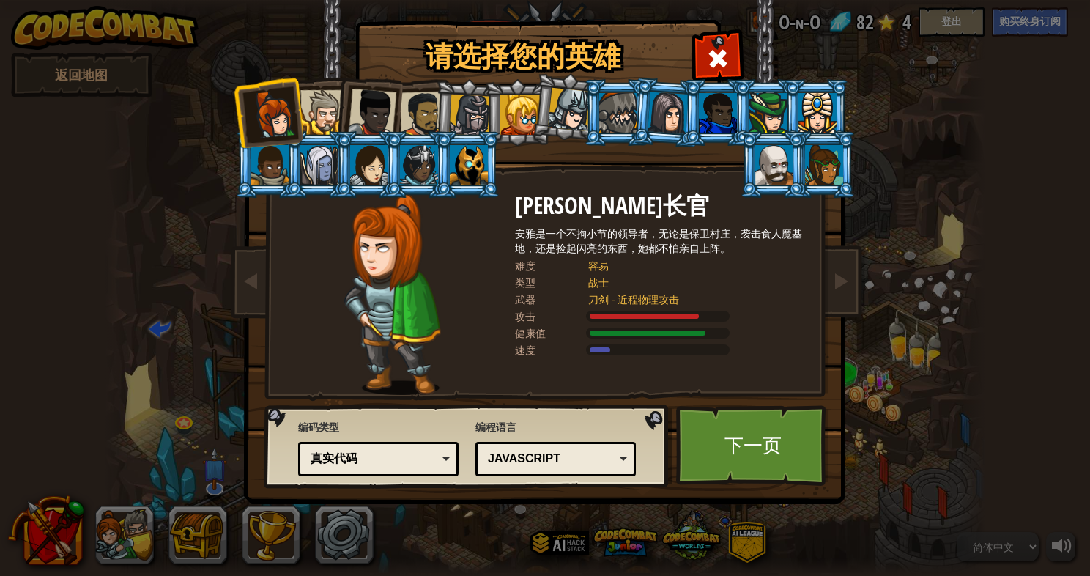
click at [902, 343] on div "请选择您的英雄 82 [PERSON_NAME]长官 [PERSON_NAME]是一个不拘小节的领导者，无论是保卫村庄，袭击食人魔基地，还是捡起闪亮的东西，她…" at bounding box center [545, 288] width 1090 height 576
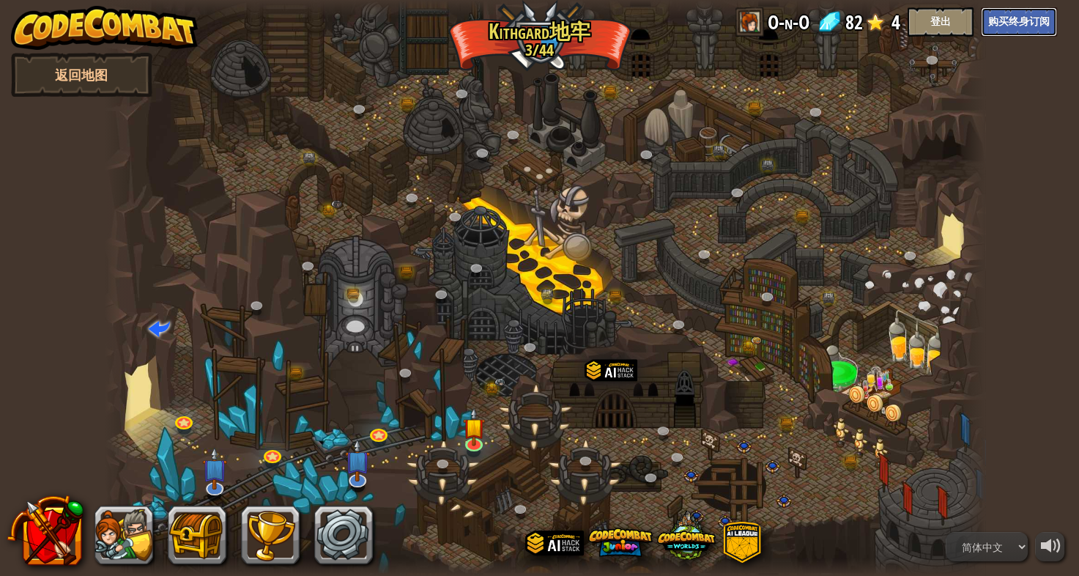
click at [1029, 28] on button "购买终身订阅" at bounding box center [1019, 21] width 76 height 29
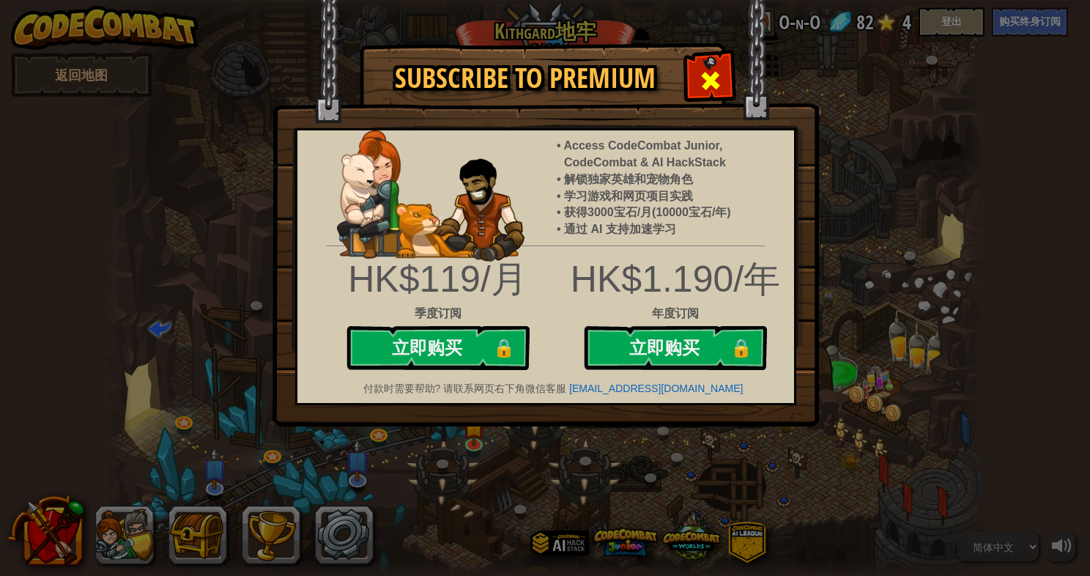
click at [695, 73] on div at bounding box center [710, 79] width 46 height 46
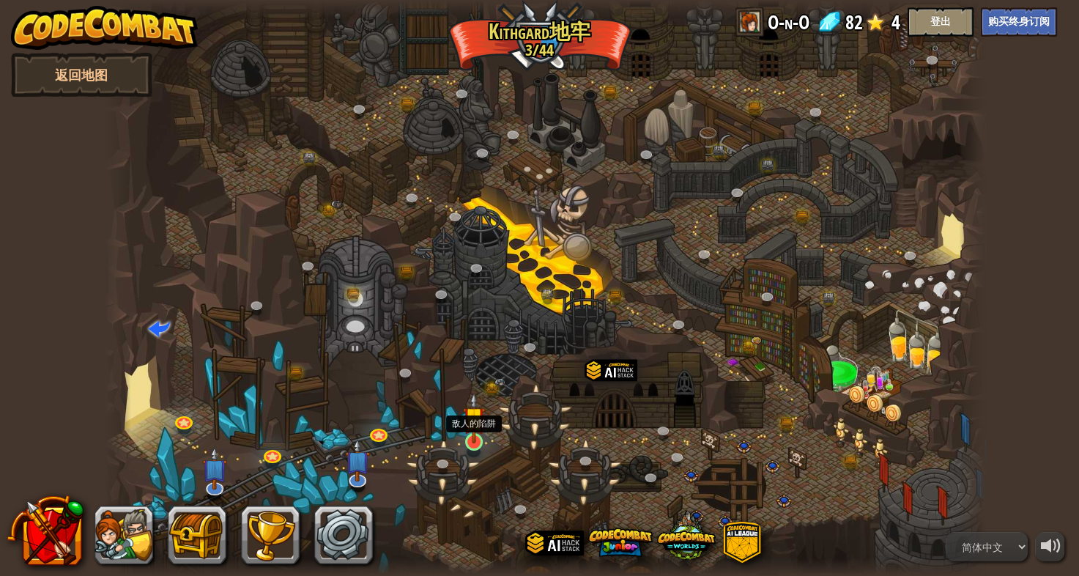
click at [476, 428] on img at bounding box center [474, 417] width 23 height 51
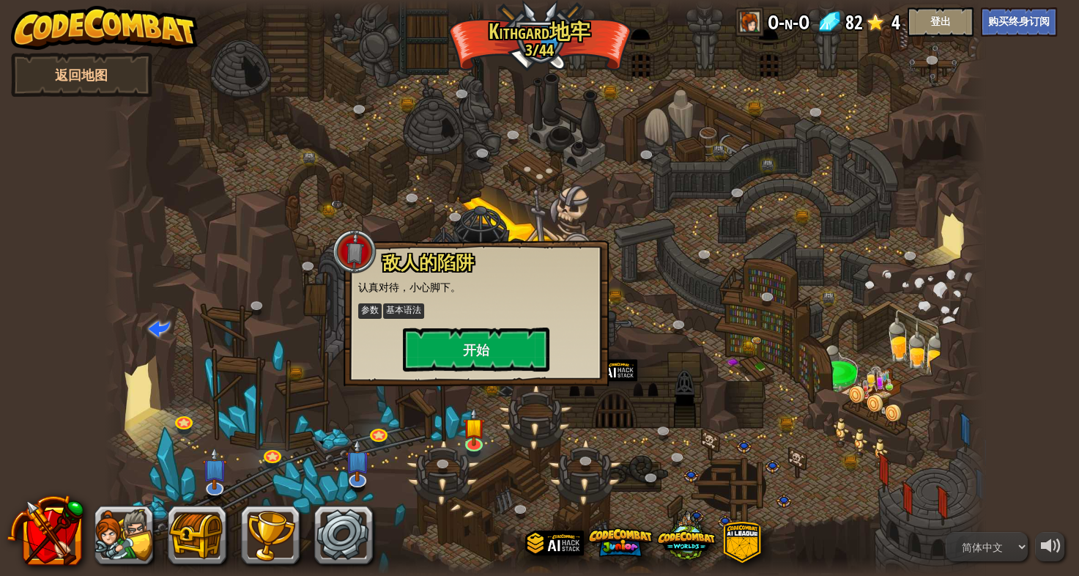
click at [477, 372] on div "敌人的陷阱 认真对待，小心脚下。 参数 基本语法 开始" at bounding box center [475, 313] width 265 height 146
click at [483, 365] on button "开始" at bounding box center [476, 349] width 146 height 44
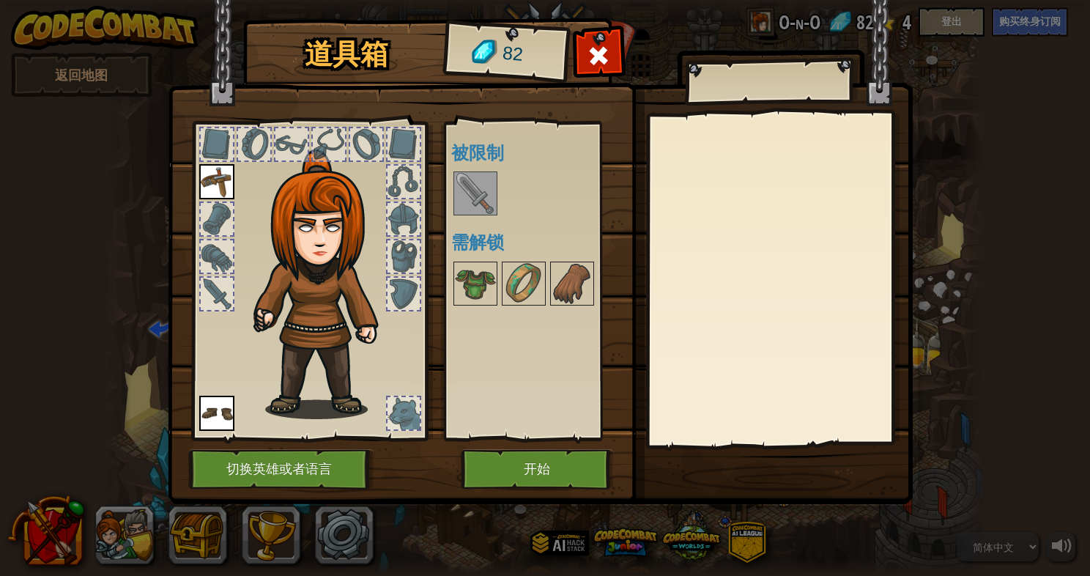
click at [481, 173] on img at bounding box center [475, 193] width 41 height 41
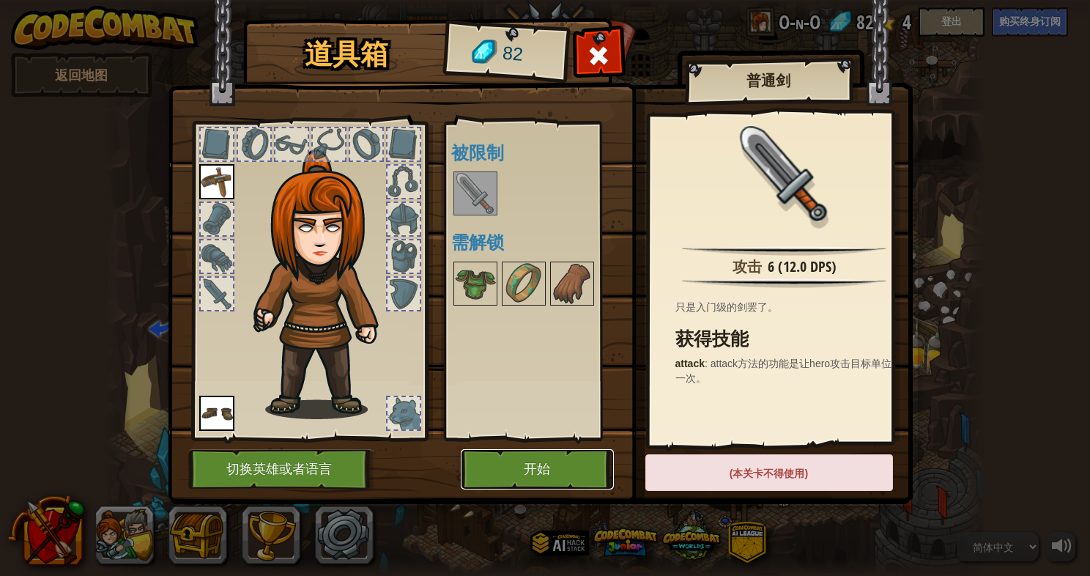
click at [543, 476] on button "开始" at bounding box center [537, 469] width 153 height 40
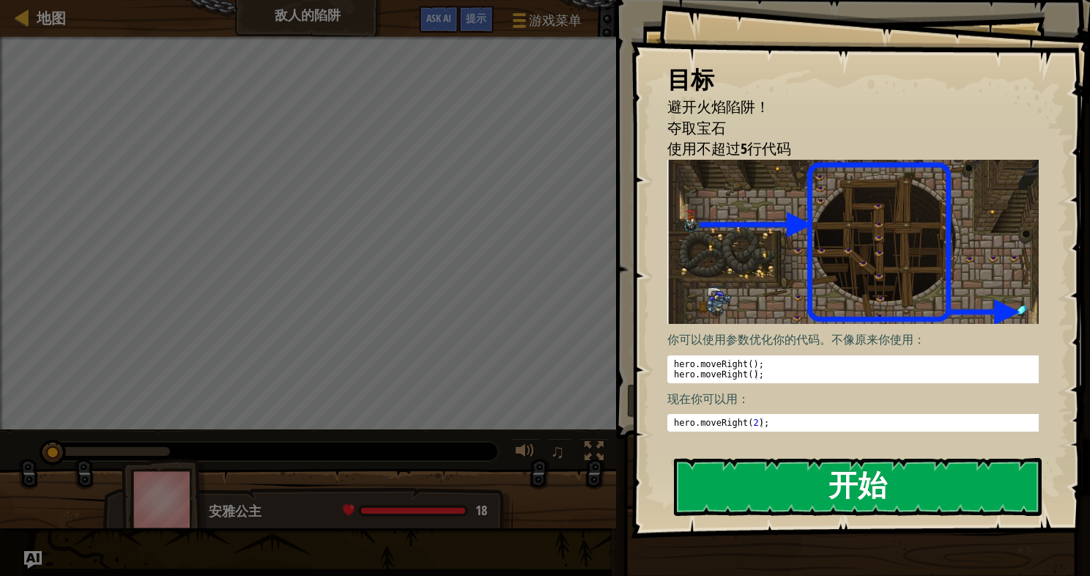
click at [770, 482] on button "开始" at bounding box center [858, 487] width 368 height 58
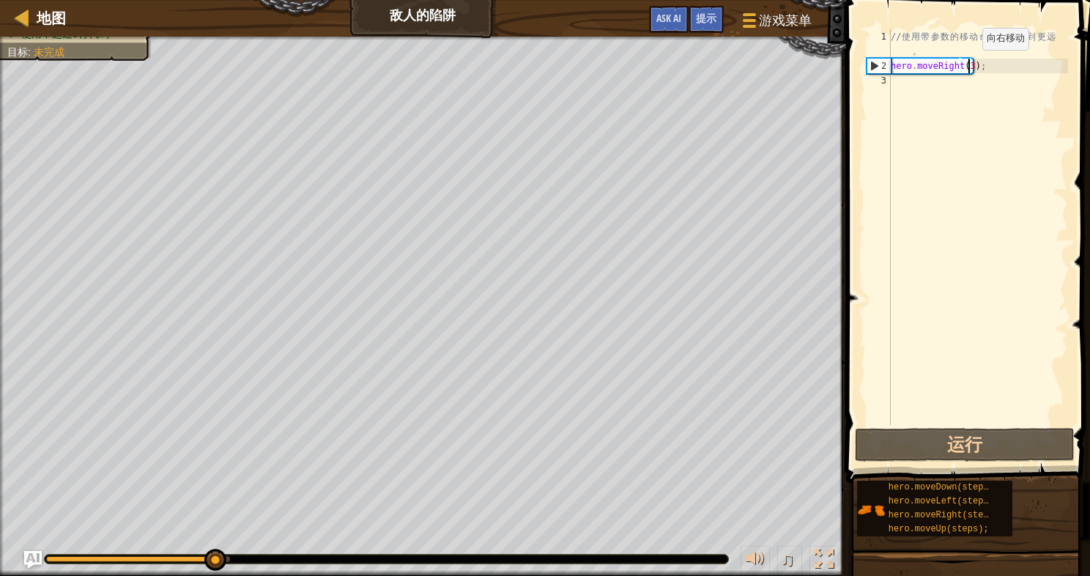
click at [969, 64] on div "// 使 用 带 参 数 的 移 动 命 令 ， 移 动 到 更 远 。 hero . moveRight ( 3 ) ;" at bounding box center [978, 248] width 180 height 439
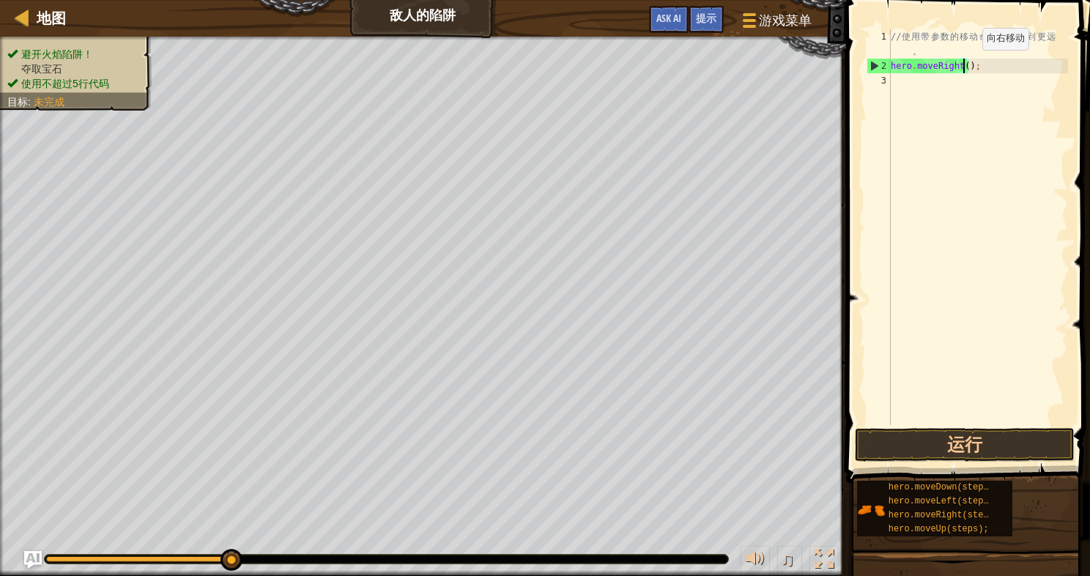
type textarea "hero.moveRight(2);"
click at [1025, 59] on div "// 使 用 带 参 数 的 移 动 命 令 ， 移 动 到 更 远 。 hero . moveRight ( 2 ) ;" at bounding box center [978, 248] width 180 height 439
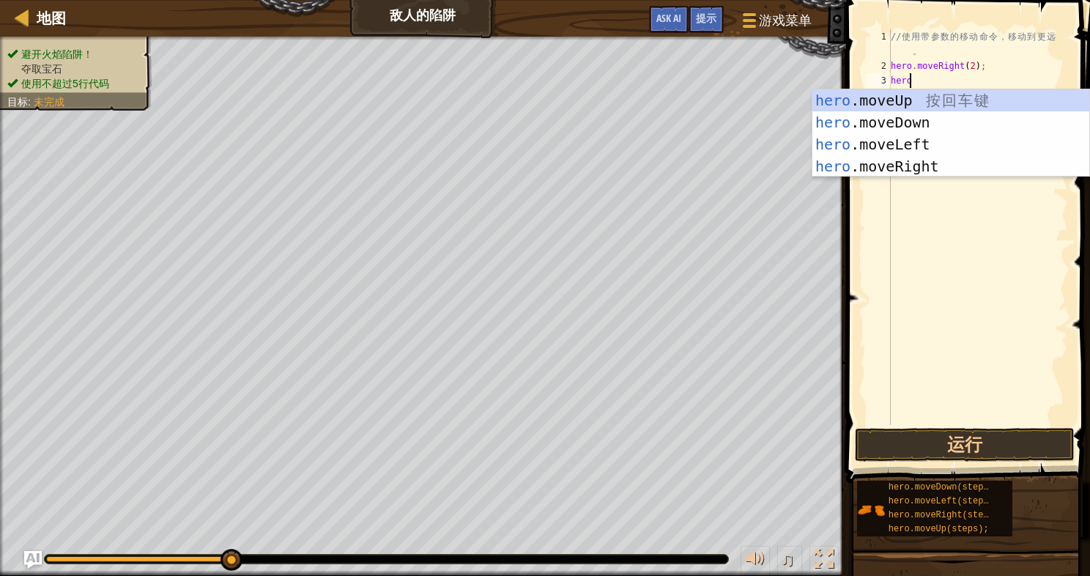
type textarea "hero"
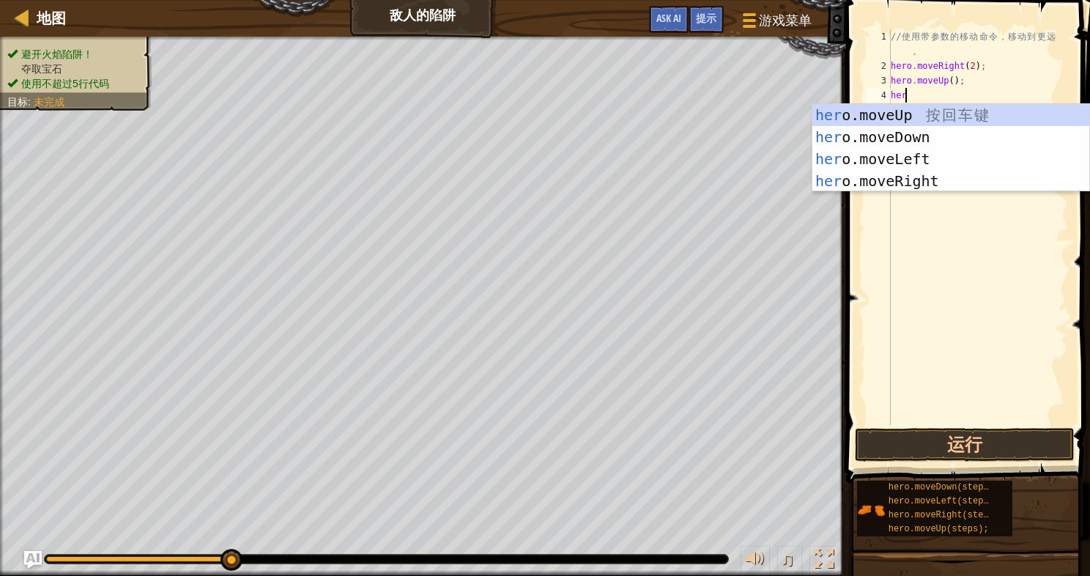
type textarea "hero"
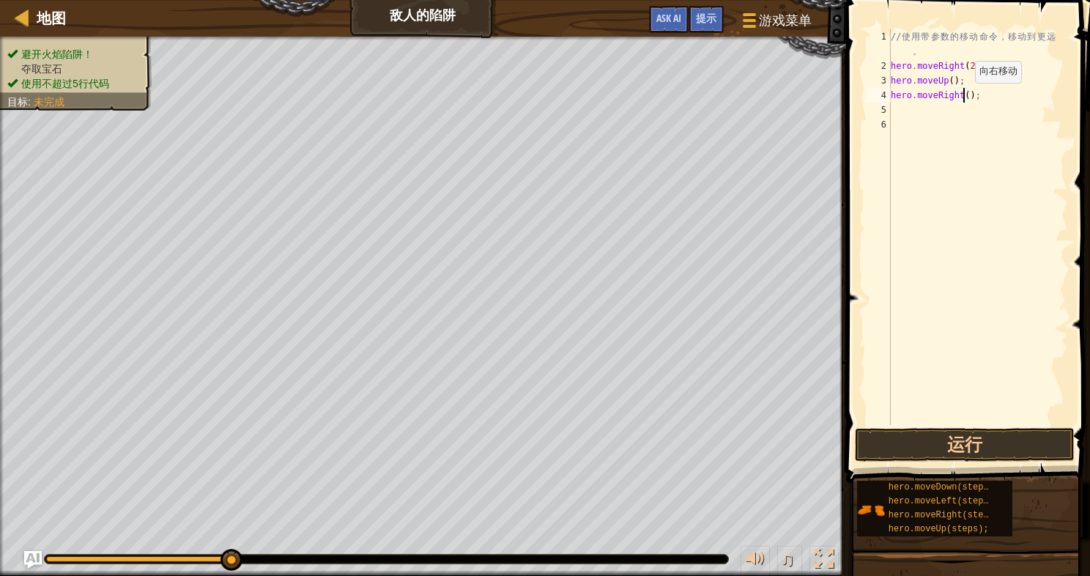
click at [962, 97] on div "// 使 用 带 参 数 的 移 动 命 令 ， 移 动 到 更 远 。 hero . moveRight ( 2 ) ; hero . moveUp ( )…" at bounding box center [978, 248] width 180 height 439
type textarea "hero.moveRight(2);"
click at [952, 102] on div "// 使 用 带 参 数 的 移 动 命 令 ， 移 动 到 更 远 。 hero . moveRight ( 2 ) ; hero . moveUp ( )…" at bounding box center [978, 248] width 180 height 439
click at [927, 105] on div "// 使 用 带 参 数 的 移 动 命 令 ， 移 动 到 更 远 。 hero . moveRight ( 2 ) ; hero . moveUp ( )…" at bounding box center [978, 248] width 180 height 439
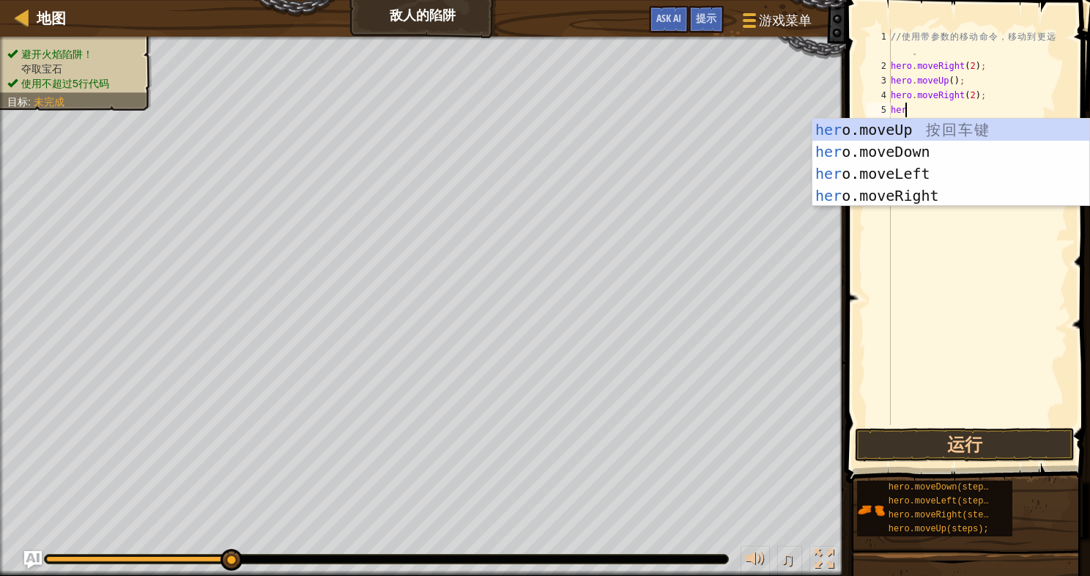
scroll to position [7, 0]
type textarea "hero."
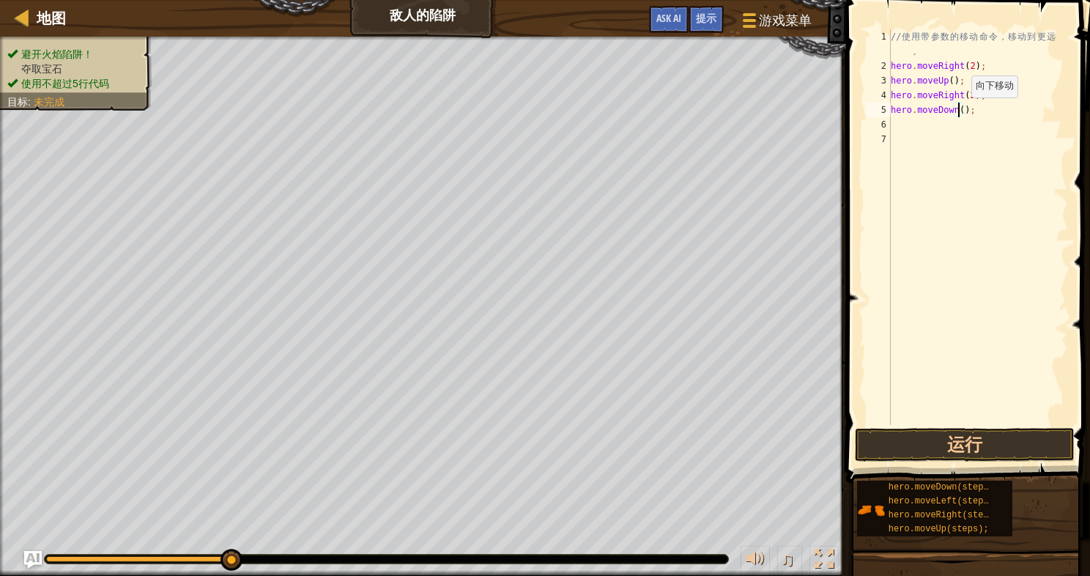
click at [958, 112] on div "// 使 用 带 参 数 的 移 动 命 令 ， 移 动 到 更 远 。 hero . moveRight ( 2 ) ; hero . moveUp ( )…" at bounding box center [978, 248] width 180 height 439
type textarea "hero.moveDown(3);"
click at [938, 123] on div "// 使 用 带 参 数 的 移 动 命 令 ， 移 动 到 更 远 。 hero . moveRight ( 2 ) ; hero . moveUp ( )…" at bounding box center [978, 248] width 180 height 439
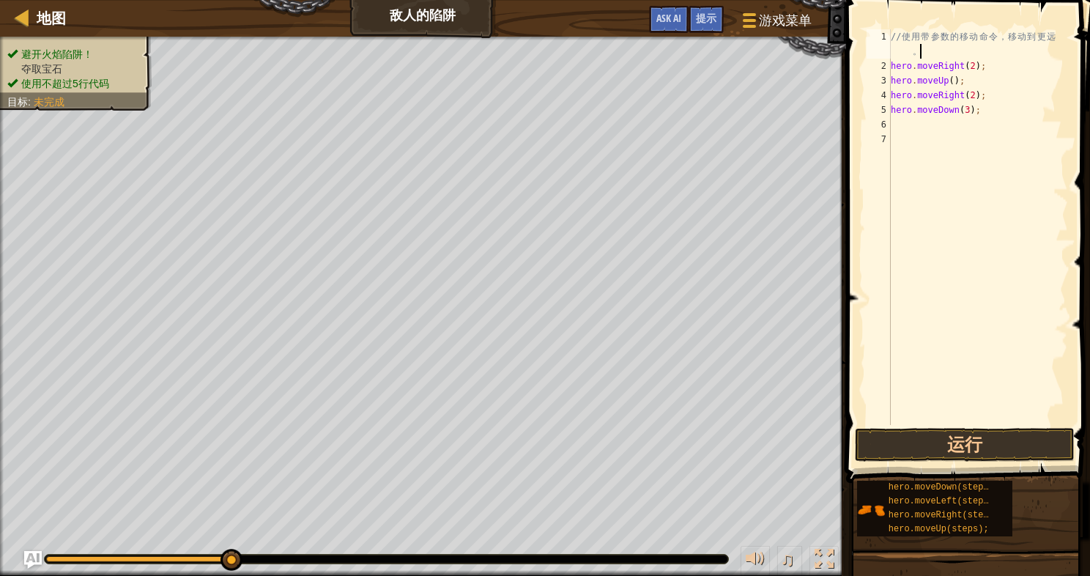
click at [932, 48] on div "// 使 用 带 参 数 的 移 动 命 令 ， 移 动 到 更 远 。 hero . moveRight ( 2 ) ; hero . moveUp ( )…" at bounding box center [978, 248] width 180 height 439
type textarea "// 使用带参数的移动命令，移动到更远"
click at [917, 107] on div "// 使 用 带 参 数 的 移 动 命 令 ， 移 动 到 更 远 hero . moveRight ( 2 ) ; hero . moveUp ( ) ;…" at bounding box center [978, 241] width 180 height 425
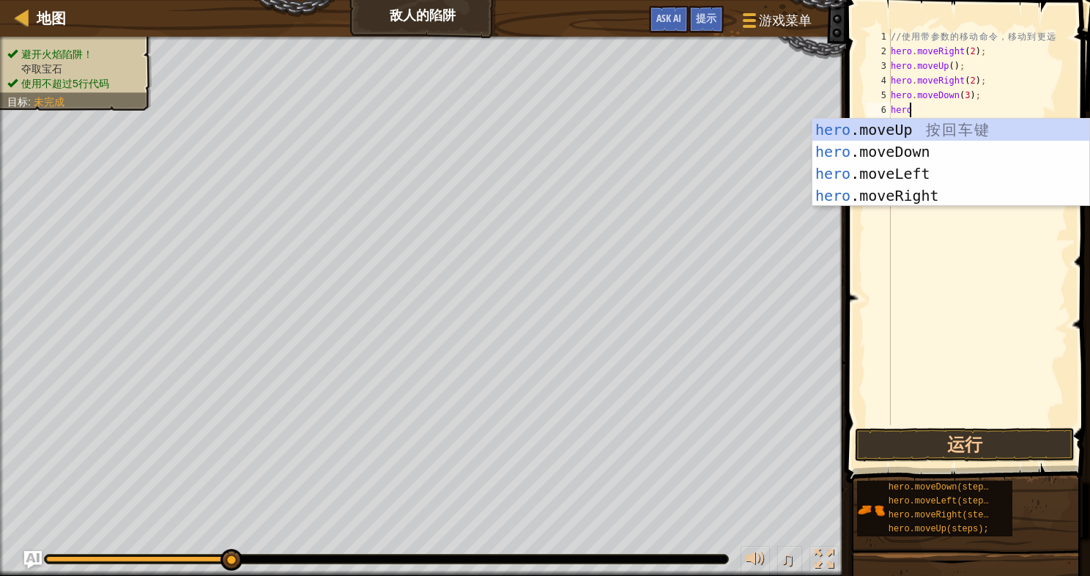
scroll to position [7, 1]
type textarea "hero.r"
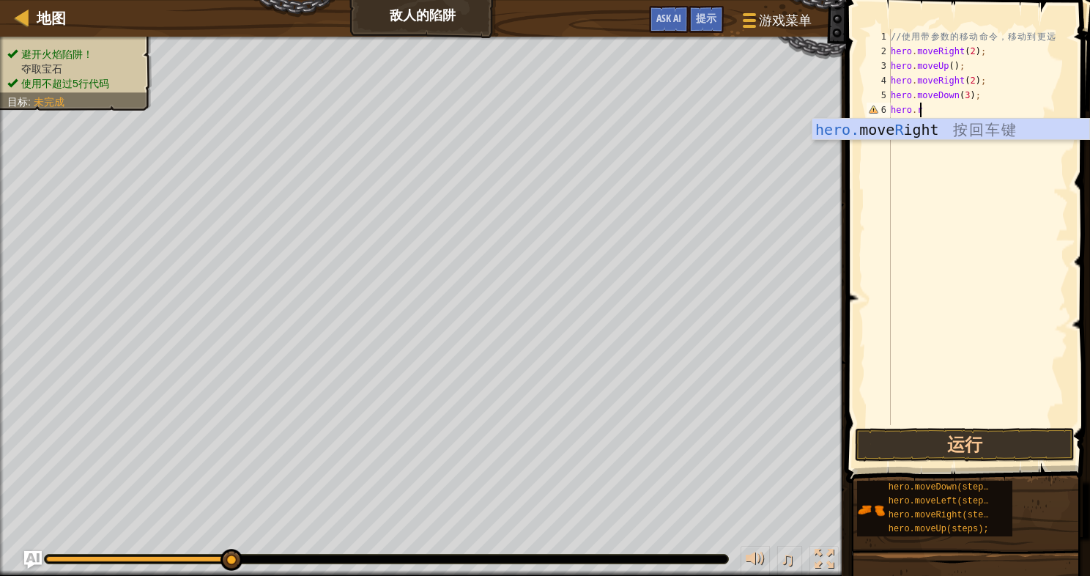
scroll to position [7, 0]
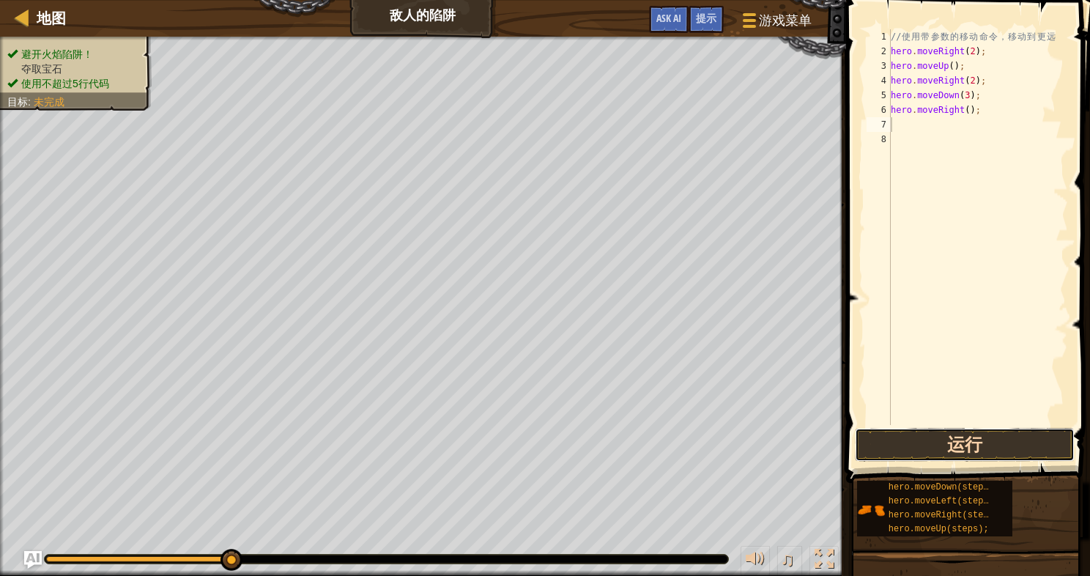
click at [985, 434] on button "运行" at bounding box center [965, 445] width 220 height 34
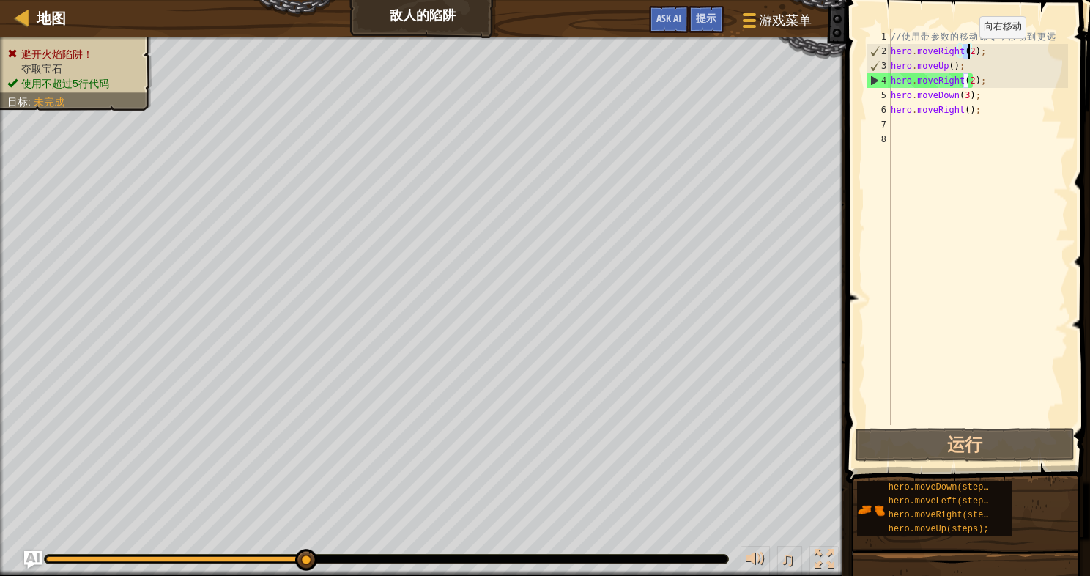
click at [967, 53] on div "// 使 用 带 参 数 的 移 动 命 令 ， 移 动 到 更 远 hero . moveRight ( 2 ) ; hero . moveUp ( ) ;…" at bounding box center [978, 241] width 180 height 425
click at [967, 53] on div "// 使 用 带 参 数 的 移 动 命 令 ， 移 动 到 更 远 hero . moveRight ( 2 ) ; hero . moveUp ( ) ;…" at bounding box center [978, 226] width 180 height 395
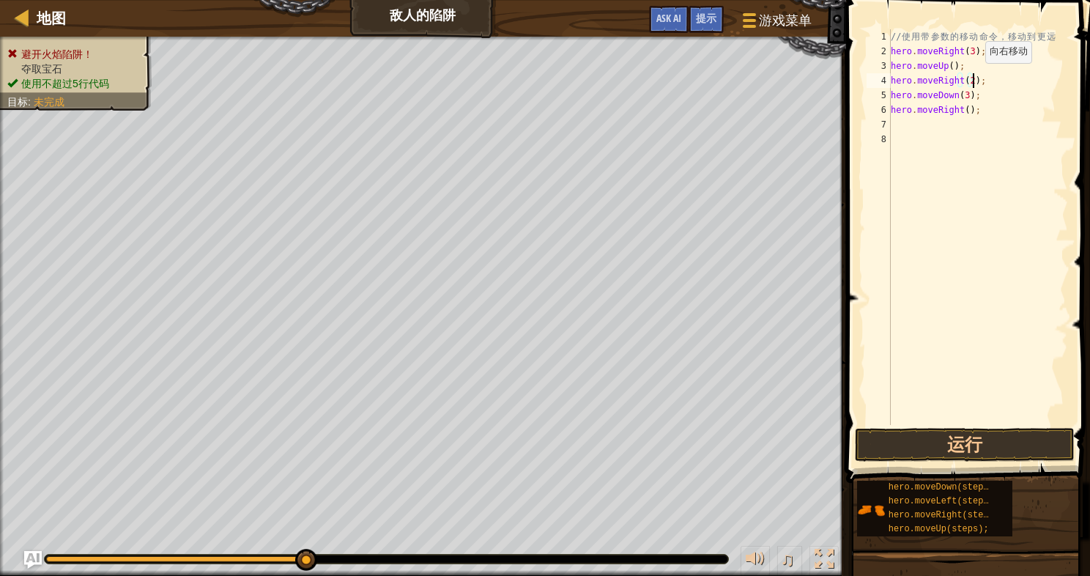
click at [973, 78] on div "// 使 用 带 参 数 的 移 动 命 令 ， 移 动 到 更 远 hero . moveRight ( 3 ) ; hero . moveUp ( ) ;…" at bounding box center [978, 241] width 180 height 425
click at [997, 444] on button "运行" at bounding box center [965, 445] width 220 height 34
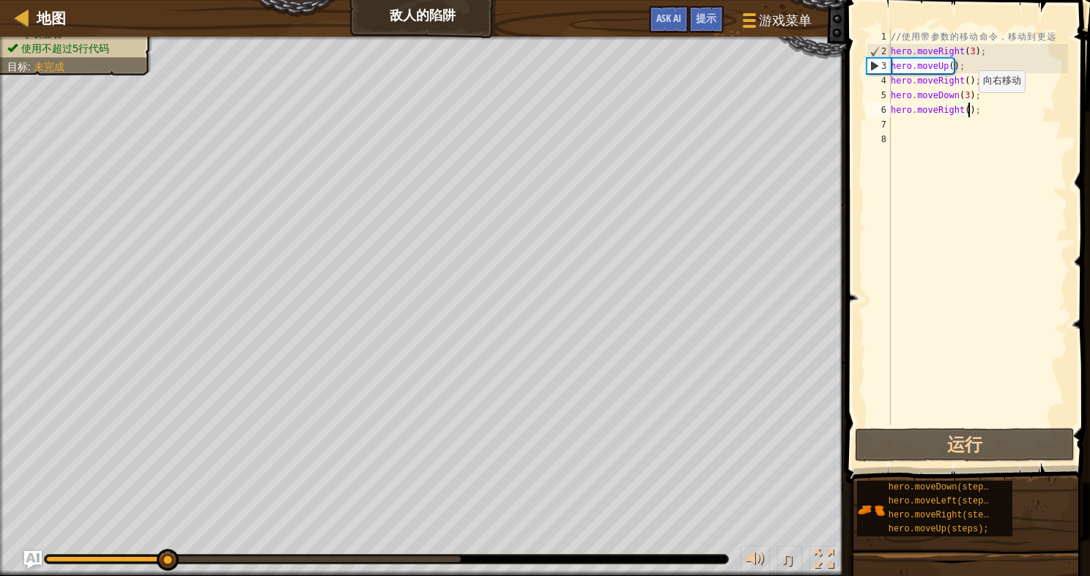
click at [965, 107] on div "// 使 用 带 参 数 的 移 动 命 令 ， 移 动 到 更 远 hero . moveRight ( 3 ) ; hero . moveUp ( ) ;…" at bounding box center [978, 241] width 180 height 425
click at [963, 107] on div "// 使 用 带 参 数 的 移 动 命 令 ， 移 动 到 更 远 hero . moveRight ( 3 ) ; hero . moveUp ( ) ;…" at bounding box center [978, 241] width 180 height 425
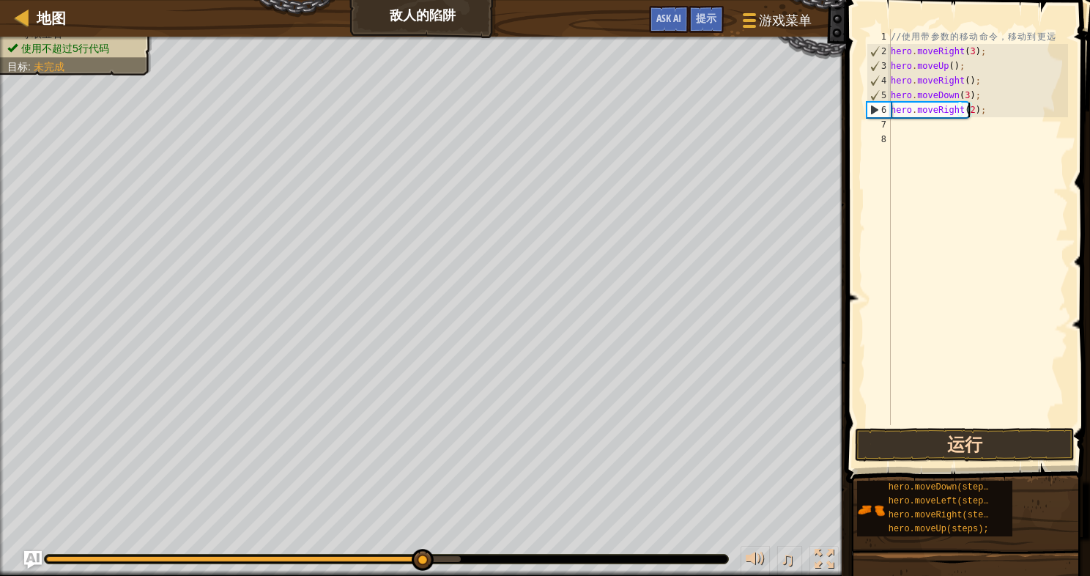
type textarea "hero.moveRight(2);"
click at [1011, 432] on button "运行" at bounding box center [965, 445] width 220 height 34
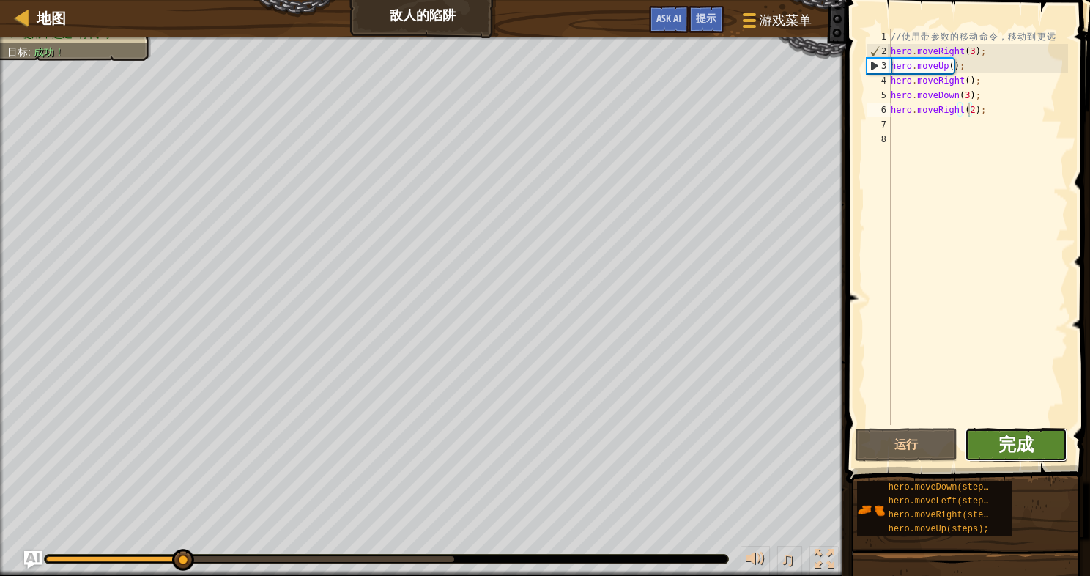
click at [1013, 453] on span "完成" at bounding box center [1015, 443] width 35 height 23
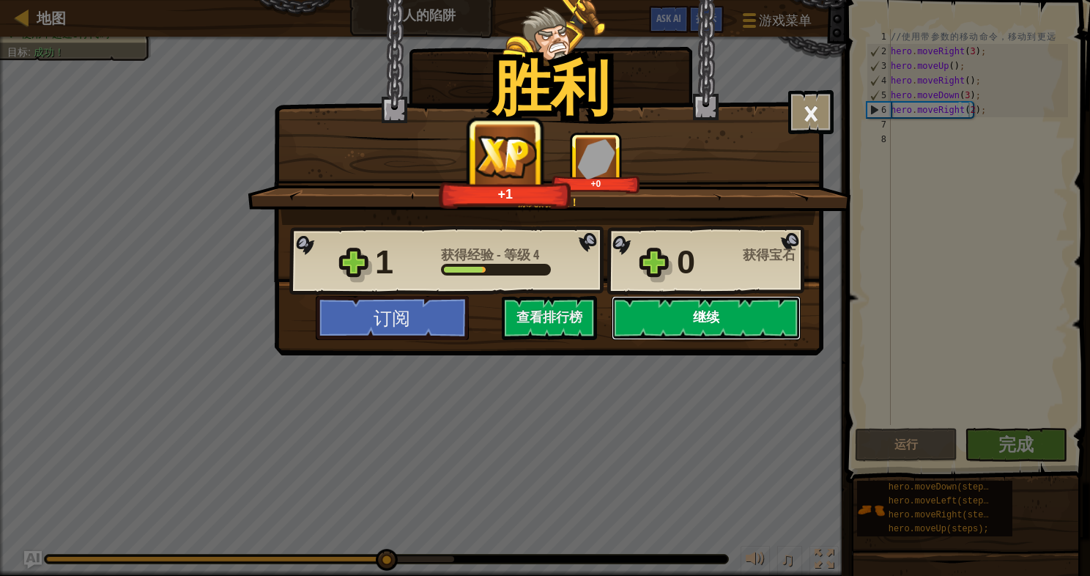
click at [676, 318] on button "继续" at bounding box center [706, 318] width 189 height 44
select select "zh-HANS"
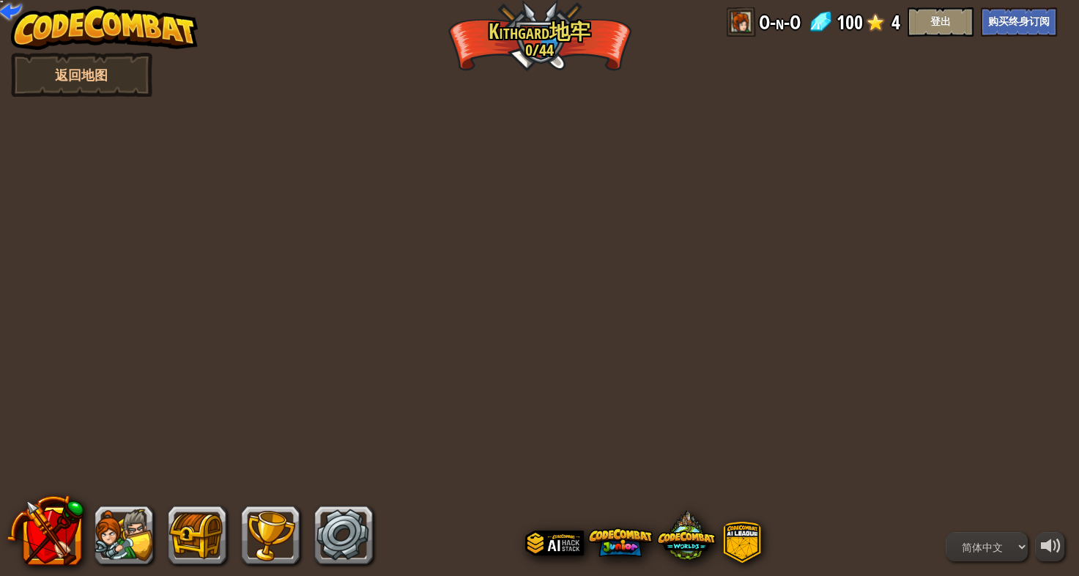
select select "zh-HANS"
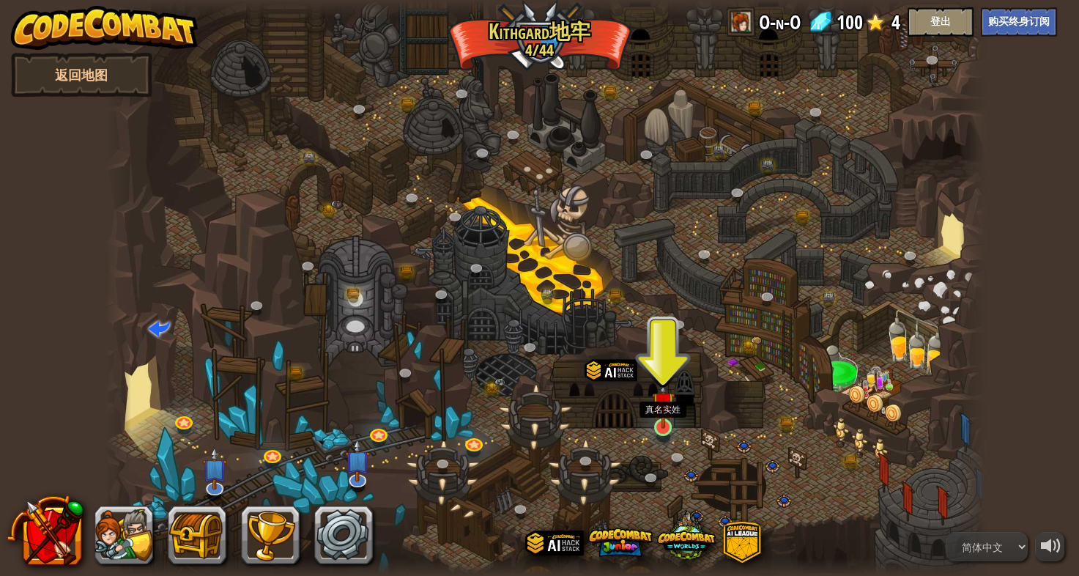
click at [656, 428] on img at bounding box center [663, 402] width 23 height 51
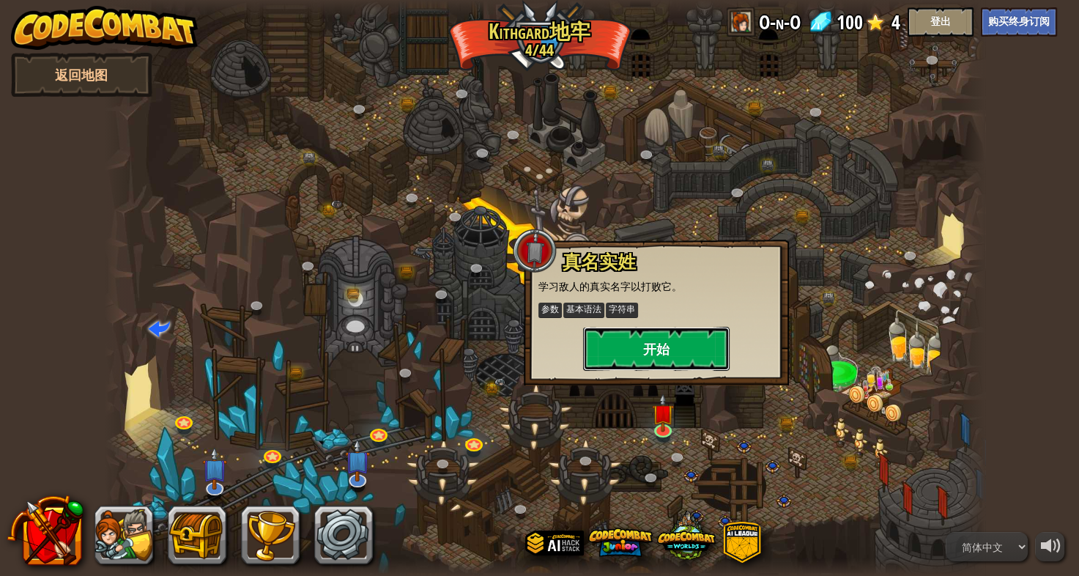
click at [663, 353] on button "开始" at bounding box center [656, 349] width 146 height 44
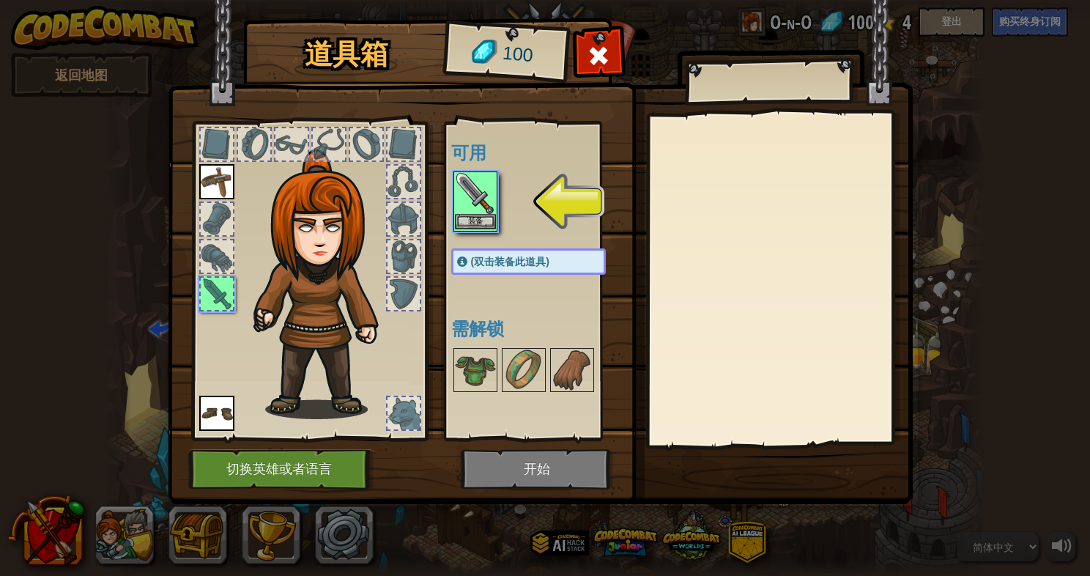
click at [483, 212] on img at bounding box center [475, 193] width 41 height 41
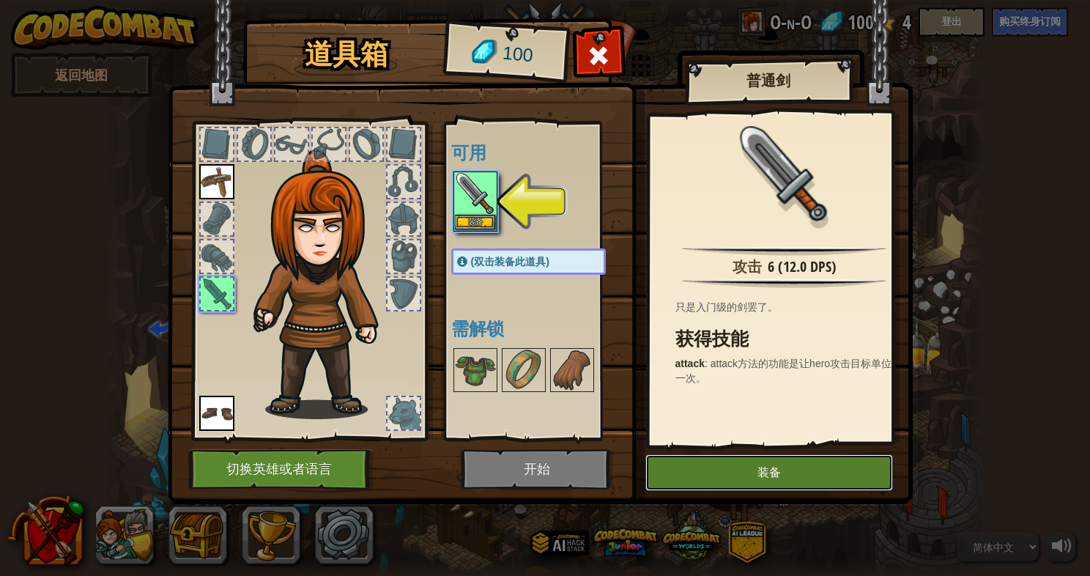
click at [656, 462] on button "装备" at bounding box center [769, 472] width 248 height 37
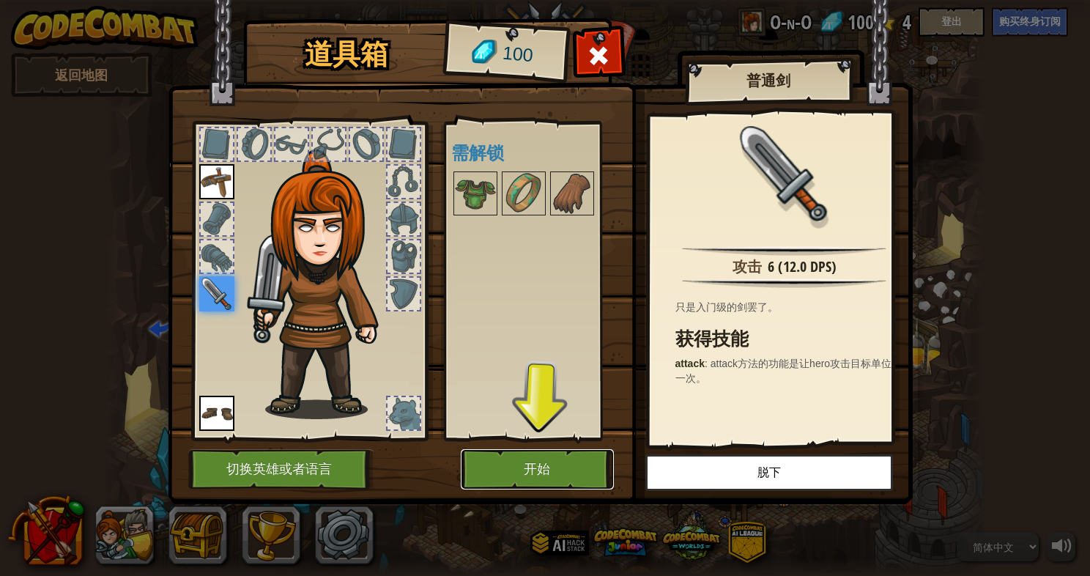
click at [527, 476] on button "开始" at bounding box center [537, 469] width 153 height 40
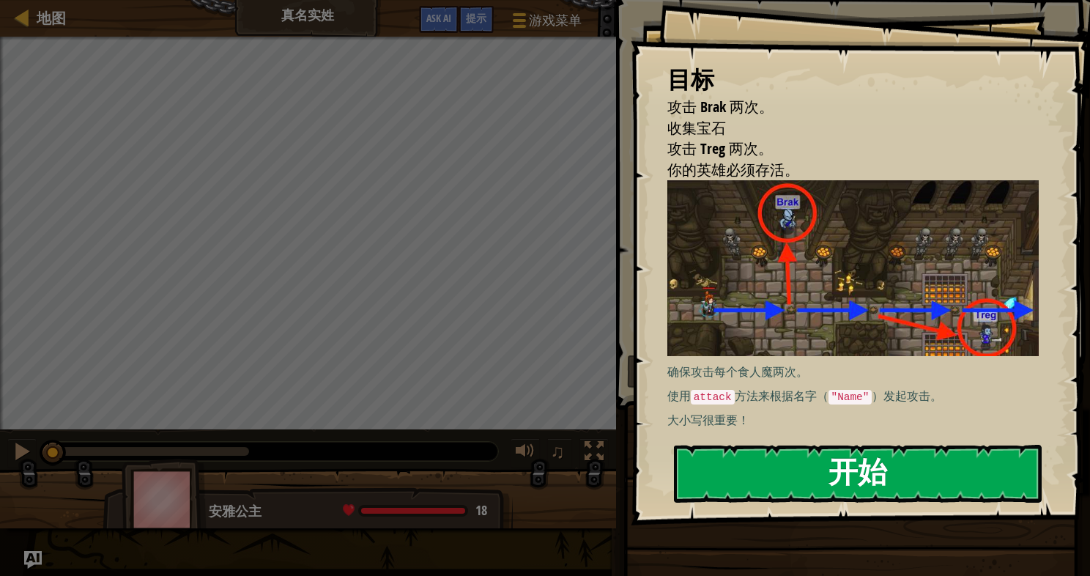
click at [797, 492] on button "开始" at bounding box center [858, 474] width 368 height 58
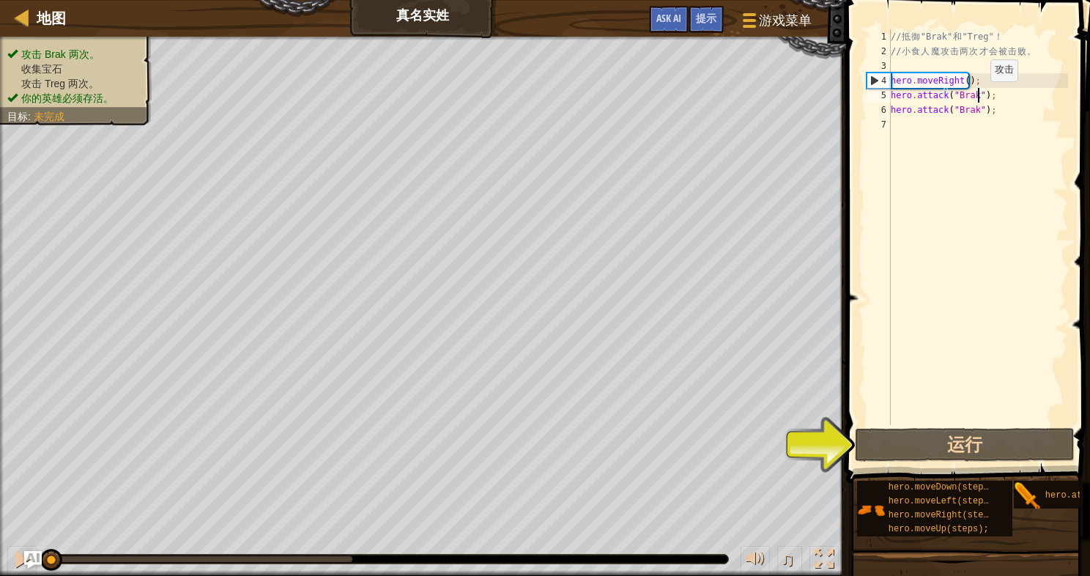
click at [977, 95] on div "// 抵 御 "Brak" 和 "Treg" ！ // 小 食 人 魔 攻 击 两 次 才 会 被 击 败 。 hero . moveRight ( ) ; …" at bounding box center [978, 241] width 180 height 425
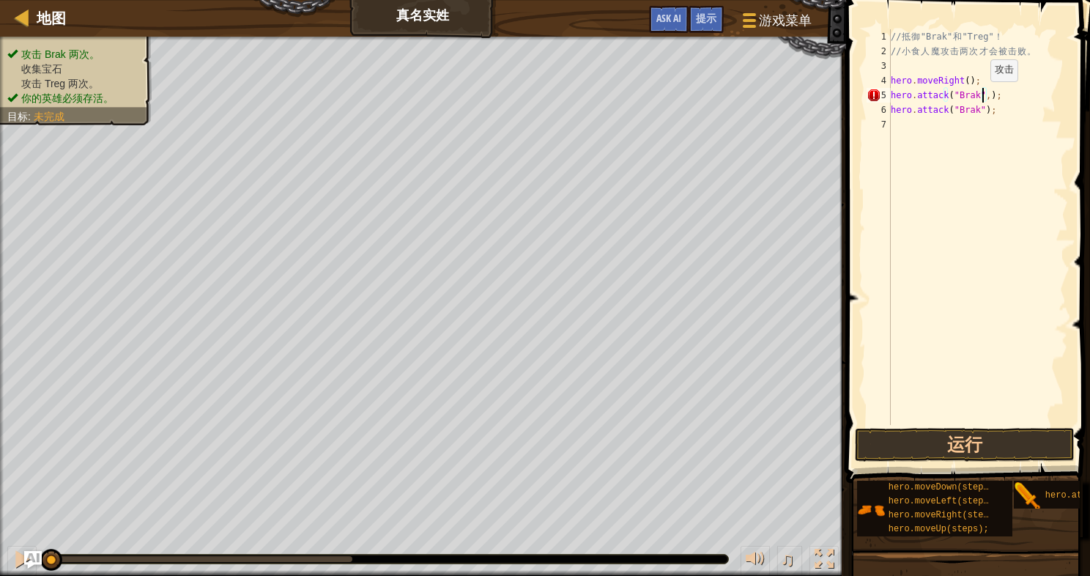
scroll to position [7, 7]
click at [894, 108] on div "hero.attack("Brak",2); 1 2 3 4 5 6 7 // 抵 御 "Brak" 和 "Treg" ！ // 小 食 人 魔 攻 击 两 …" at bounding box center [965, 226] width 204 height 395
click at [894, 108] on div "// 抵 御 "Brak" 和 "Treg" ！ // 小 食 人 魔 攻 击 两 次 才 会 被 击 败 。 hero . moveRight ( ) ; …" at bounding box center [978, 226] width 180 height 395
click at [891, 108] on div "// 抵 御 "Brak" 和 "Treg" ！ // 小 食 人 魔 攻 击 两 次 才 会 被 击 败 。 hero . moveRight ( ) ; …" at bounding box center [978, 241] width 180 height 425
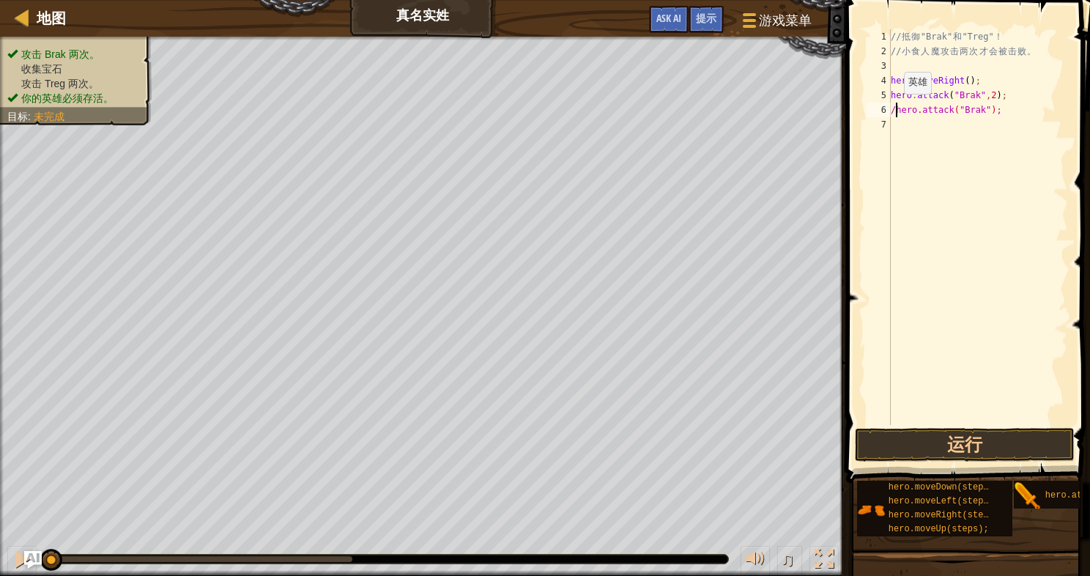
type textarea "//hero.attack("Brak");"
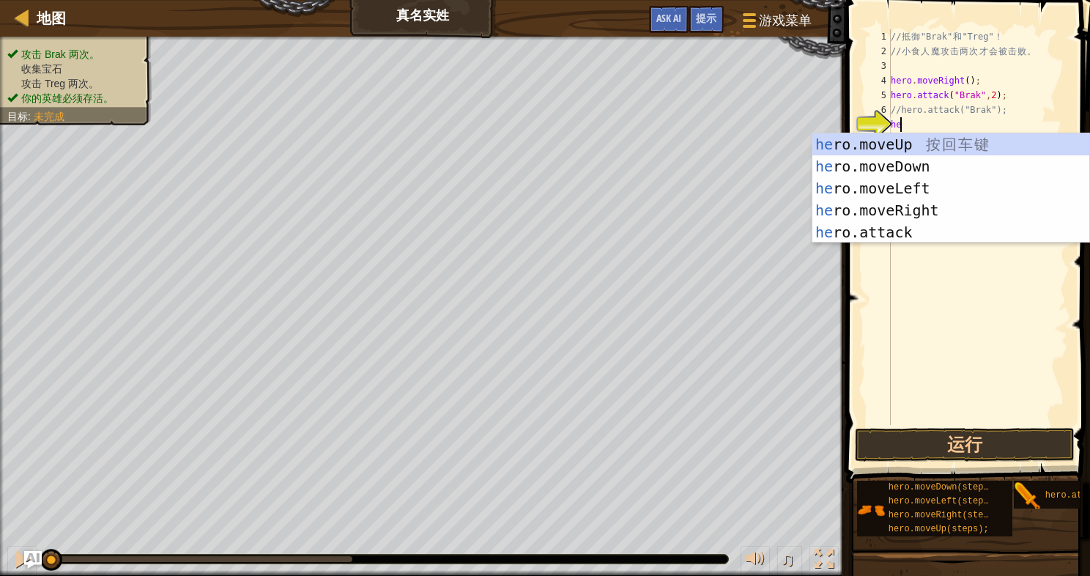
type textarea "her"
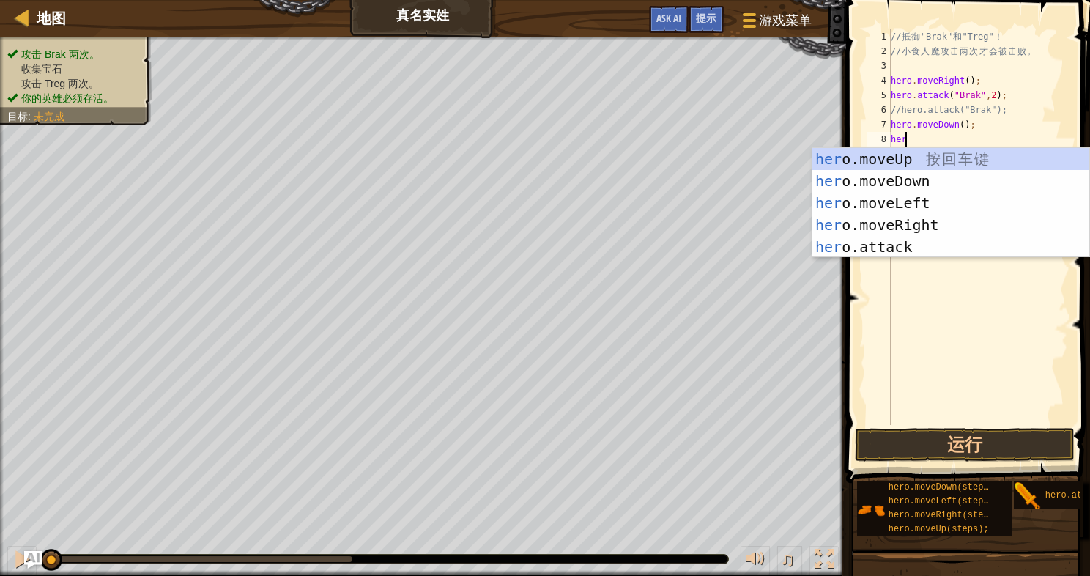
type textarea "hero"
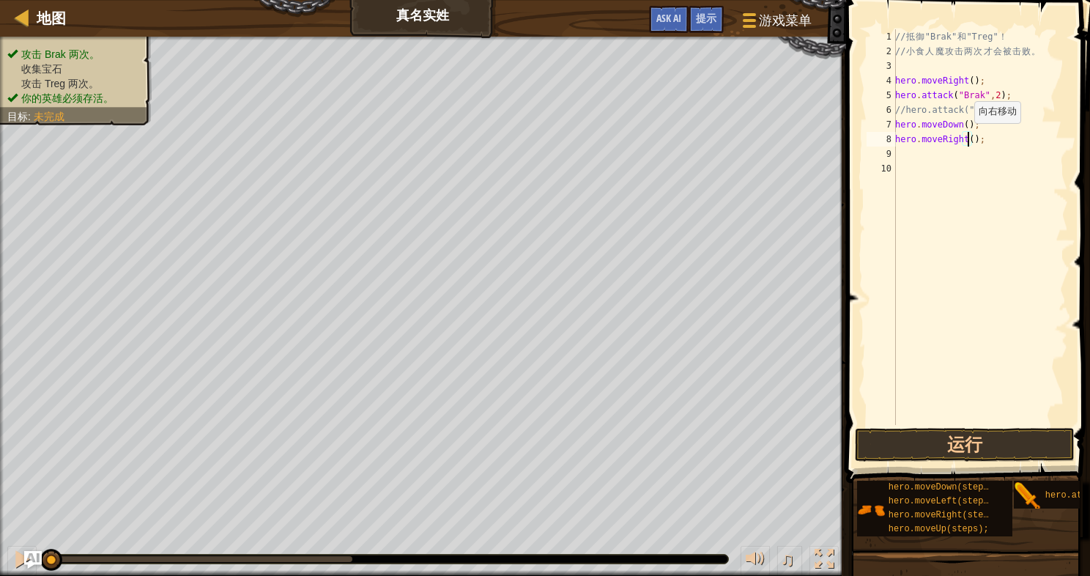
click at [966, 138] on div "// 抵 御 "Brak" 和 "Treg" ！ // 小 食 人 魔 攻 击 两 次 才 会 被 击 败 。 hero . moveRight ( ) ; …" at bounding box center [980, 241] width 176 height 425
click at [958, 449] on button "运行" at bounding box center [965, 445] width 220 height 34
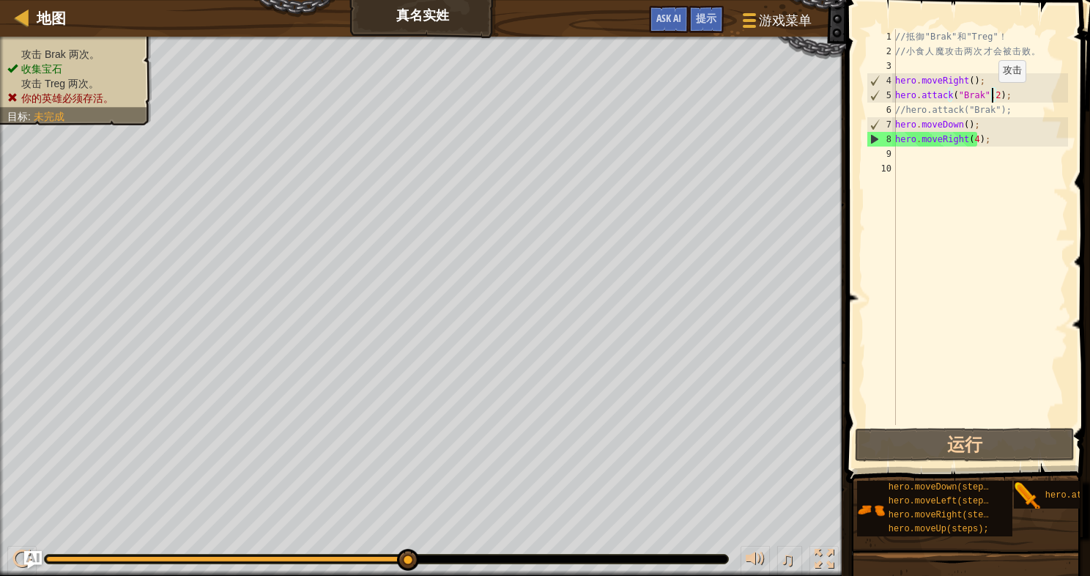
click at [990, 96] on div "// 抵 御 "Brak" 和 "Treg" ！ // 小 食 人 魔 攻 击 两 次 才 会 被 击 败 。 hero . moveRight ( ) ; …" at bounding box center [980, 241] width 176 height 425
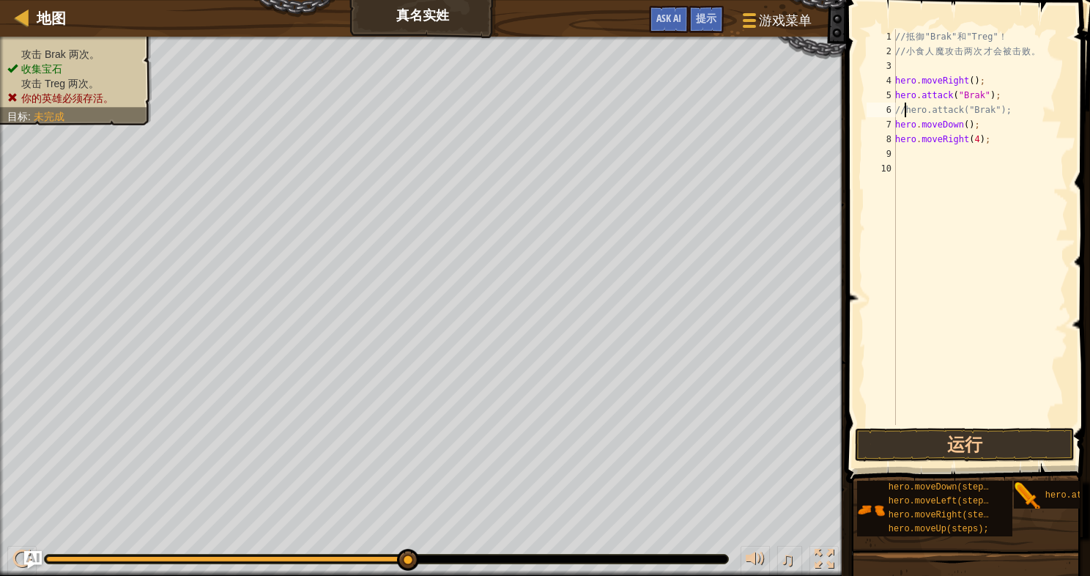
click at [905, 106] on div "// 抵 御 "Brak" 和 "Treg" ！ // 小 食 人 魔 攻 击 两 次 才 会 被 击 败 。 hero . moveRight ( ) ; …" at bounding box center [980, 241] width 176 height 425
click at [970, 139] on div "// 抵 御 "Brak" 和 "Treg" ！ // 小 食 人 魔 攻 击 两 次 才 会 被 击 败 。 hero . moveRight ( ) ; …" at bounding box center [980, 241] width 176 height 425
type textarea "hero.moveRight(2);"
click at [1014, 132] on div "// 抵 御 "Brak" 和 "Treg" ！ // 小 食 人 魔 攻 击 两 次 才 会 被 击 败 。 hero . moveRight ( ) ; …" at bounding box center [980, 241] width 176 height 425
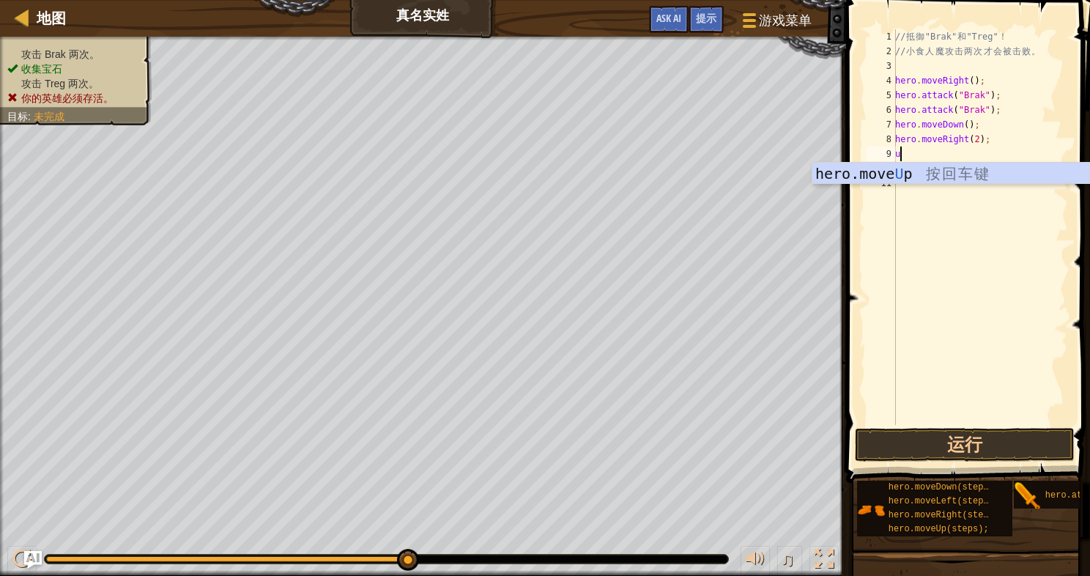
type textarea "up"
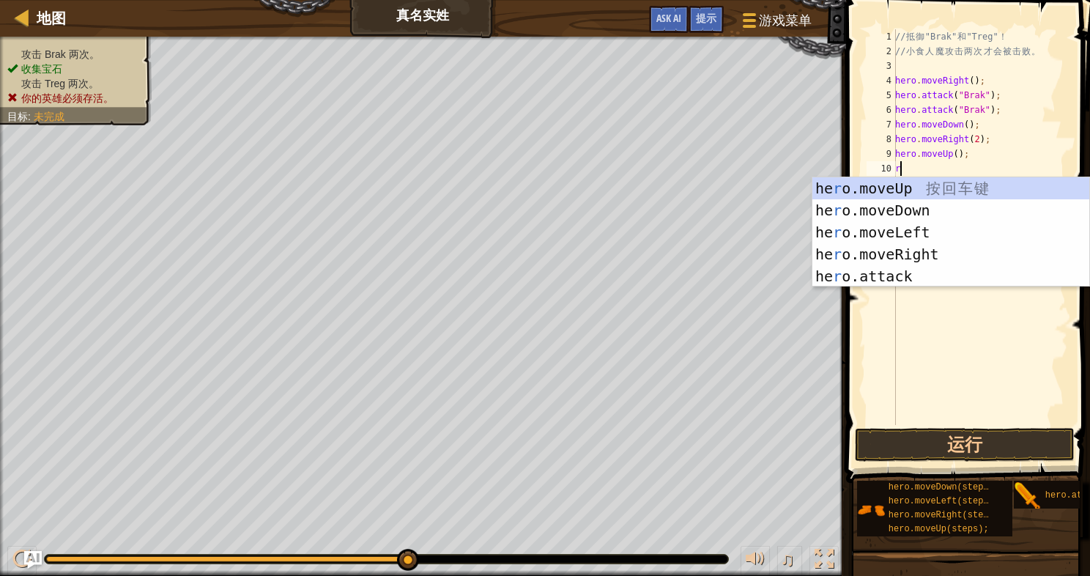
type textarea "ri"
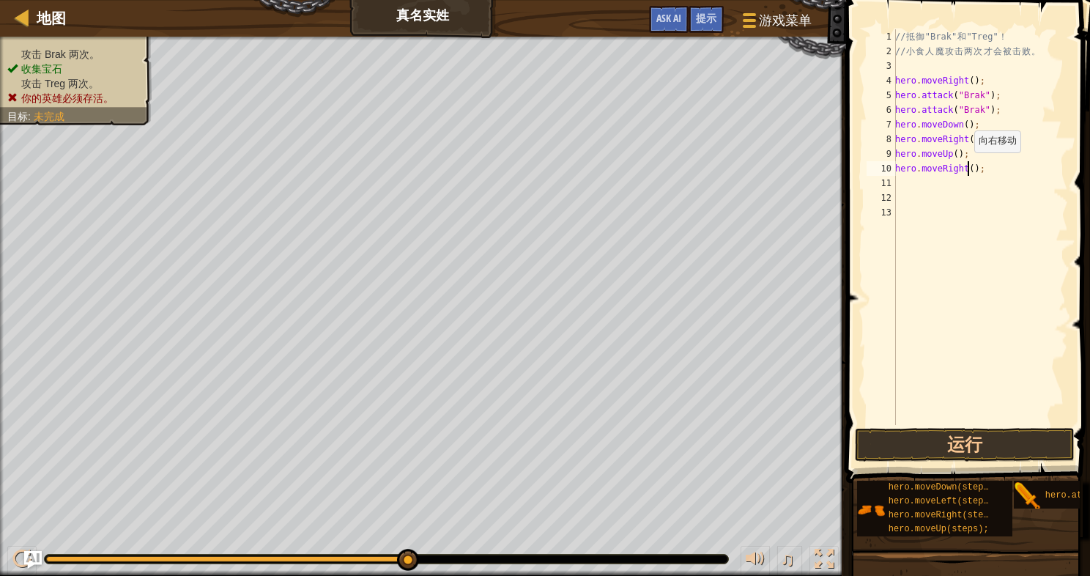
click at [966, 167] on div "// 抵 御 "Brak" 和 "Treg" ！ // 小 食 人 魔 攻 击 两 次 才 会 被 击 败 。 hero . moveRight ( ) ; …" at bounding box center [980, 241] width 176 height 425
type textarea "hero.moveRight(2);"
click at [967, 177] on div "// 抵 御 "Brak" 和 "Treg" ！ // 小 食 人 魔 攻 击 两 次 才 会 被 击 败 。 hero . moveRight ( ) ; …" at bounding box center [980, 241] width 176 height 425
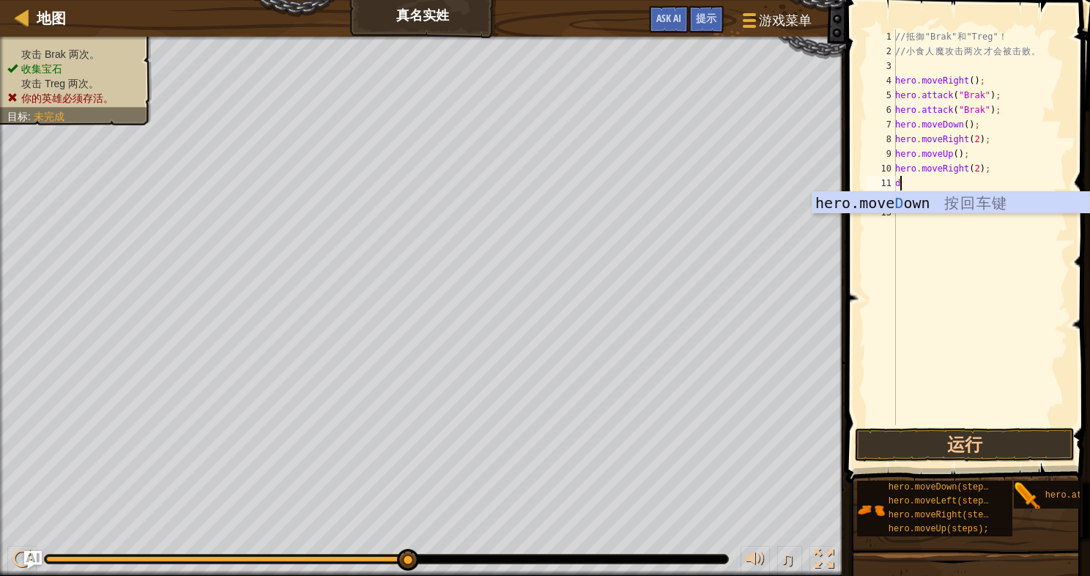
type textarea "do"
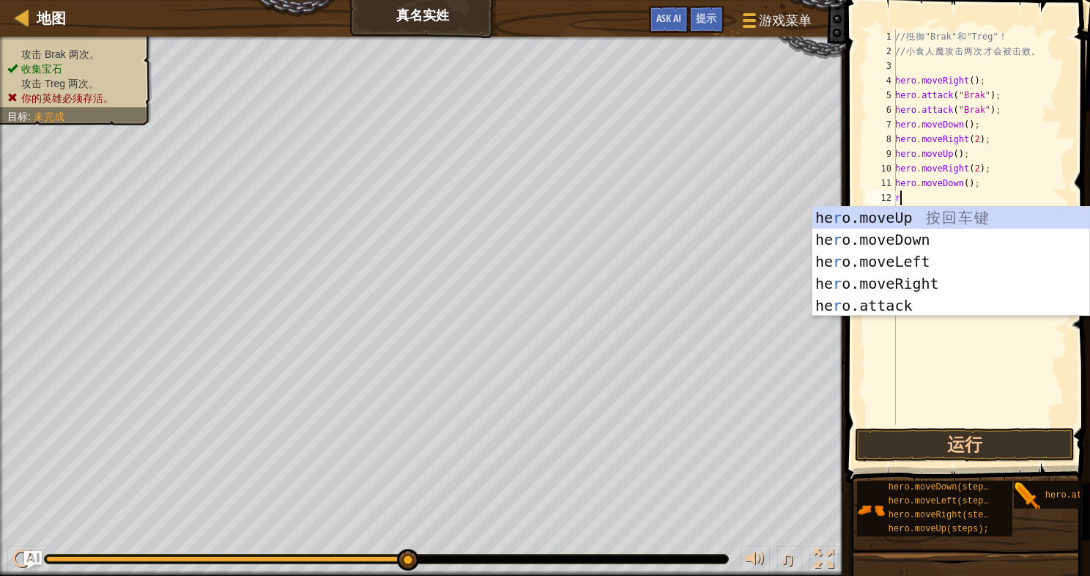
type textarea "ri"
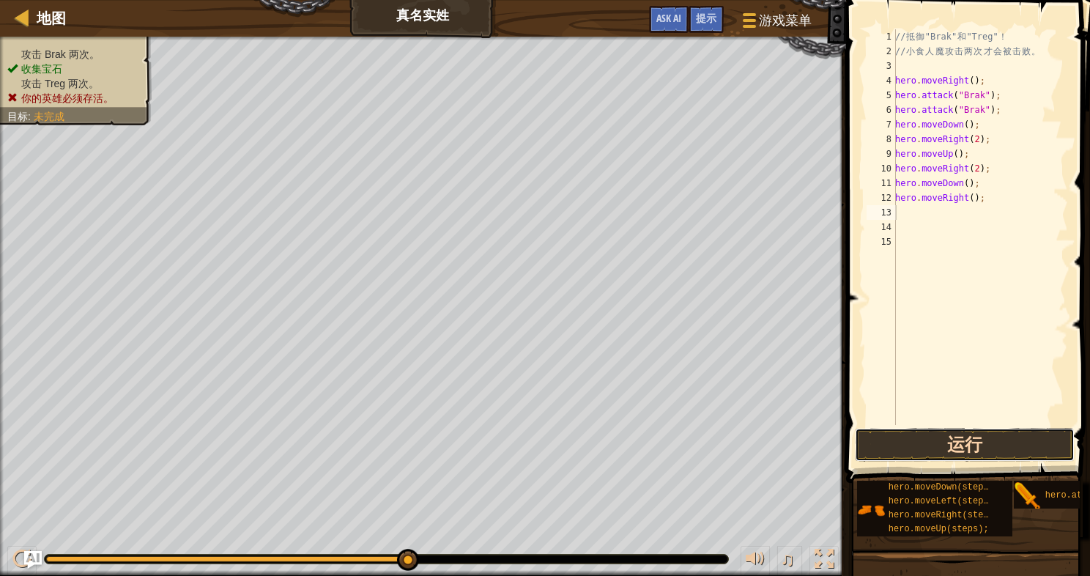
click at [899, 438] on button "运行" at bounding box center [965, 445] width 220 height 34
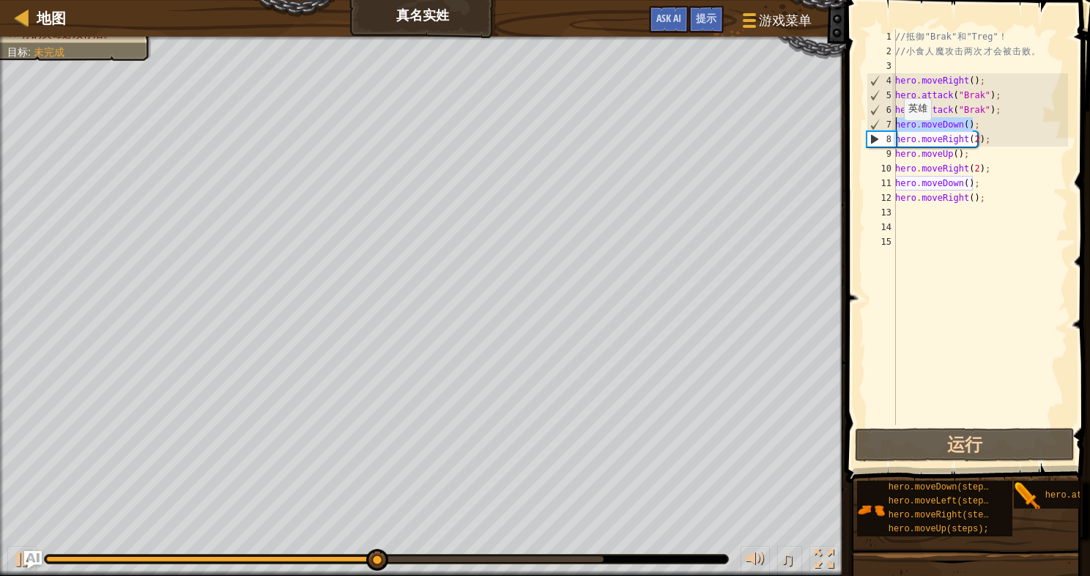
drag, startPoint x: 978, startPoint y: 125, endPoint x: 884, endPoint y: 125, distance: 94.5
click at [884, 125] on div "1 2 3 4 5 6 7 8 9 10 11 12 13 14 15 // 抵 御 "Brak" 和 "Treg" ！ // 小 食 人 魔 攻 击 两 次…" at bounding box center [965, 226] width 204 height 395
type textarea "hero.moveDown();"
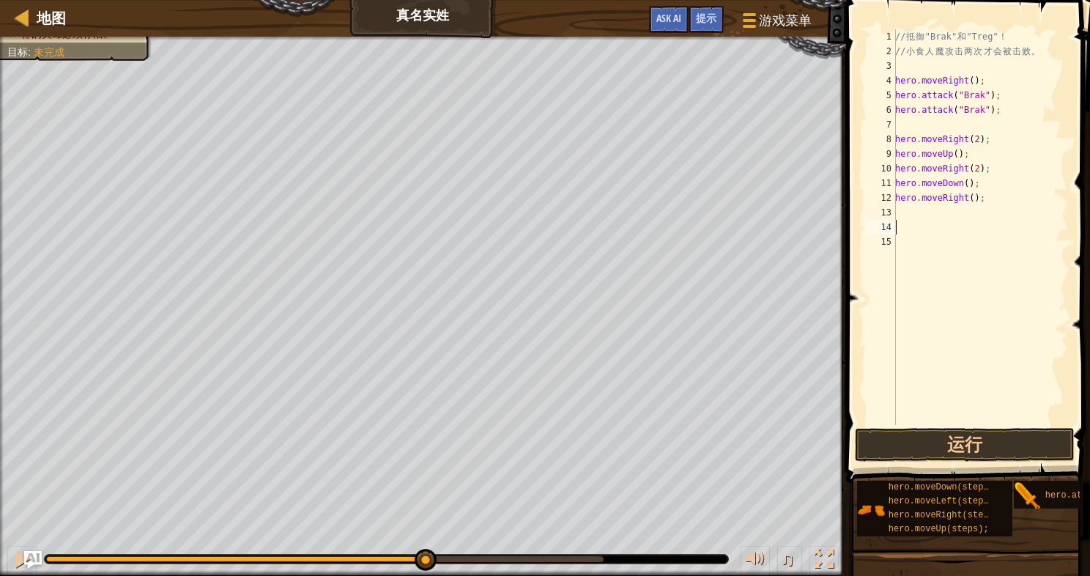
click at [1031, 226] on div "// 抵 御 "Brak" 和 "Treg" ！ // 小 食 人 魔 攻 击 两 次 才 会 被 击 败 。 hero . moveRight ( ) ; …" at bounding box center [980, 241] width 176 height 425
click at [998, 456] on button "运行" at bounding box center [965, 445] width 220 height 34
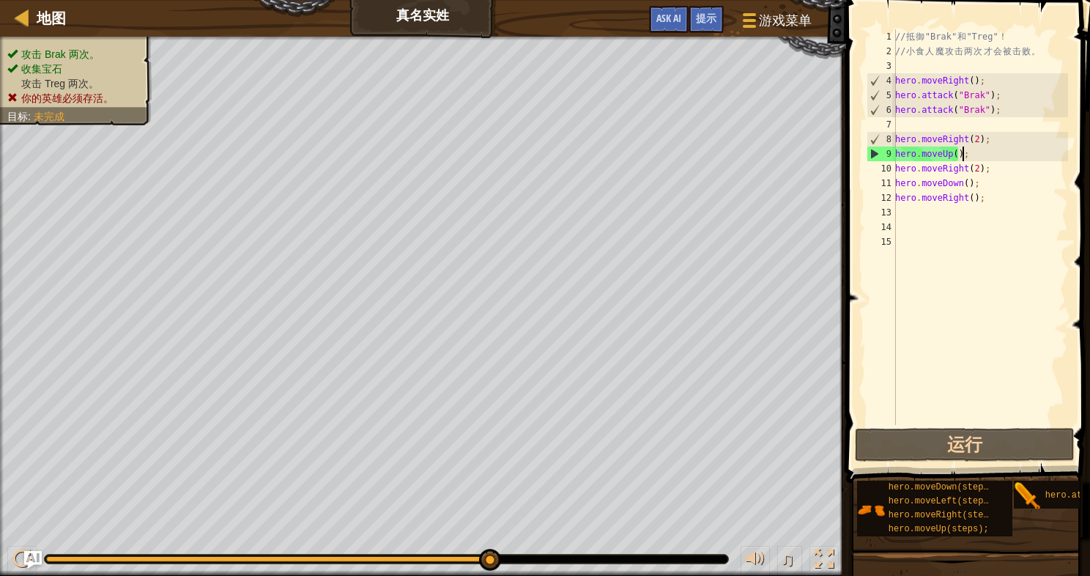
click at [978, 157] on div "// 抵 御 "Brak" 和 "Treg" ！ // 小 食 人 魔 攻 击 两 次 才 会 被 击 败 。 hero . moveRight ( ) ; …" at bounding box center [980, 241] width 176 height 425
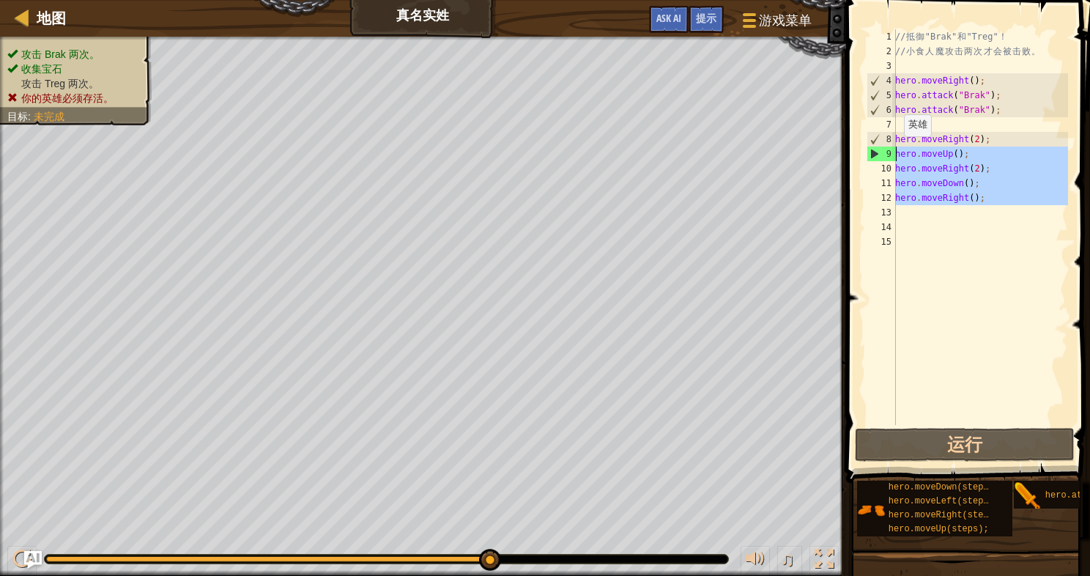
drag, startPoint x: 992, startPoint y: 207, endPoint x: 890, endPoint y: 148, distance: 117.5
click at [890, 148] on div "hero.moveUp(); 1 2 3 4 5 6 7 8 9 10 11 12 13 14 15 // 抵 御 "Brak" 和 "Treg" ！ // …" at bounding box center [965, 226] width 204 height 395
type textarea "hero.moveUp(); hero.moveRight(2);"
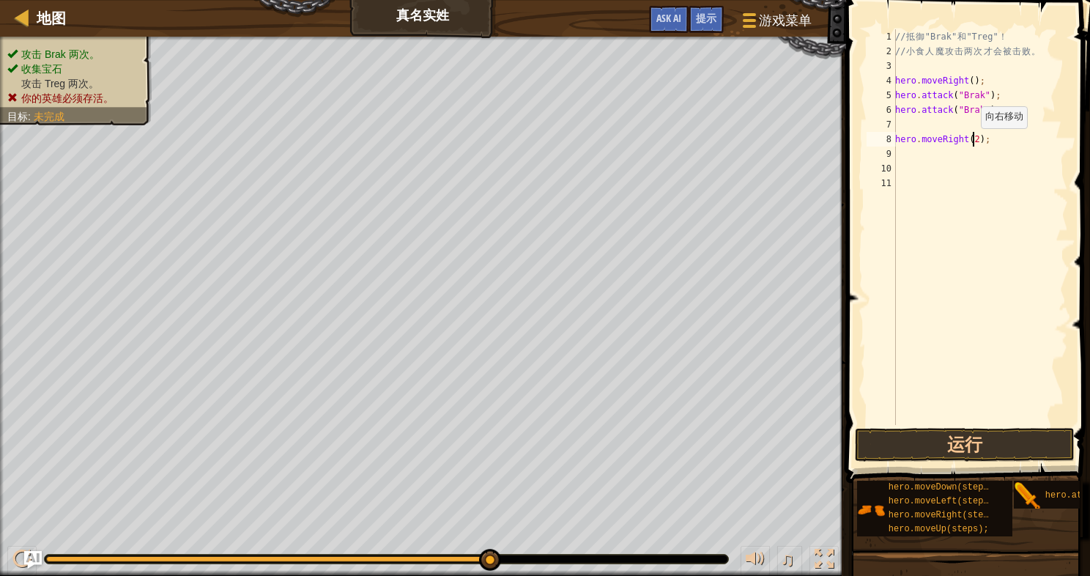
click at [973, 142] on div "// 抵 御 "Brak" 和 "Treg" ！ // 小 食 人 魔 攻 击 两 次 才 会 被 击 败 。 hero . moveRight ( ) ; …" at bounding box center [980, 241] width 176 height 425
type textarea "hero.moveRight(3);"
click at [1017, 139] on div "// 抵 御 "Brak" 和 "Treg" ！ // 小 食 人 魔 攻 击 两 次 才 会 被 击 败 。 hero . moveRight ( ) ; …" at bounding box center [980, 241] width 176 height 425
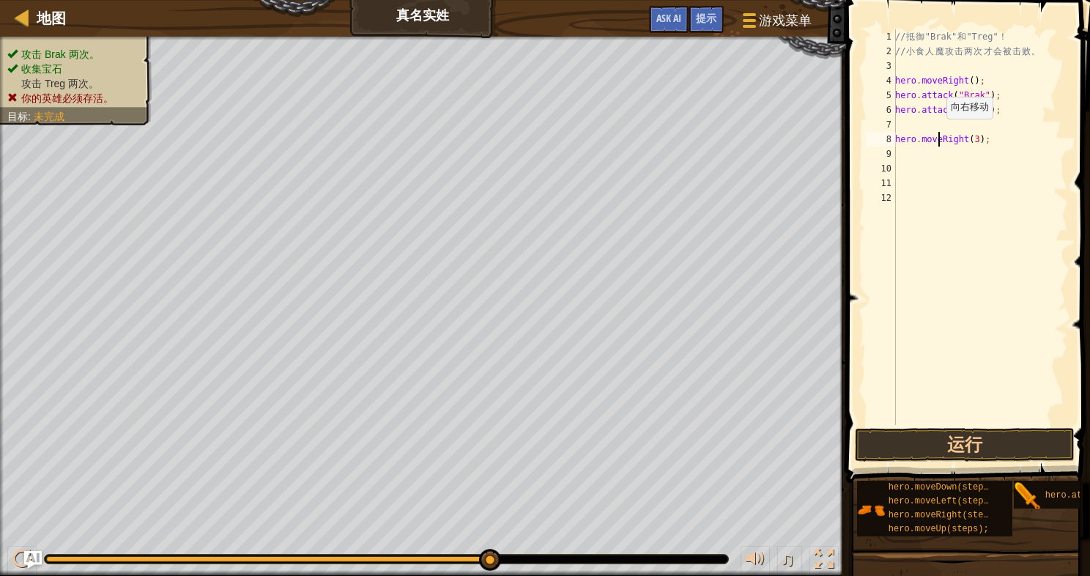
click at [937, 133] on div "// 抵 御 "Brak" 和 "Treg" ！ // 小 食 人 魔 攻 击 两 次 才 会 被 击 败 。 hero . moveRight ( ) ; …" at bounding box center [980, 241] width 176 height 425
type textarea "hero.moveRight(3);"
click at [912, 149] on div "// 抵 御 "Brak" 和 "Treg" ！ // 小 食 人 魔 攻 击 两 次 才 会 被 击 败 。 hero . moveRight ( ) ; …" at bounding box center [980, 241] width 176 height 425
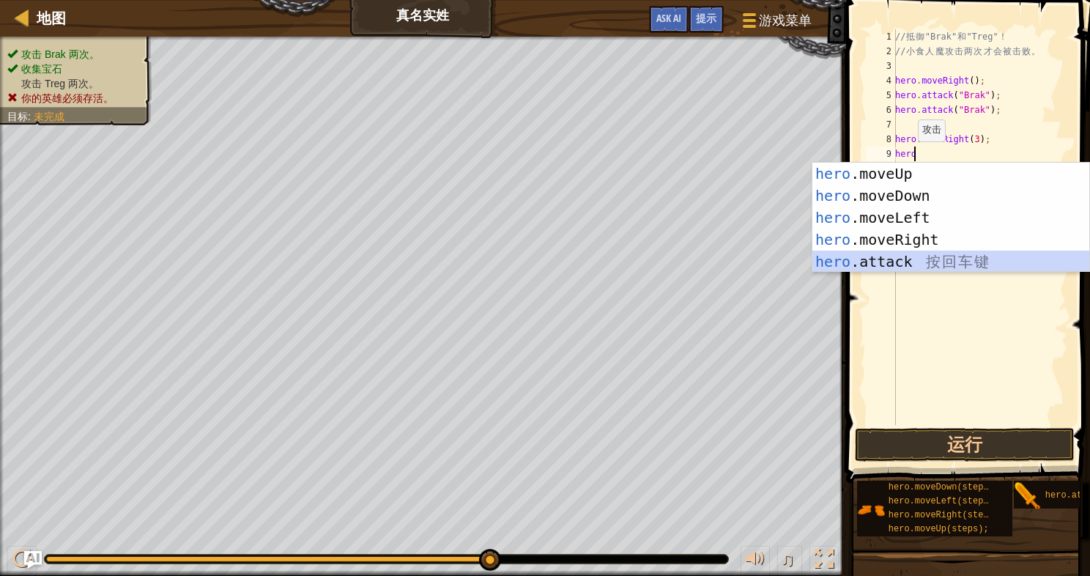
click at [893, 259] on div "hero .moveUp 按 回 车 键 hero .moveDown 按 回 车 键 hero .moveLeft 按 回 车 键 hero .moveRi…" at bounding box center [950, 240] width 277 height 154
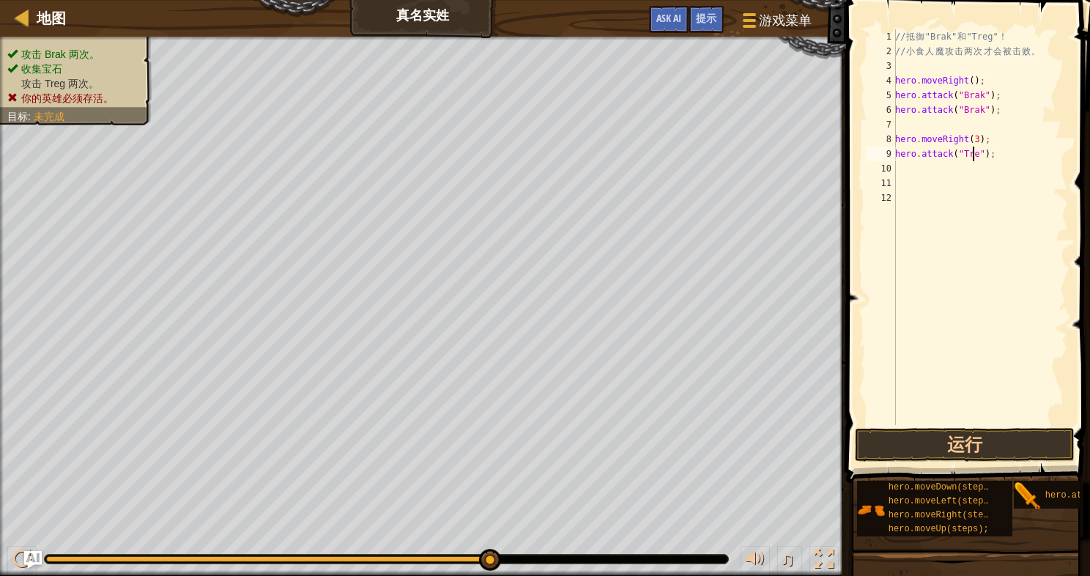
scroll to position [7, 6]
click at [929, 442] on button "运行" at bounding box center [965, 445] width 220 height 34
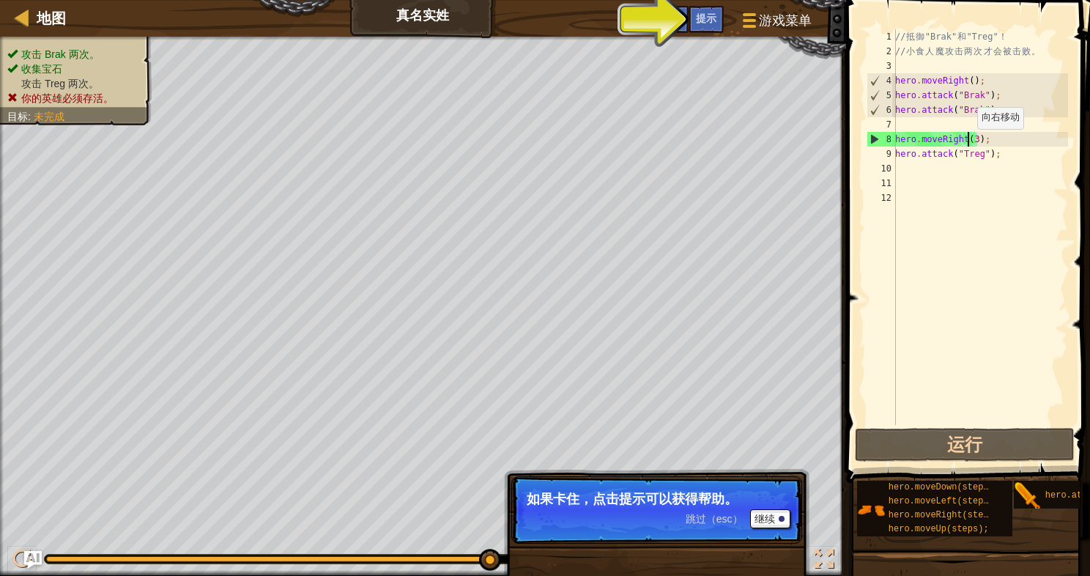
click at [969, 143] on div "// 抵 御 "Brak" 和 "Treg" ！ // 小 食 人 魔 攻 击 两 次 才 会 被 击 败 。 hero . moveRight ( ) ; …" at bounding box center [980, 241] width 176 height 425
click at [972, 142] on div "// 抵 御 "Brak" 和 "Treg" ！ // 小 食 人 魔 攻 击 两 次 才 会 被 击 败 。 hero . moveRight ( ) ; …" at bounding box center [980, 241] width 176 height 425
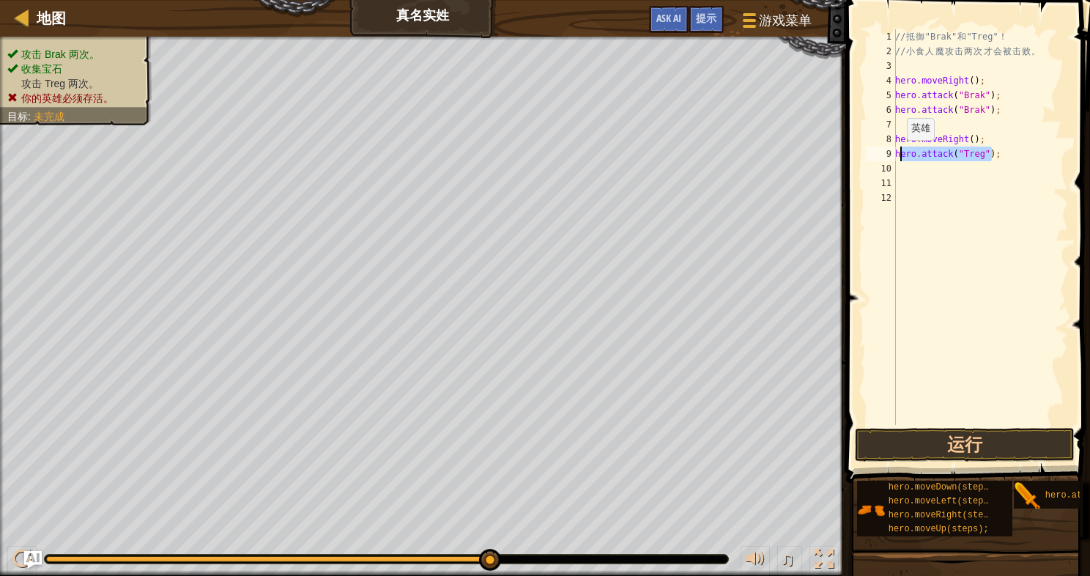
drag, startPoint x: 996, startPoint y: 152, endPoint x: 901, endPoint y: 154, distance: 95.2
click at [901, 154] on div "// 抵 御 "Brak" 和 "Treg" ！ // 小 食 人 魔 攻 击 两 次 才 会 被 击 败 。 hero . moveRight ( ) ; …" at bounding box center [980, 241] width 176 height 425
type textarea "hero.attack("Treg");"
click at [901, 168] on div "// 抵 御 "Brak" 和 "Treg" ！ // 小 食 人 魔 攻 击 两 次 才 会 被 击 败 。 hero . moveRight ( ) ; …" at bounding box center [980, 241] width 176 height 425
type textarea "hero.attack("Treg");"
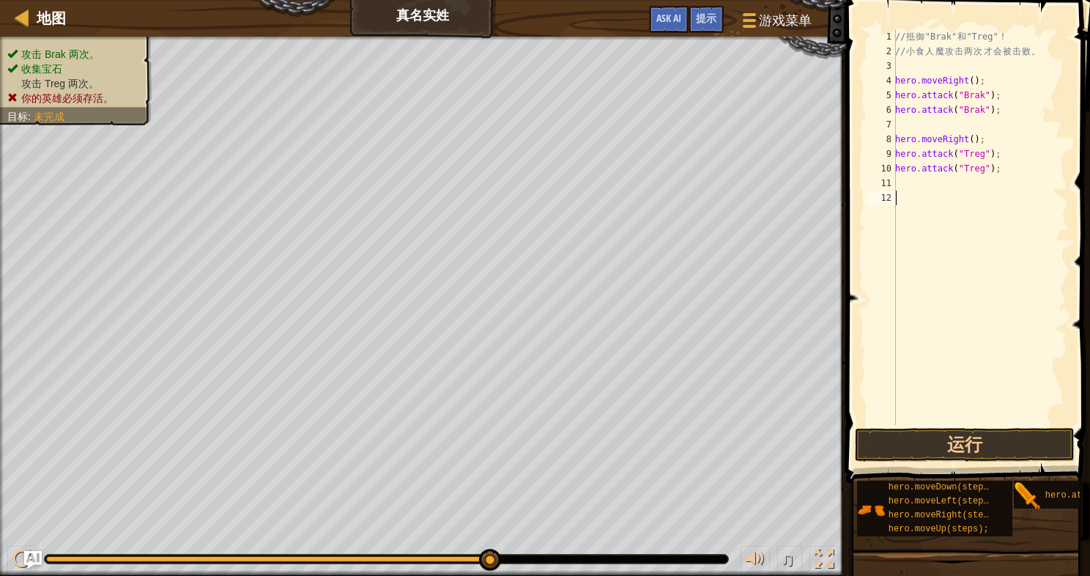
click at [924, 194] on div "// 抵 御 "Brak" 和 "Treg" ！ // 小 食 人 魔 攻 击 两 次 才 会 被 击 败 。 hero . moveRight ( ) ; …" at bounding box center [980, 241] width 176 height 425
click at [908, 180] on div "// 抵 御 "Brak" 和 "Treg" ！ // 小 食 人 魔 攻 击 两 次 才 会 被 击 败 。 hero . moveRight ( ) ; …" at bounding box center [980, 241] width 176 height 425
type textarea "hero.attack("Treg");"
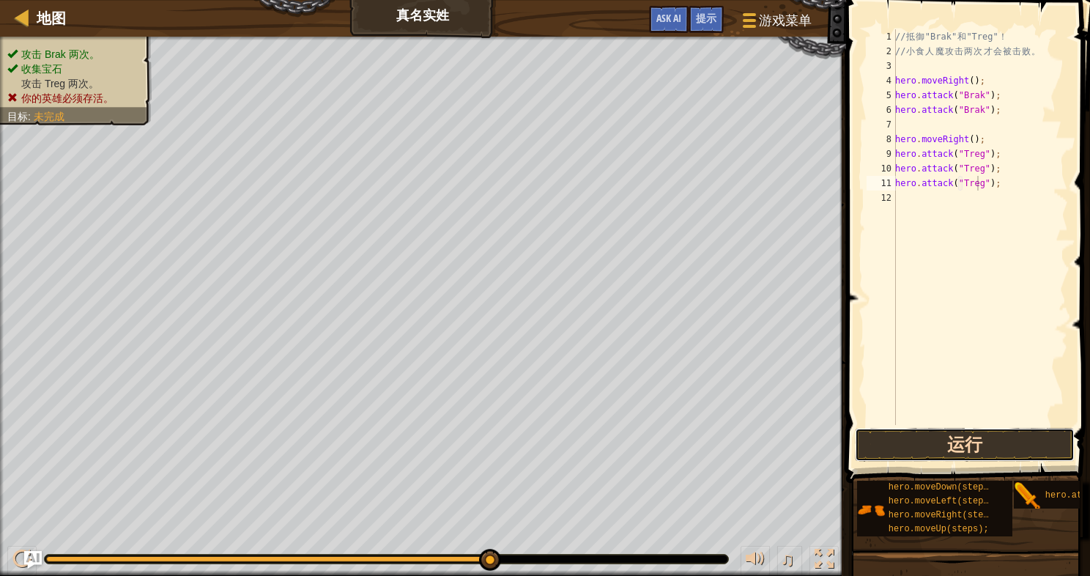
click at [980, 432] on button "运行" at bounding box center [965, 445] width 220 height 34
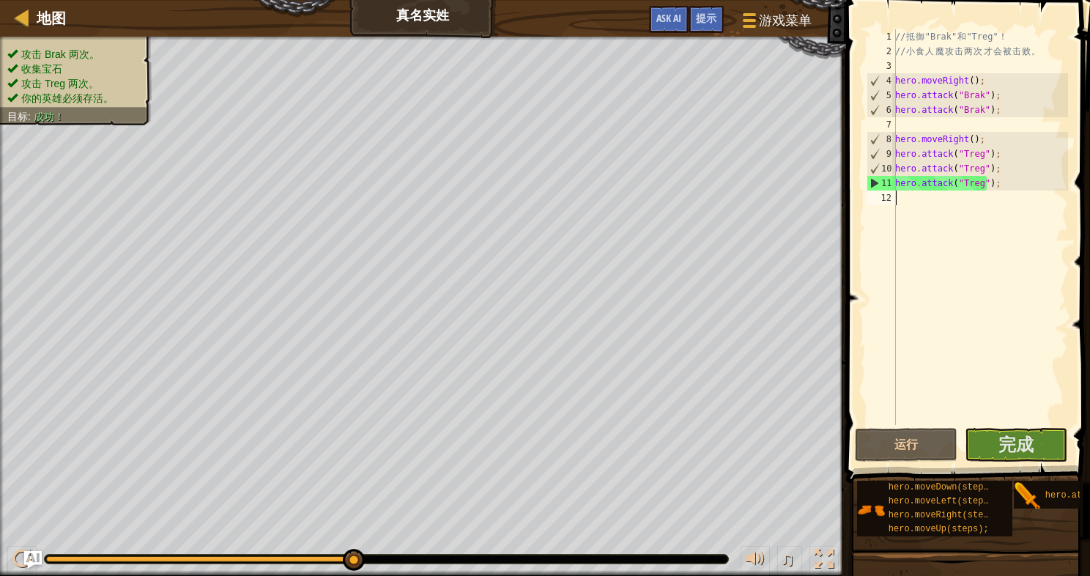
click at [949, 202] on div "// 抵 御 "Brak" 和 "Treg" ！ // 小 食 人 魔 攻 击 两 次 才 会 被 击 败 。 hero . moveRight ( ) ; …" at bounding box center [980, 241] width 176 height 425
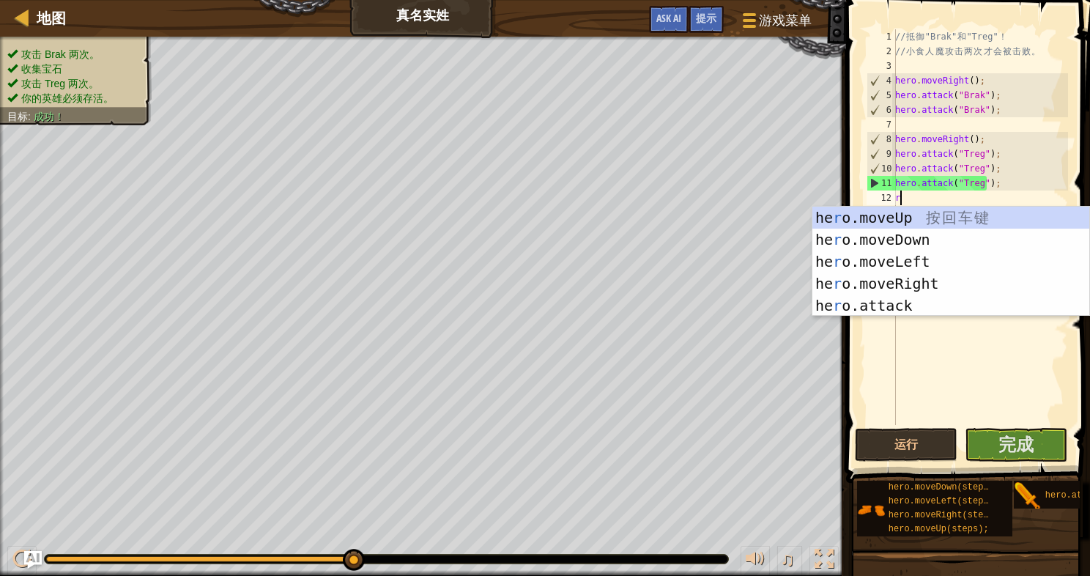
type textarea "ri"
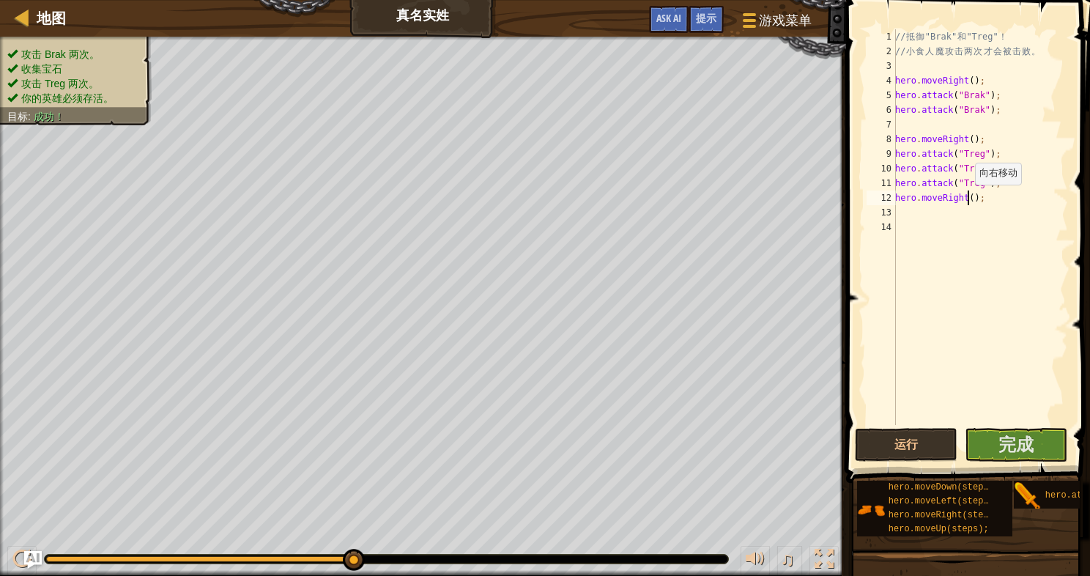
click at [967, 199] on div "// 抵 御 "Brak" 和 "Treg" ！ // 小 食 人 魔 攻 击 两 次 才 会 被 击 败 。 hero . moveRight ( ) ; …" at bounding box center [980, 241] width 176 height 425
click at [920, 441] on button "运行" at bounding box center [906, 445] width 103 height 34
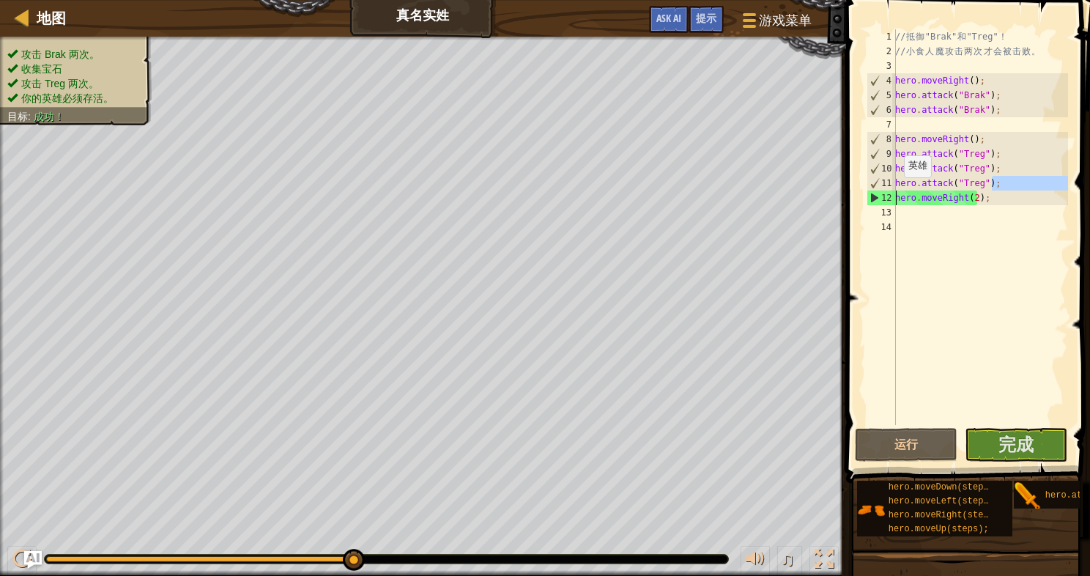
drag, startPoint x: 992, startPoint y: 181, endPoint x: 885, endPoint y: 190, distance: 107.4
click at [885, 190] on div "hero.moveRight(2); 1 2 3 4 5 6 7 8 9 10 11 12 13 14 // 抵 御 "Brak" 和 "Treg" ！ //…" at bounding box center [965, 226] width 204 height 395
type textarea "hero.attack("Treg"); hero.moveRight(2);"
drag, startPoint x: 987, startPoint y: 201, endPoint x: 888, endPoint y: 189, distance: 100.3
click at [888, 189] on div "hero.attack("Treg"); hero.moveRight(2); 1 2 3 4 5 6 7 8 9 10 11 12 13 14 // 抵 御…" at bounding box center [965, 226] width 204 height 395
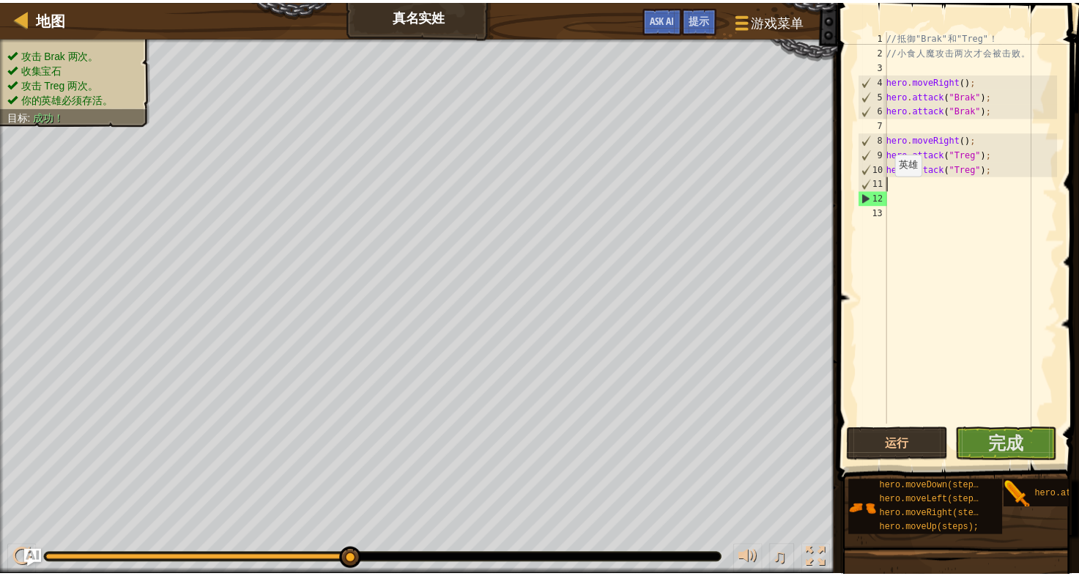
scroll to position [7, 0]
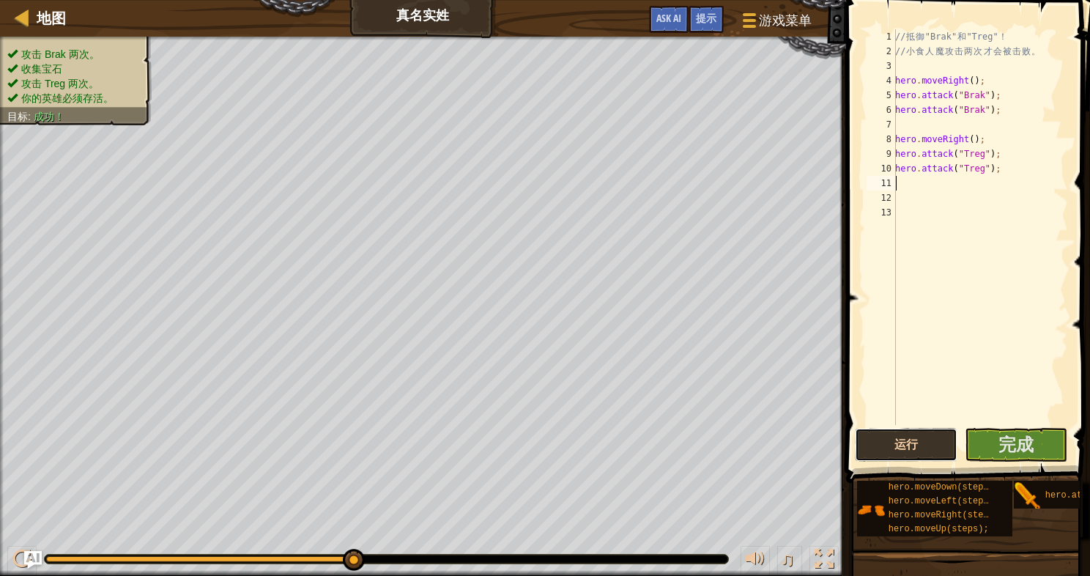
click at [934, 439] on button "运行" at bounding box center [906, 445] width 103 height 34
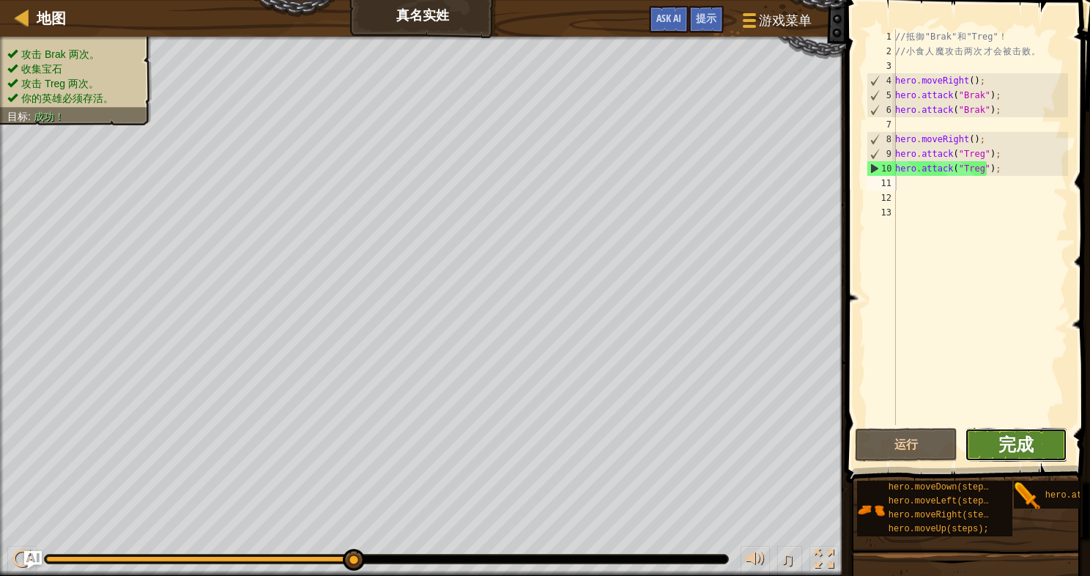
click at [1011, 439] on span "完成" at bounding box center [1015, 443] width 35 height 23
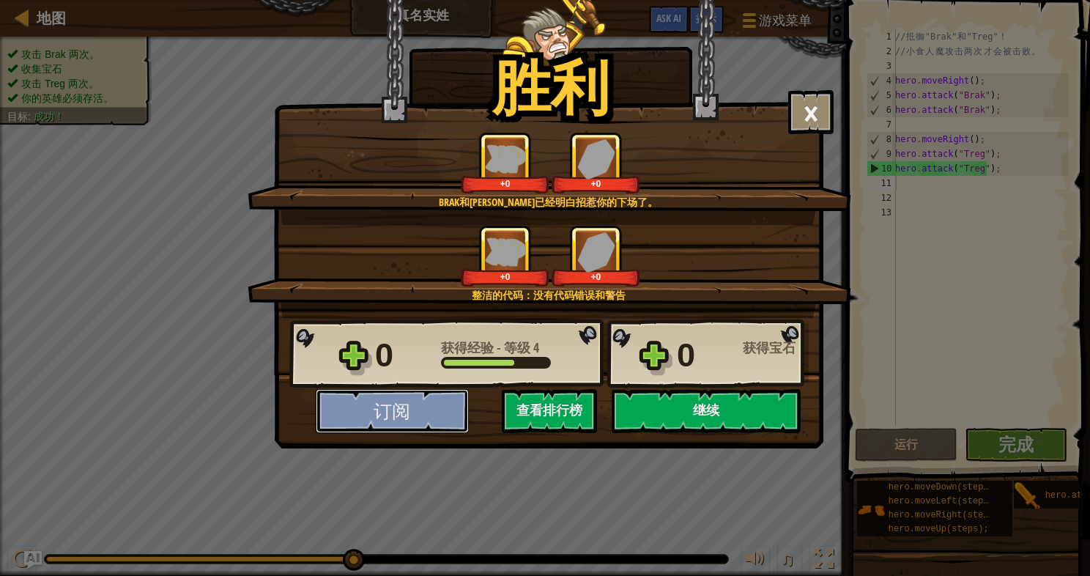
click at [463, 399] on button "订阅" at bounding box center [392, 411] width 153 height 44
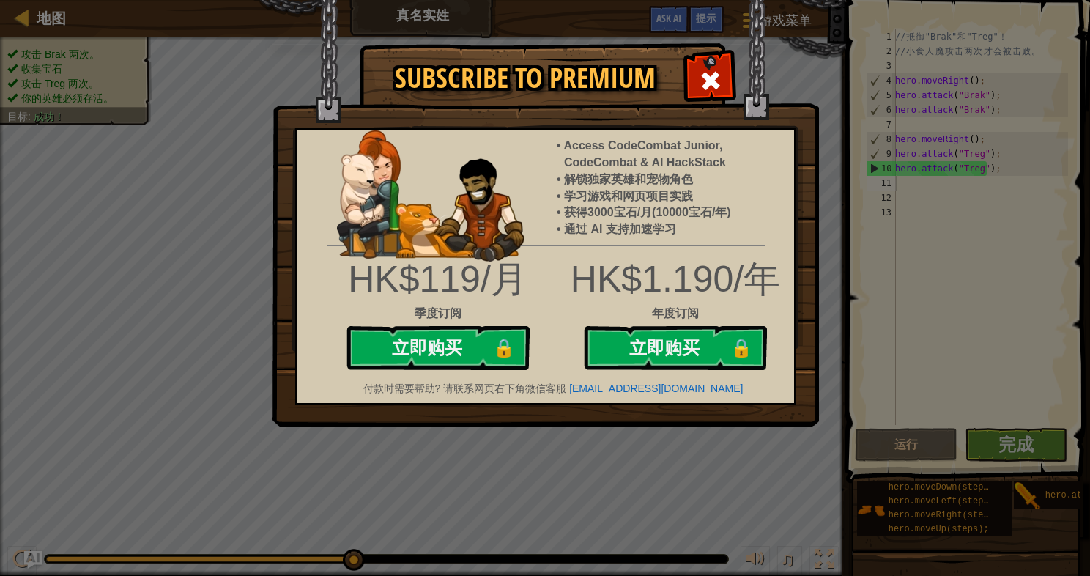
click at [701, 104] on img at bounding box center [545, 213] width 546 height 426
click at [703, 94] on div at bounding box center [710, 79] width 46 height 46
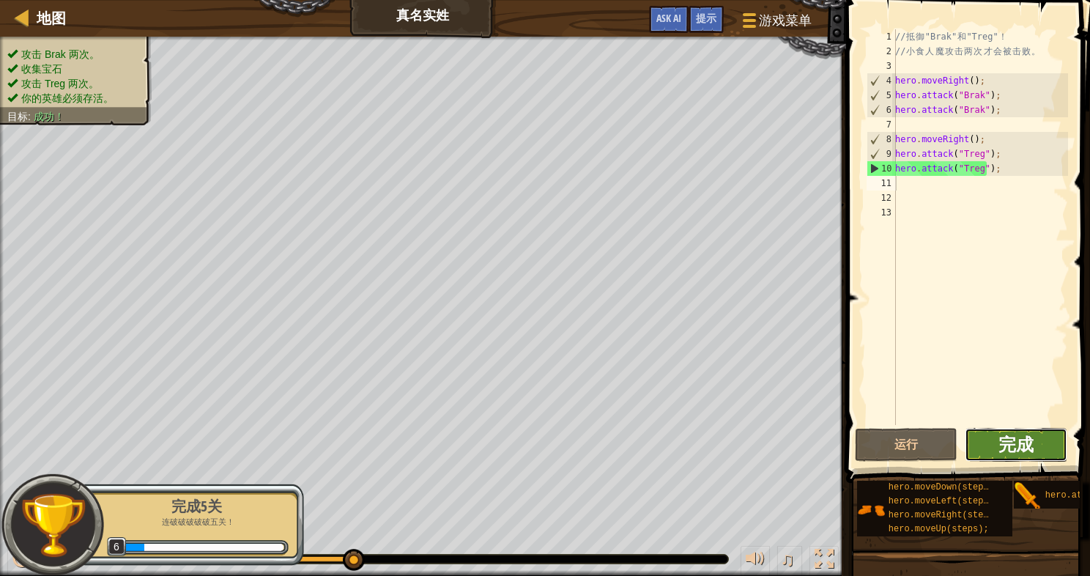
click at [1016, 439] on span "完成" at bounding box center [1015, 443] width 35 height 23
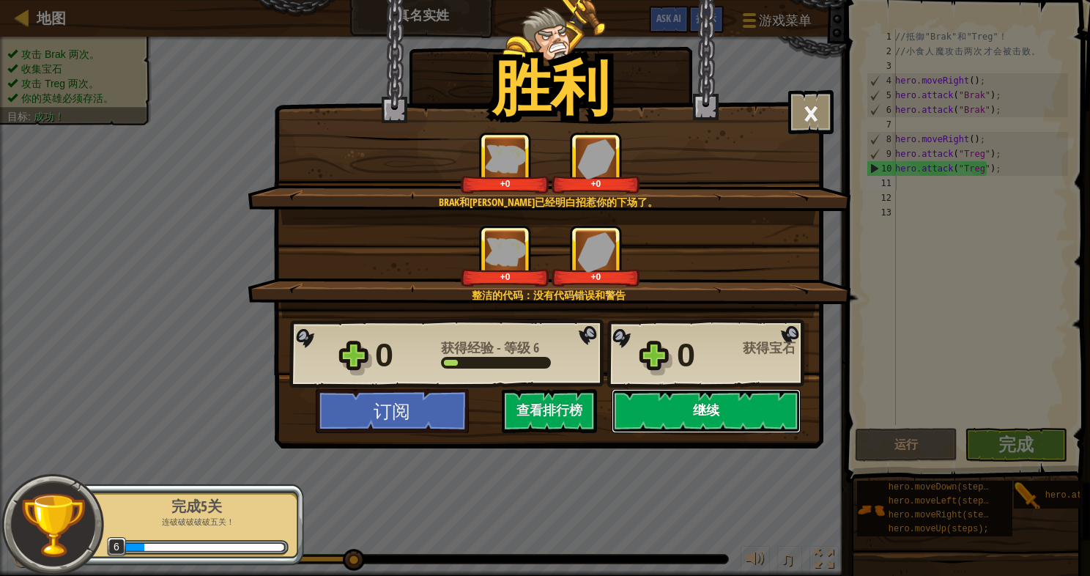
click at [702, 412] on button "继续" at bounding box center [706, 411] width 189 height 44
select select "zh-HANS"
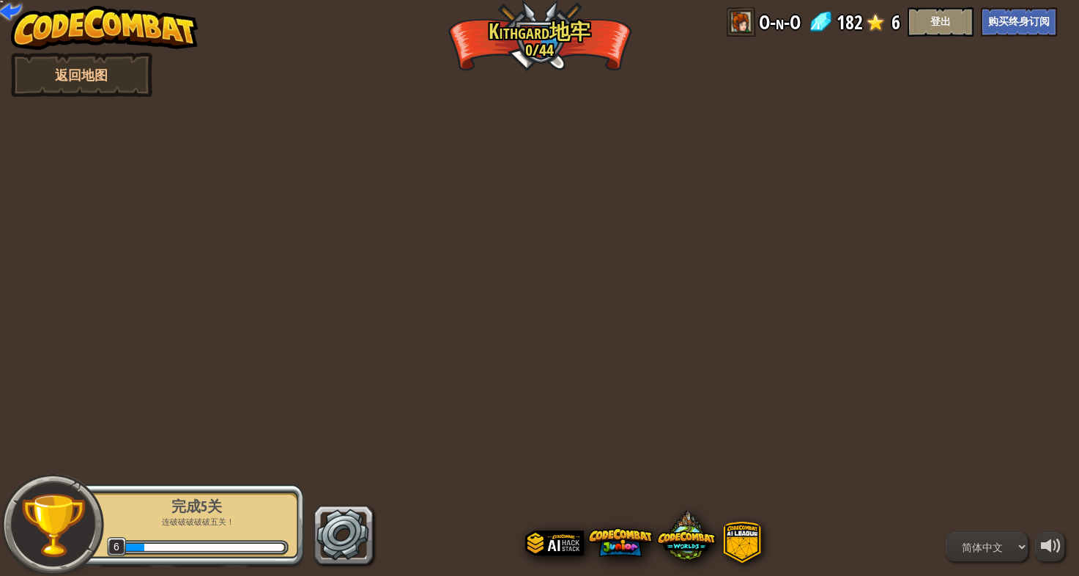
select select "zh-HANS"
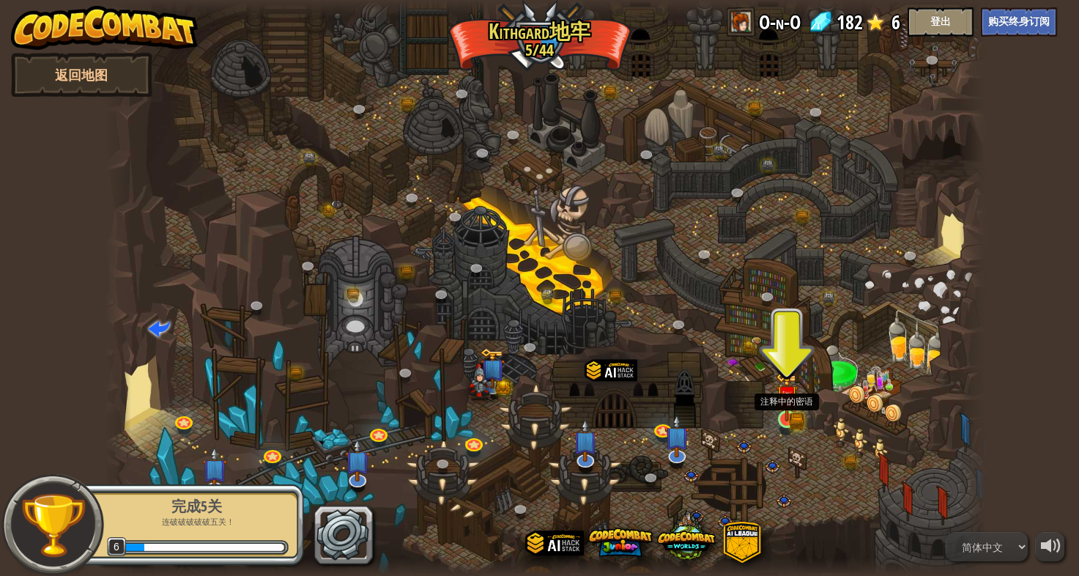
click at [781, 403] on img at bounding box center [786, 396] width 13 height 13
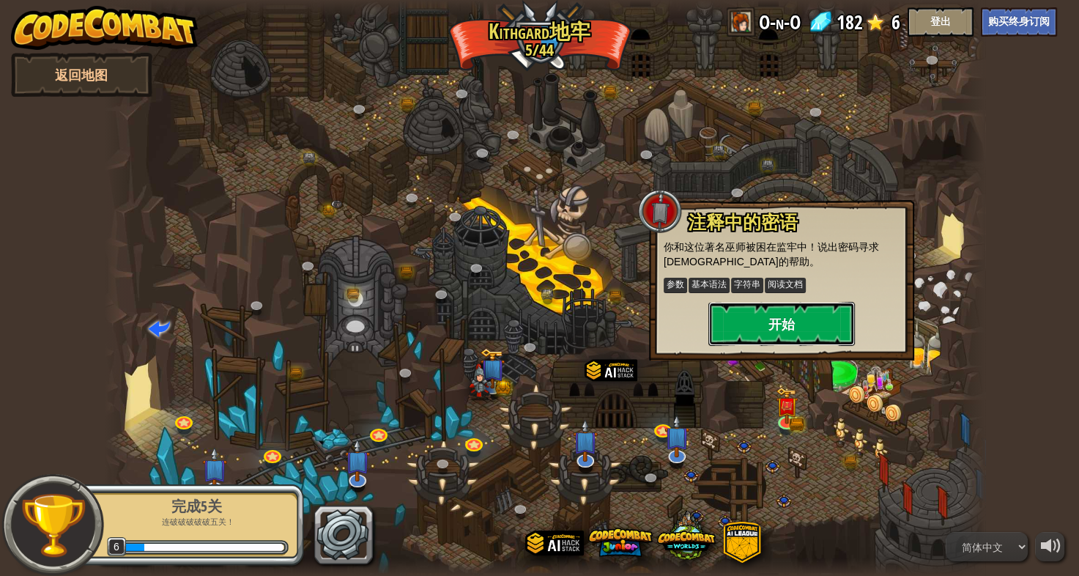
click at [824, 335] on button "开始" at bounding box center [781, 324] width 146 height 44
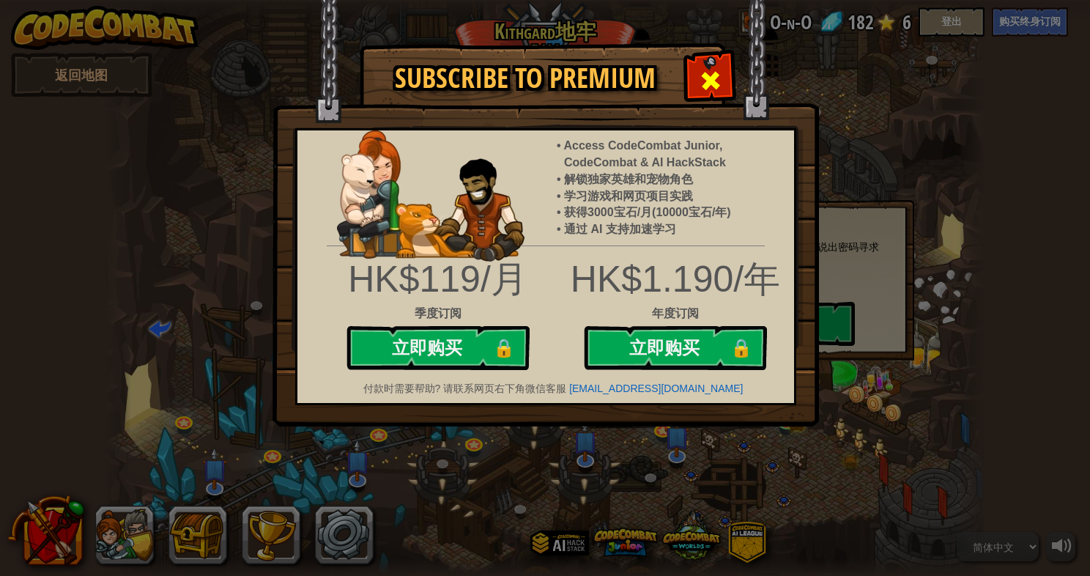
click at [709, 80] on span at bounding box center [710, 80] width 23 height 23
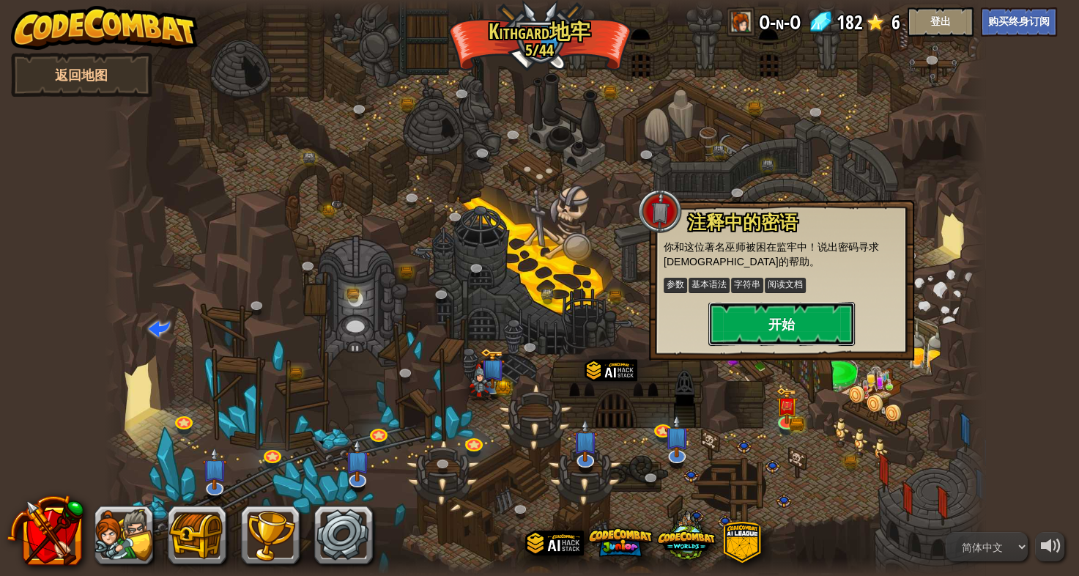
click at [731, 315] on button "开始" at bounding box center [781, 324] width 146 height 44
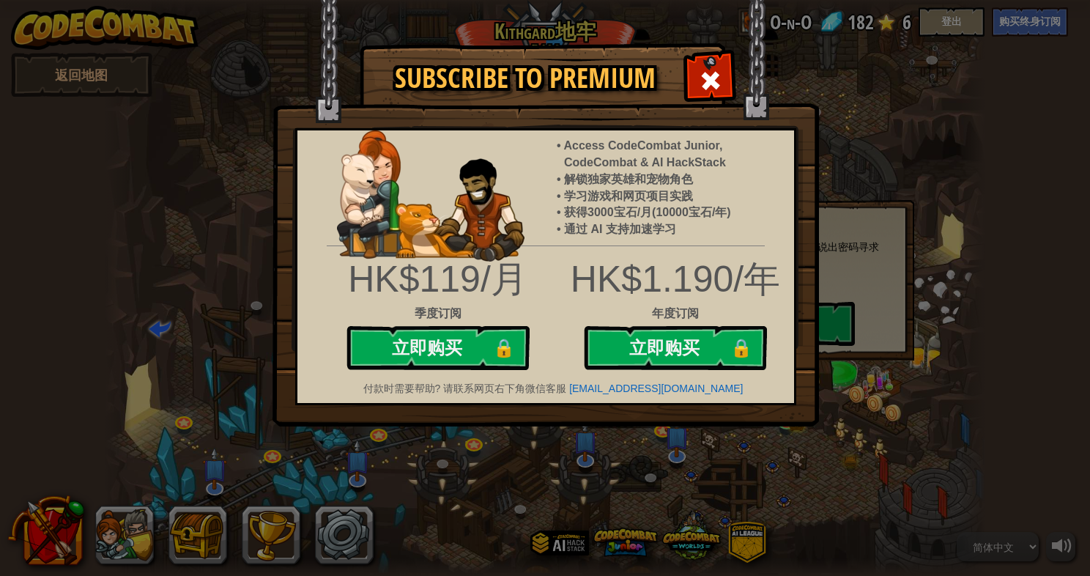
click at [713, 56] on img at bounding box center [545, 213] width 546 height 426
click at [732, 78] on div at bounding box center [710, 79] width 46 height 46
